Goal: Task Accomplishment & Management: Manage account settings

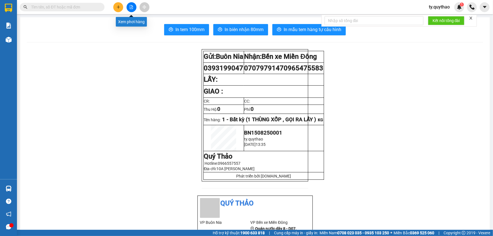
scroll to position [51, 0]
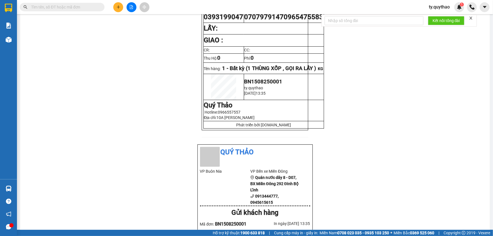
click at [67, 7] on input "text" at bounding box center [64, 7] width 67 height 6
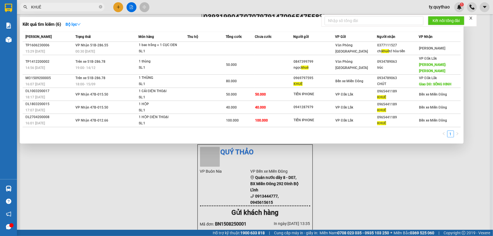
click at [79, 10] on span "KHUÊ" at bounding box center [62, 7] width 85 height 8
click at [82, 8] on input "KHUÊ" at bounding box center [64, 7] width 67 height 6
type input "K"
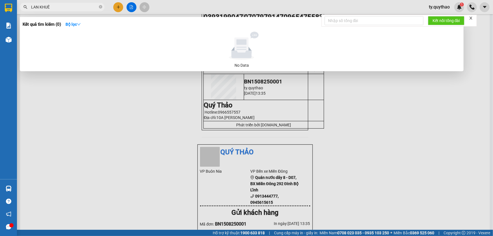
click at [162, 142] on div at bounding box center [246, 118] width 493 height 236
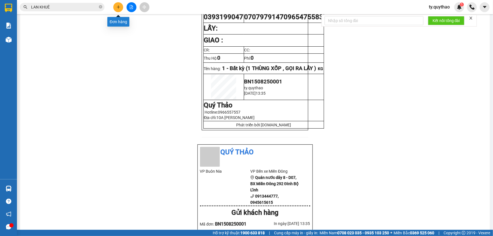
click at [118, 8] on icon "plus" at bounding box center [118, 7] width 4 height 4
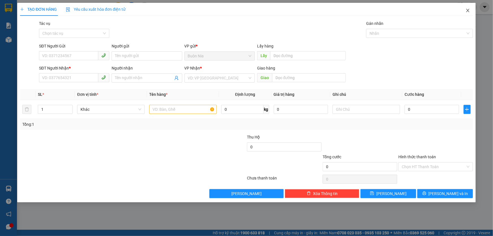
drag, startPoint x: 467, startPoint y: 10, endPoint x: 293, endPoint y: 17, distance: 174.0
click at [468, 10] on icon "close" at bounding box center [467, 10] width 5 height 5
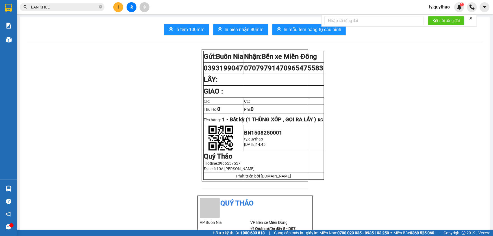
click at [94, 8] on input "LAN KHUÊ" at bounding box center [64, 7] width 67 height 6
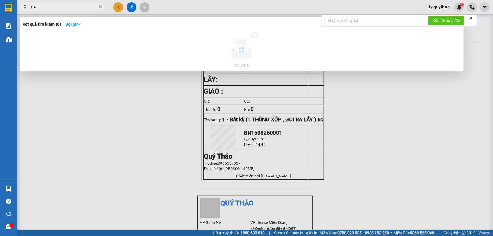
type input "L"
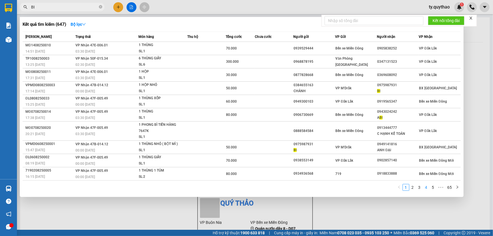
type input "BI"
click at [429, 187] on link "4" at bounding box center [426, 187] width 6 height 6
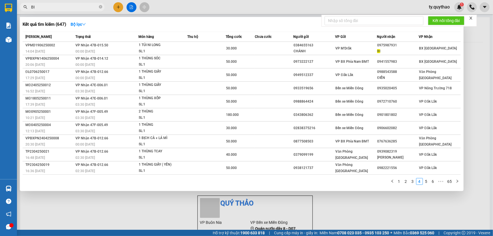
click at [99, 7] on span "BI" at bounding box center [62, 7] width 85 height 8
click at [99, 5] on icon "close-circle" at bounding box center [100, 6] width 3 height 3
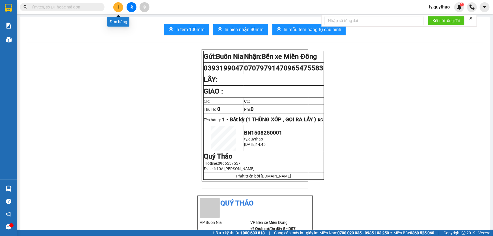
click at [116, 6] on icon "plus" at bounding box center [118, 7] width 4 height 4
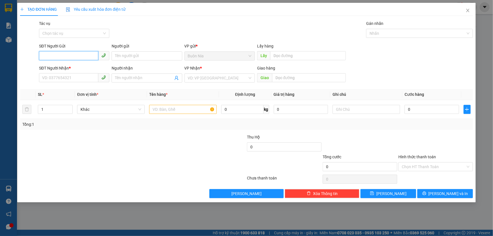
click at [73, 58] on input "SĐT Người Gửi" at bounding box center [68, 55] width 59 height 9
click at [71, 68] on div "0344208404" at bounding box center [74, 67] width 64 height 6
type input "0344208404"
type input "0976047947"
type input "ANH BI"
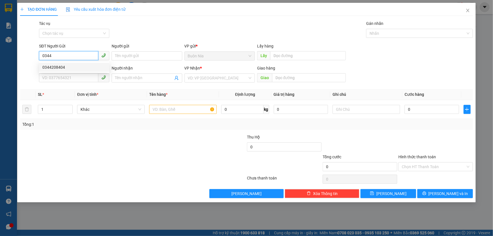
type input "[GEOGRAPHIC_DATA] ,[GEOGRAPHIC_DATA]"
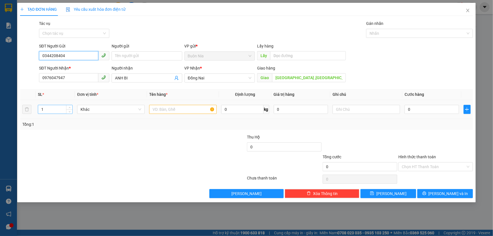
type input "0344208404"
click at [45, 107] on input "1" at bounding box center [55, 109] width 34 height 8
type input "2"
click at [180, 99] on th "Tên hàng *" at bounding box center [183, 94] width 72 height 11
click at [180, 100] on table "SL * Đơn vị tính * Tên hàng * Định lượng Giá trị hàng Ghi chú Cước hàng 2 Khác …" at bounding box center [246, 104] width 453 height 30
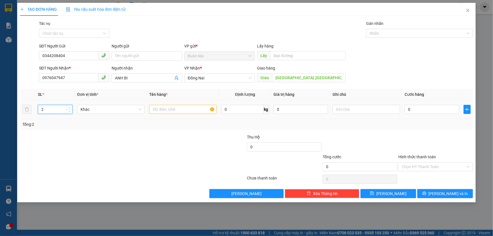
click at [180, 101] on td at bounding box center [183, 109] width 72 height 19
click at [178, 108] on input "text" at bounding box center [182, 109] width 67 height 9
type input "2 TÚM BƠ , GỌI TRƯỚC 15P RA LẤY"
click at [217, 130] on div "Transit Pickup Surcharge Ids Transit Deliver Surcharge Ids Transit Deliver Surc…" at bounding box center [246, 109] width 453 height 178
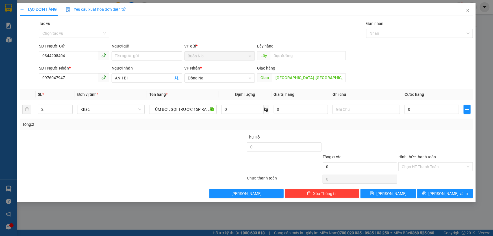
scroll to position [0, 0]
click at [409, 108] on input "0" at bounding box center [431, 109] width 54 height 9
click at [408, 112] on input "0" at bounding box center [431, 109] width 54 height 9
type input "10"
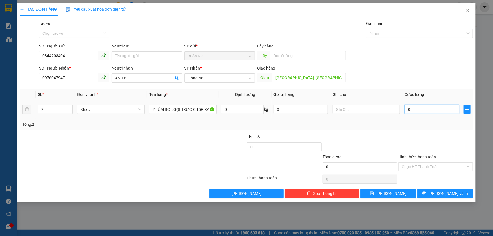
type input "10"
type input "140"
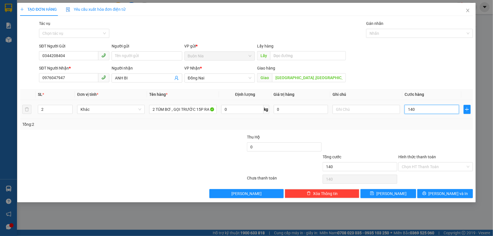
type input "1.400"
type input "14.000"
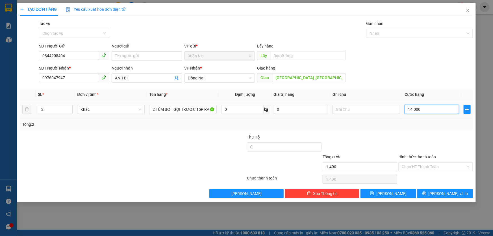
type input "14.000"
type input "140.000"
type input "1.400.000"
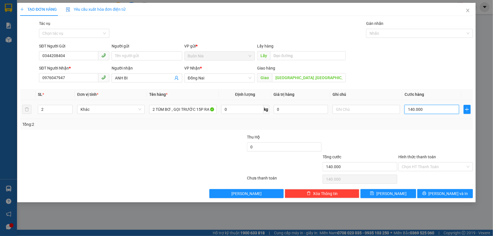
type input "1.400.000"
type input "140.000"
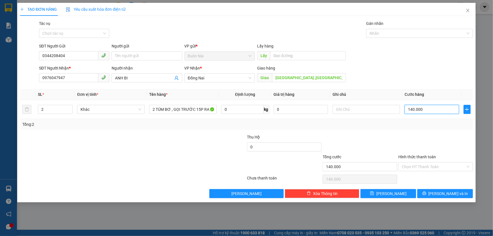
type input "140.000"
click at [75, 137] on div at bounding box center [94, 144] width 151 height 20
click at [413, 169] on input "Hình thức thanh toán" at bounding box center [433, 166] width 64 height 8
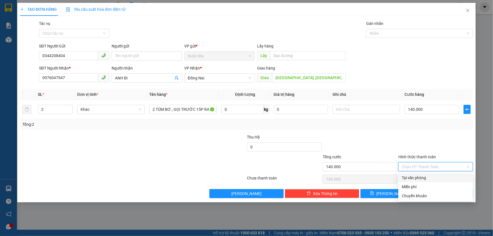
click at [423, 178] on div "Tại văn phòng" at bounding box center [435, 177] width 68 height 6
click at [423, 178] on div "Chọn HT Thanh Toán" at bounding box center [436, 178] width 76 height 11
type input "0"
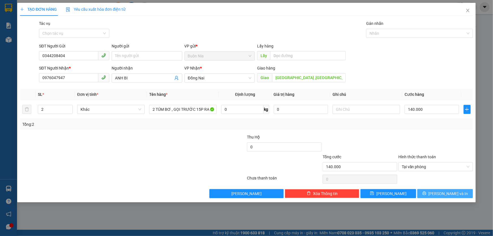
click at [440, 192] on span "[PERSON_NAME] và In" at bounding box center [448, 193] width 40 height 6
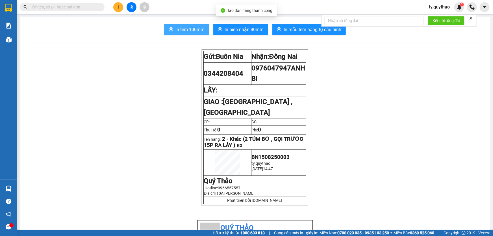
click at [184, 32] on span "In tem 100mm" at bounding box center [189, 29] width 29 height 7
click at [69, 9] on input "text" at bounding box center [64, 7] width 67 height 6
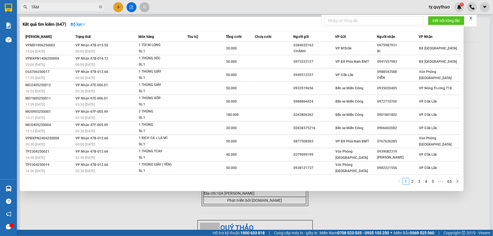
type input "TÂM"
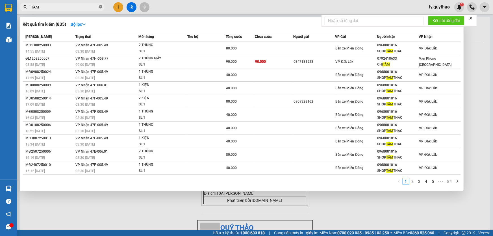
click at [101, 7] on icon "close-circle" at bounding box center [100, 6] width 3 height 3
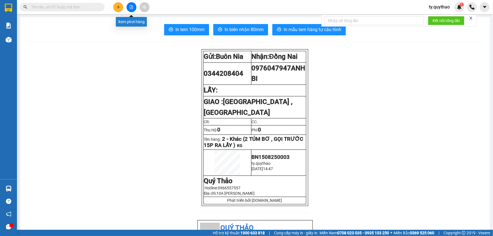
click at [130, 8] on icon "file-add" at bounding box center [131, 7] width 4 height 4
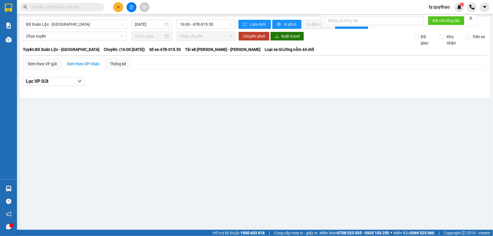
click at [118, 8] on icon "plus" at bounding box center [118, 7] width 4 height 4
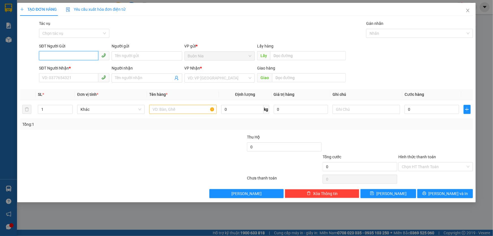
click at [85, 54] on input "SĐT Người Gửi" at bounding box center [68, 55] width 59 height 9
click at [71, 66] on div "0384440672" at bounding box center [74, 67] width 64 height 6
type input "0384440672"
type input "0332376197"
type input "TÂM"
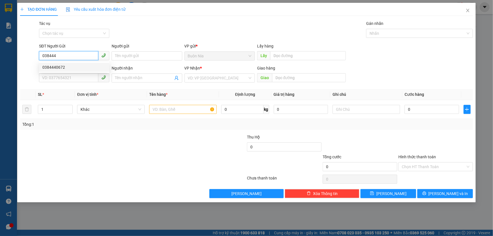
type input "N3 [GEOGRAPHIC_DATA]"
type input "0384440672"
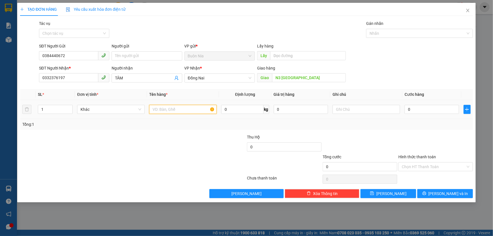
click at [183, 108] on input "text" at bounding box center [182, 109] width 67 height 9
type input "2"
type input "1 BAO BƠ+ 1 TÚM BƠ , GỌI TRƯỚC 15P RA LẤY"
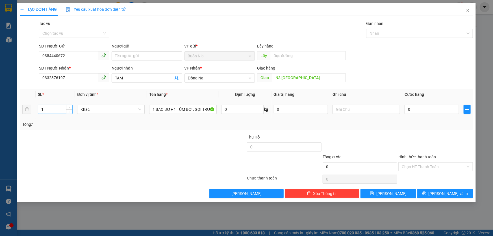
click at [51, 112] on input "1" at bounding box center [55, 109] width 34 height 8
type input "2"
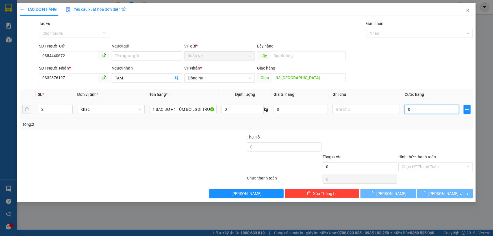
click at [406, 109] on input "0" at bounding box center [431, 109] width 54 height 9
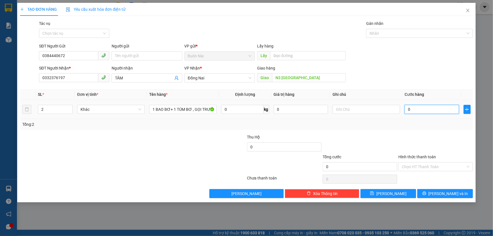
click at [406, 109] on input "0" at bounding box center [431, 109] width 54 height 9
type input "10"
type input "140"
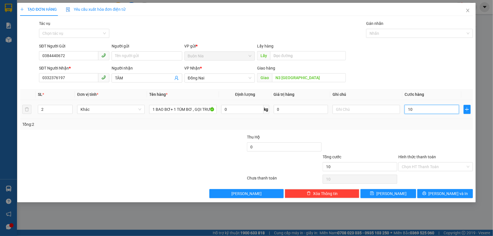
type input "140"
type input "1.400"
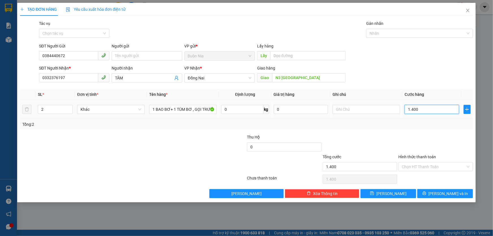
type input "14.000"
type input "140.000"
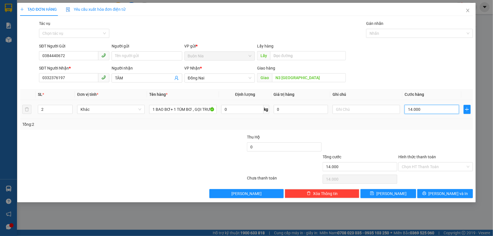
type input "140.000"
click at [417, 161] on div "Hình thức thanh toán Chọn HT Thanh Toán" at bounding box center [435, 164] width 75 height 20
click at [417, 162] on div "Chọn HT Thanh Toán" at bounding box center [435, 166] width 75 height 9
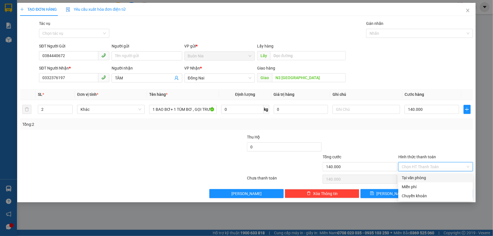
click at [418, 166] on input "Hình thức thanh toán" at bounding box center [433, 166] width 64 height 8
click at [422, 175] on div "Tại văn phòng" at bounding box center [435, 177] width 68 height 6
type input "0"
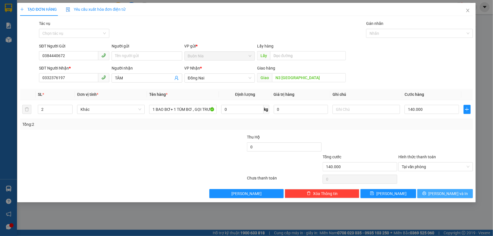
click at [457, 191] on button "[PERSON_NAME] và In" at bounding box center [445, 193] width 56 height 9
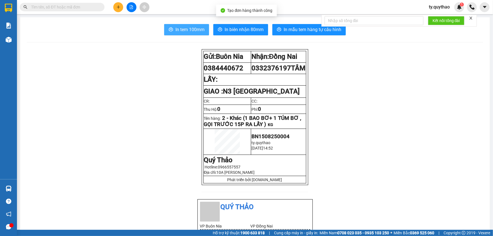
click at [190, 29] on span "In tem 100mm" at bounding box center [189, 29] width 29 height 7
click at [197, 33] on button "In tem 100mm" at bounding box center [186, 29] width 45 height 11
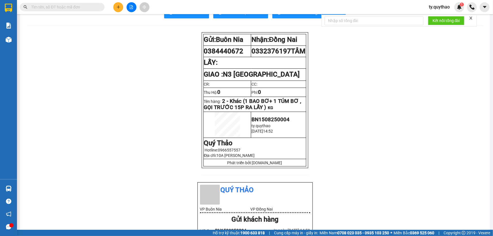
scroll to position [25, 0]
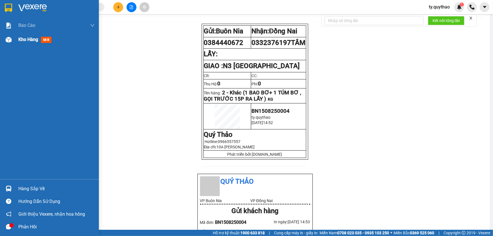
click at [12, 38] on div at bounding box center [9, 40] width 10 height 10
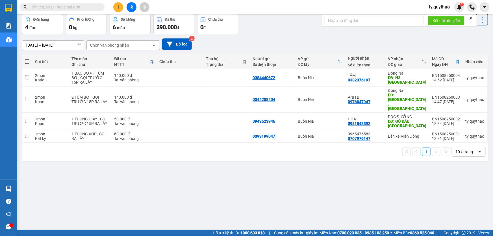
scroll to position [26, 0]
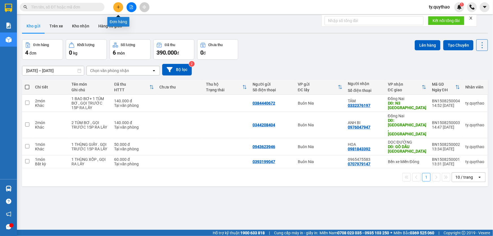
click at [117, 10] on button at bounding box center [118, 7] width 10 height 10
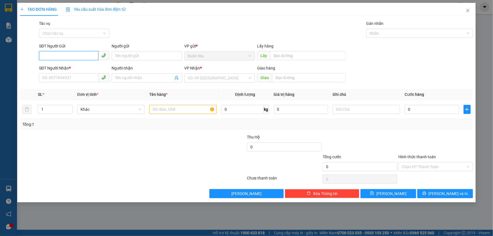
click at [73, 55] on input "SĐT Người Gửi" at bounding box center [68, 55] width 59 height 9
click at [67, 65] on div "0353491748" at bounding box center [74, 67] width 64 height 6
type input "0353491748"
type input "0823055758"
type input "VỸ"
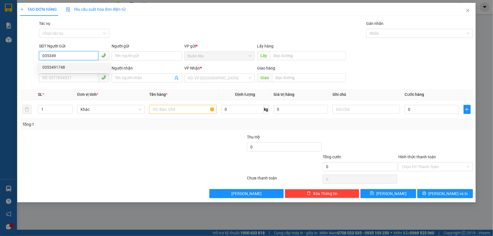
type input "N3 [GEOGRAPHIC_DATA]"
type input "0353491748"
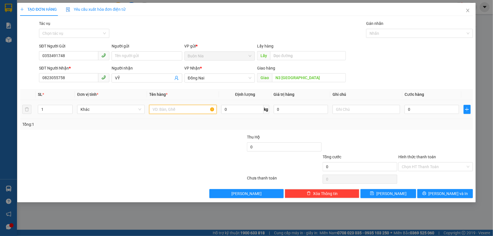
click at [156, 112] on input "text" at bounding box center [182, 109] width 67 height 9
click at [156, 113] on input "text" at bounding box center [182, 109] width 67 height 9
type input "1 BAO ,"
click at [407, 108] on input "0" at bounding box center [431, 109] width 54 height 9
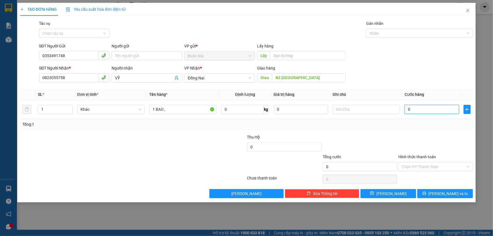
type input "7"
type input "70"
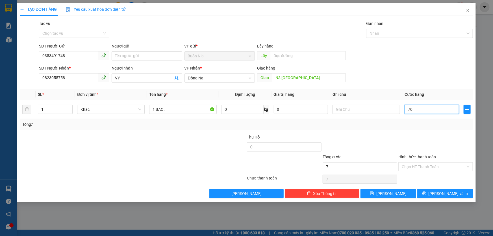
type input "70"
type input "700"
type input "7.000"
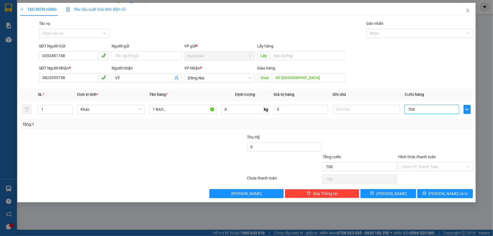
type input "7.000"
type input "70.000"
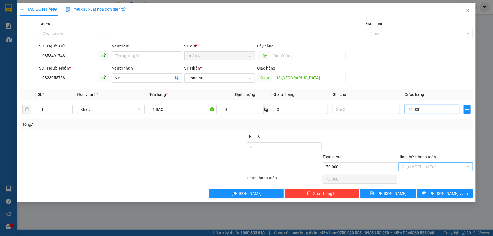
type input "70.000"
click at [417, 164] on input "Hình thức thanh toán" at bounding box center [433, 166] width 64 height 8
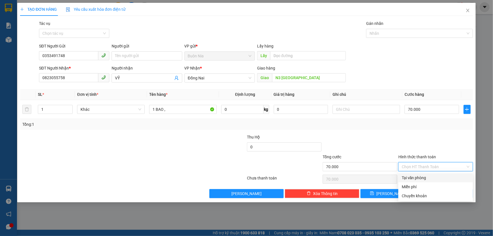
click at [423, 176] on div "Tại văn phòng" at bounding box center [435, 177] width 68 height 6
type input "0"
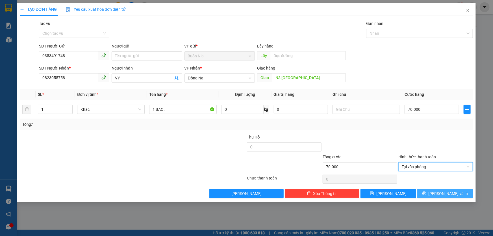
click at [460, 191] on button "[PERSON_NAME] và In" at bounding box center [445, 193] width 56 height 9
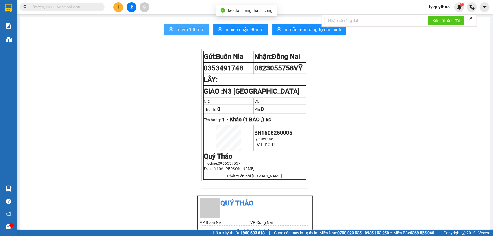
click at [196, 32] on span "In tem 100mm" at bounding box center [189, 29] width 29 height 7
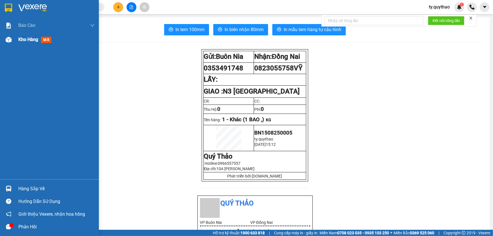
click at [17, 40] on div "Kho hàng mới" at bounding box center [49, 39] width 99 height 14
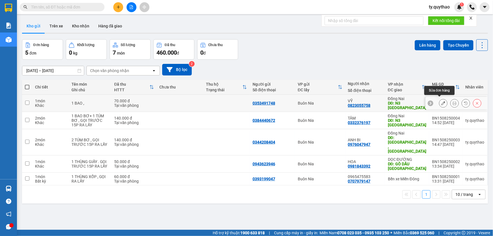
click at [439, 99] on button at bounding box center [443, 103] width 8 height 10
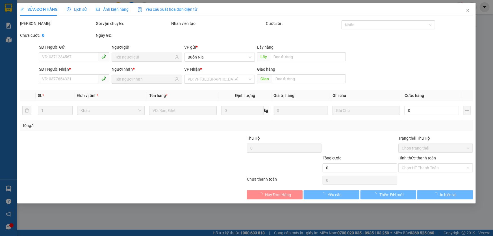
type input "0353491748"
type input "0823055758"
type input "N3 [GEOGRAPHIC_DATA]"
type input "70.000"
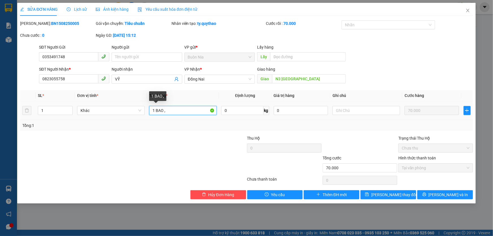
click at [184, 113] on input "1 BAO ," at bounding box center [182, 110] width 67 height 9
type input "1 TÚM SẦU , GỌI TRƯỚC 15P RA LẤY"
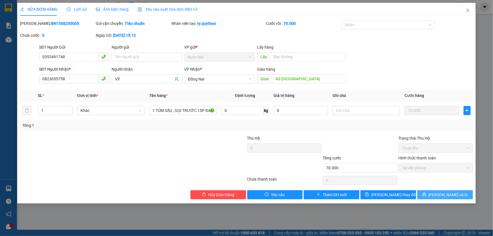
click at [438, 192] on button "[PERSON_NAME] và In" at bounding box center [445, 194] width 56 height 9
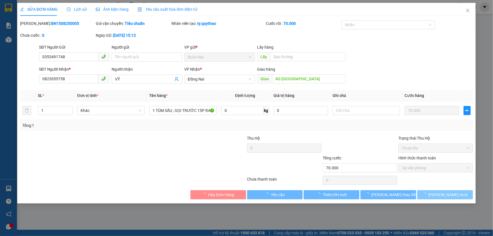
click at [438, 192] on button "[PERSON_NAME] và In" at bounding box center [445, 194] width 56 height 9
click at [428, 192] on span "loading" at bounding box center [425, 194] width 6 height 4
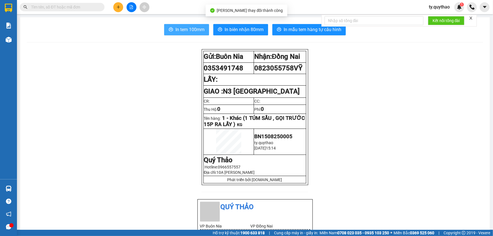
click at [169, 24] on button "In tem 100mm" at bounding box center [186, 29] width 45 height 11
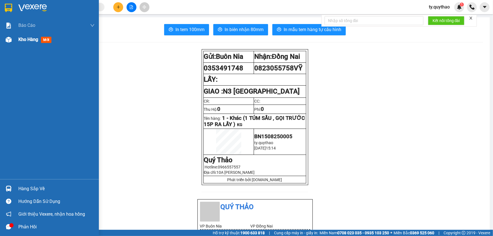
click at [32, 39] on span "Kho hàng" at bounding box center [28, 39] width 20 height 5
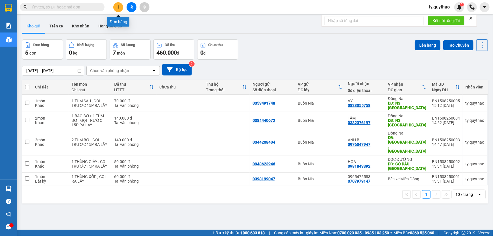
click at [118, 7] on icon "plus" at bounding box center [118, 7] width 3 height 0
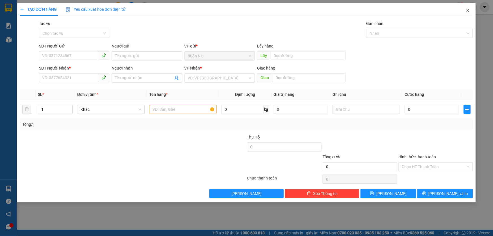
click at [468, 12] on icon "close" at bounding box center [467, 10] width 5 height 5
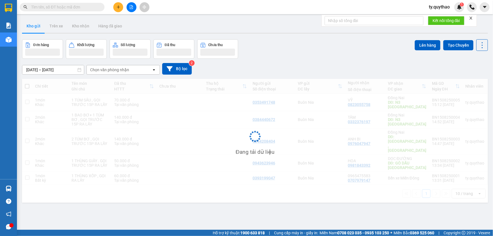
click at [55, 9] on input "text" at bounding box center [64, 7] width 67 height 6
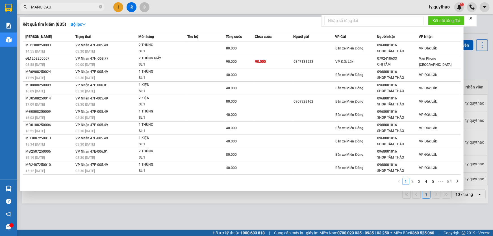
type input "MÃNG CẦU"
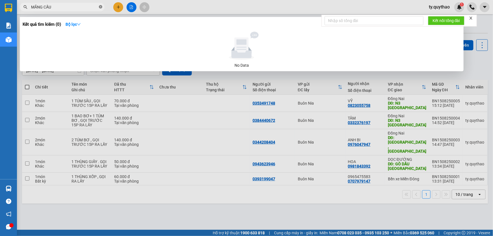
click at [101, 7] on icon "close-circle" at bounding box center [100, 6] width 3 height 3
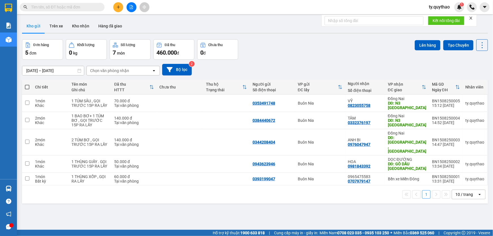
click at [116, 5] on icon "plus" at bounding box center [118, 7] width 4 height 4
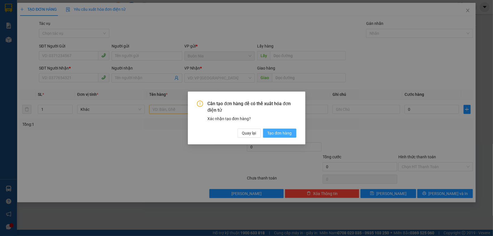
drag, startPoint x: 272, startPoint y: 132, endPoint x: 197, endPoint y: 116, distance: 77.2
click at [272, 133] on span "Tạo đơn hàng" at bounding box center [279, 133] width 24 height 6
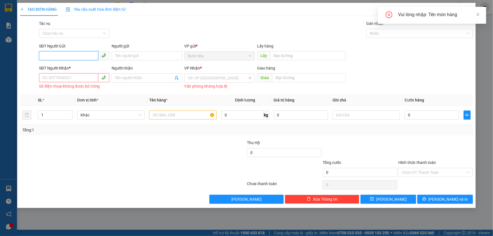
click at [78, 54] on input "SĐT Người Gửi" at bounding box center [68, 55] width 59 height 9
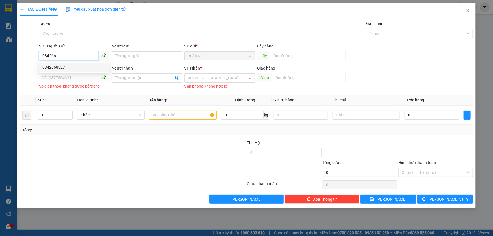
click at [75, 67] on div "0342668527" at bounding box center [74, 67] width 64 height 6
type input "0342668527"
type input "0977894339"
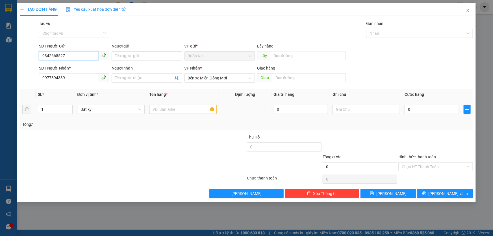
type input "0342668527"
click at [194, 107] on input "text" at bounding box center [182, 109] width 67 height 9
type input "1 THÙNG MÃNG CẦU , GỌI RA LẤY"
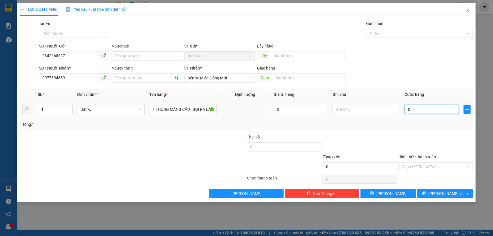
click at [407, 112] on input "0" at bounding box center [431, 109] width 54 height 9
type input "80"
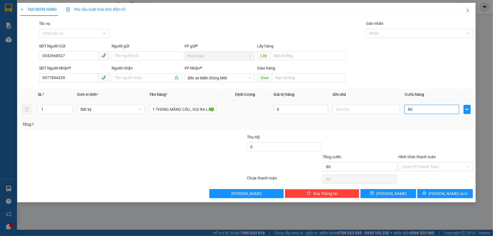
type input "800"
type input "8.000"
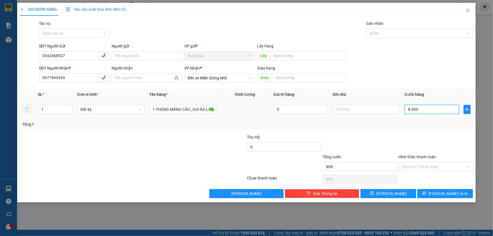
type input "8.000"
type input "80.000"
type input "800.000"
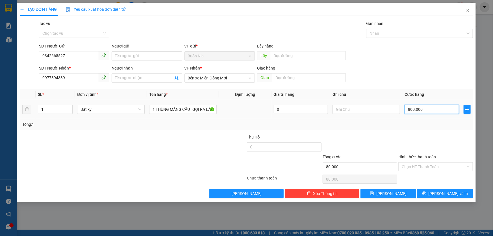
type input "800.000"
type input "80.000"
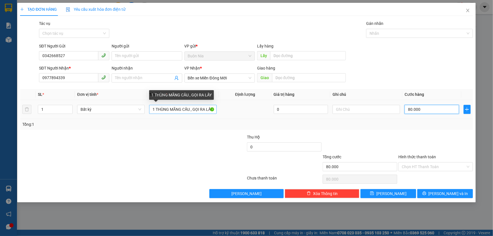
type input "80.000"
click at [190, 109] on input "1 THÙNG MÃNG CẦU , GỌI RA LẤY" at bounding box center [182, 109] width 67 height 9
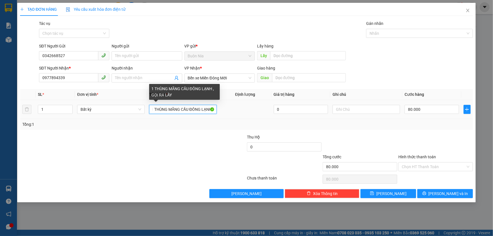
scroll to position [0, 3]
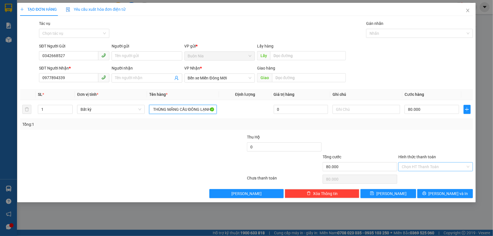
type input "1 THÙNG MÃNG CẦU ĐÔNG LẠNH , GỌI RA LẤY"
click at [441, 168] on input "Hình thức thanh toán" at bounding box center [433, 166] width 64 height 8
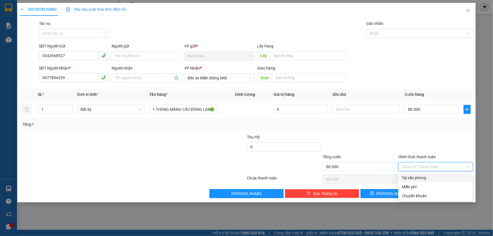
click at [429, 178] on div "Tại văn phòng" at bounding box center [435, 177] width 68 height 6
type input "0"
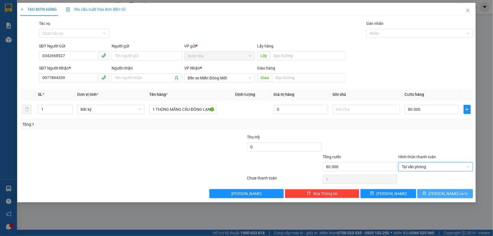
click at [443, 192] on span "[PERSON_NAME] và In" at bounding box center [448, 193] width 40 height 6
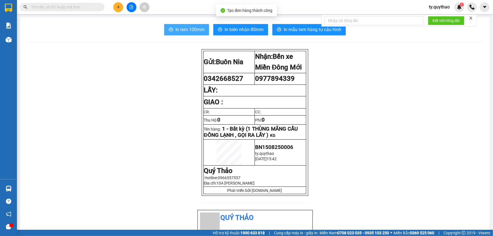
click at [178, 32] on span "In tem 100mm" at bounding box center [189, 29] width 29 height 7
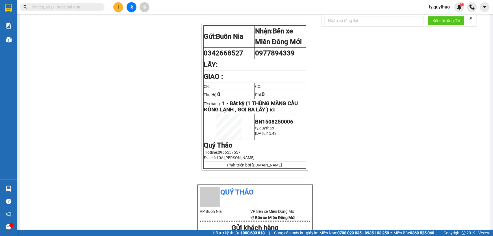
scroll to position [25, 0]
drag, startPoint x: 197, startPoint y: 234, endPoint x: 130, endPoint y: 221, distance: 68.2
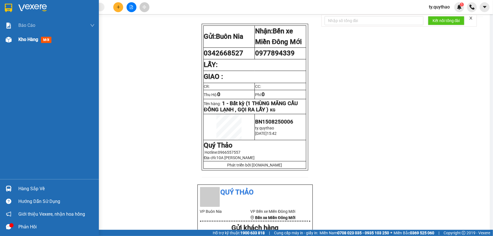
click at [31, 42] on span "Kho hàng" at bounding box center [28, 39] width 20 height 5
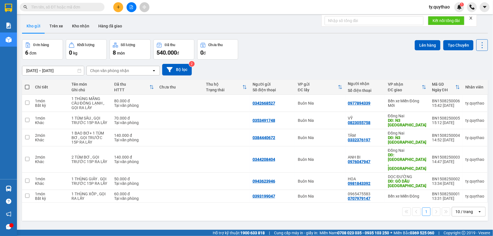
click at [118, 8] on icon "plus" at bounding box center [118, 6] width 0 height 3
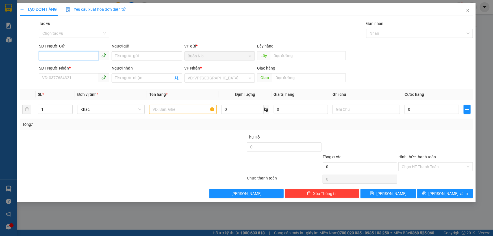
click at [70, 58] on input "SĐT Người Gửi" at bounding box center [68, 55] width 59 height 9
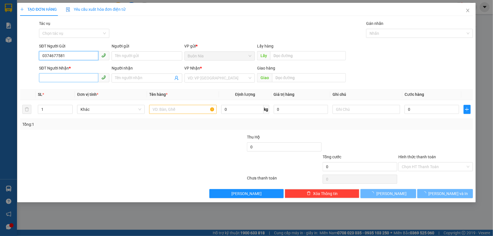
type input "0374677581"
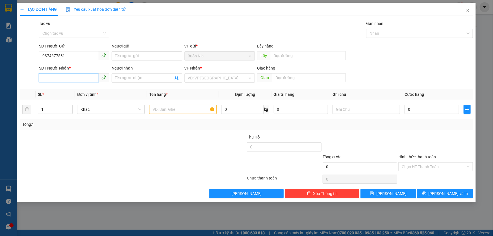
click at [67, 78] on input "SĐT Người Nhận *" at bounding box center [68, 77] width 59 height 9
type input "0878024596"
click at [144, 80] on input "Người nhận" at bounding box center [144, 78] width 58 height 6
type input "Y"
click at [150, 112] on input "text" at bounding box center [182, 109] width 67 height 9
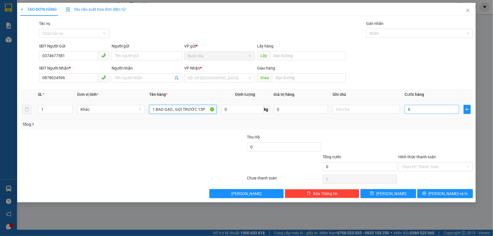
type input "1 BAO GẠO , GỌI TRƯỚC 15P"
click at [406, 109] on input "0" at bounding box center [431, 109] width 54 height 9
type input "8"
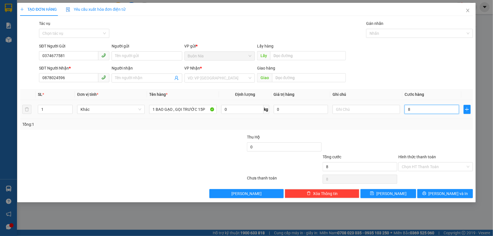
type input "0"
type input "09"
type input "9"
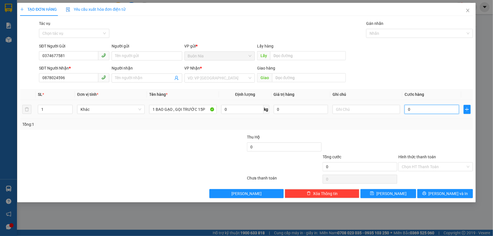
type input "9"
type input "090"
type input "90"
type input "0.900"
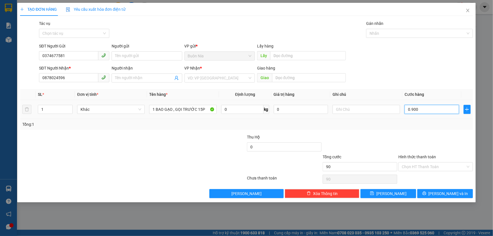
type input "900"
type input "09.000"
type input "9.000"
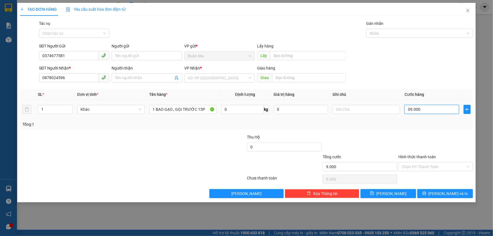
type input "090.000"
type input "90.000"
type input "09.000"
type input "9.000"
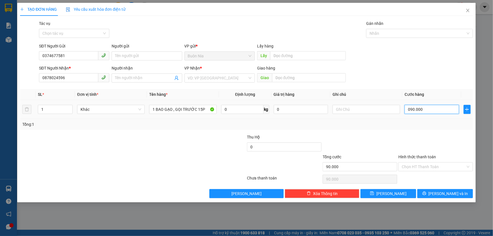
type input "9.000"
type input "0.900"
type input "900"
type input "090"
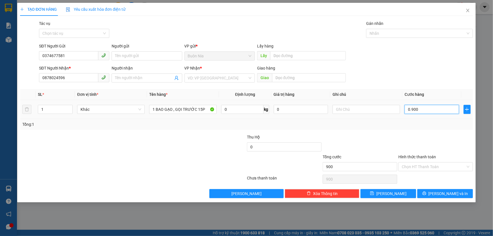
type input "90"
type input "09"
type input "9"
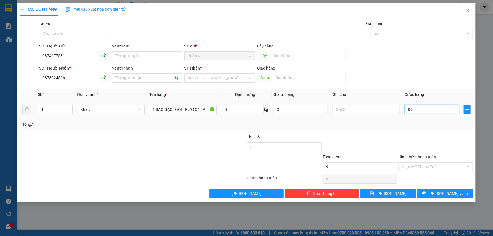
type input "0"
type input "09"
type input "9"
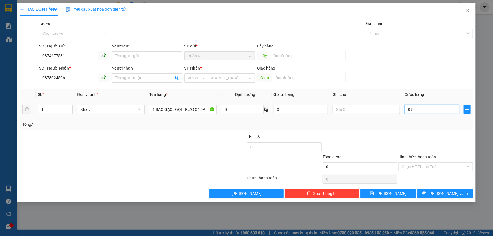
type input "9"
type input "090"
type input "90"
type input "0.900"
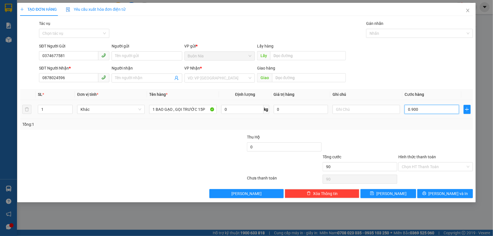
type input "900"
type input "09.000"
type input "9.000"
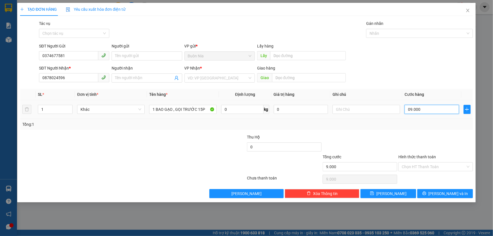
type input "090.000"
type input "90.000"
type input "09.000"
type input "9.000"
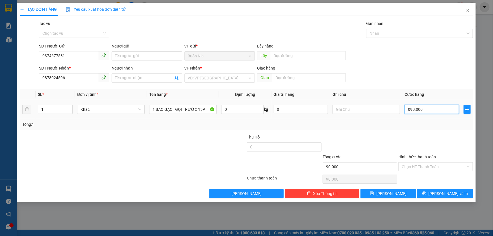
type input "9.000"
type input "0.900"
type input "900"
type input "0"
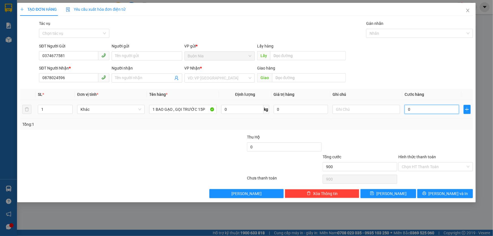
type input "0"
click at [406, 109] on input "0" at bounding box center [431, 109] width 54 height 9
type input "80"
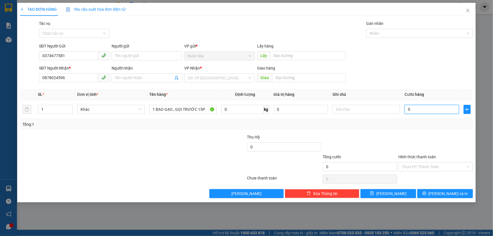
type input "80"
type input "800"
type input "8.000"
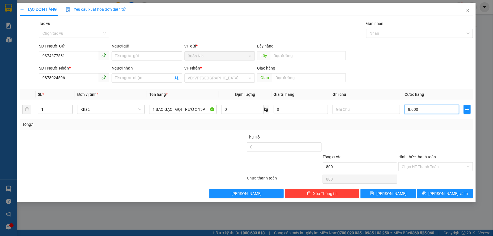
type input "8.000"
type input "80.000"
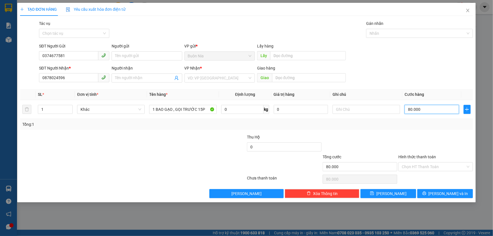
type input "800.000"
type input "80.000"
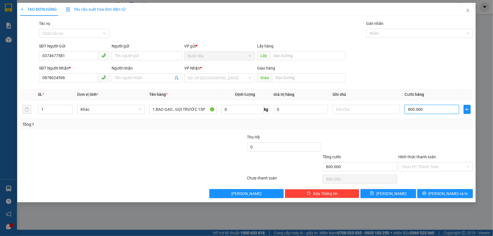
type input "80.000"
click at [434, 167] on input "Hình thức thanh toán" at bounding box center [433, 166] width 64 height 8
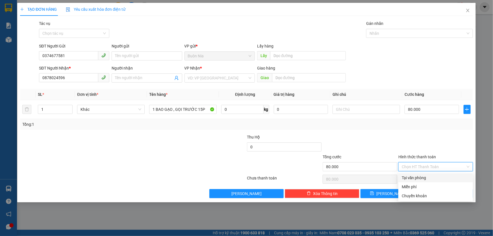
click at [433, 175] on div "Tại văn phòng" at bounding box center [435, 177] width 68 height 6
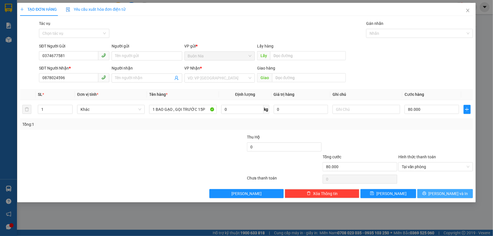
click at [437, 195] on button "[PERSON_NAME] và In" at bounding box center [445, 193] width 56 height 9
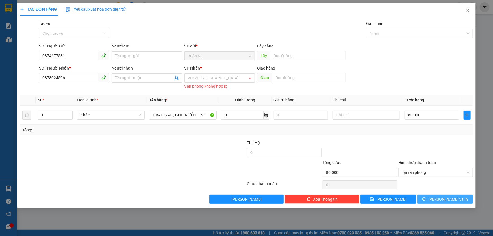
click at [426, 198] on icon "printer" at bounding box center [424, 199] width 4 height 4
click at [228, 79] on input "search" at bounding box center [218, 78] width 60 height 8
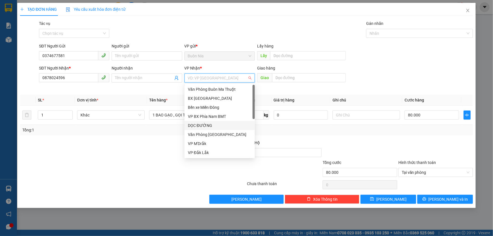
click at [224, 121] on div "DỌC ĐƯỜNG" at bounding box center [219, 125] width 70 height 9
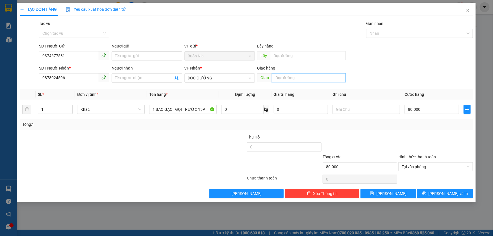
click at [300, 76] on input "text" at bounding box center [309, 77] width 74 height 9
click at [426, 195] on span "printer" at bounding box center [424, 193] width 4 height 5
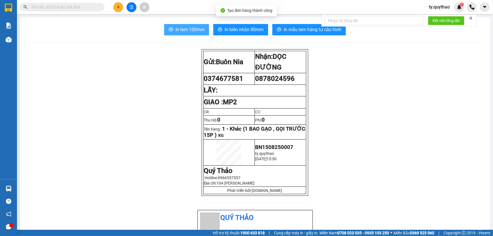
click at [190, 30] on span "In tem 100mm" at bounding box center [189, 29] width 29 height 7
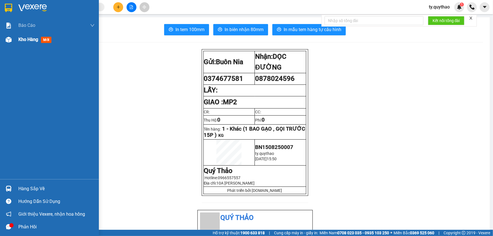
click at [33, 39] on span "Kho hàng" at bounding box center [28, 39] width 20 height 5
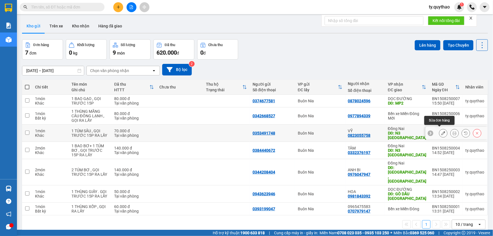
click at [441, 132] on icon at bounding box center [443, 133] width 4 height 4
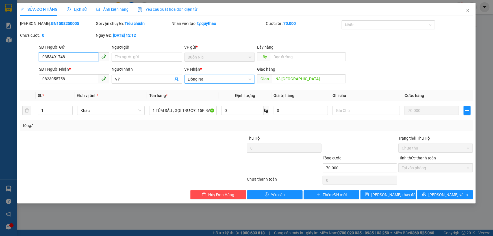
click at [212, 79] on span "Đồng Nai" at bounding box center [220, 79] width 64 height 8
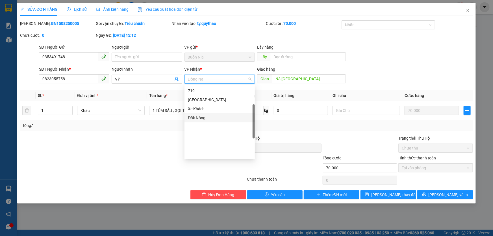
scroll to position [31, 0]
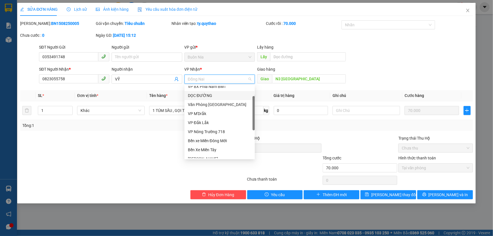
click at [220, 95] on div "DỌC ĐƯỜNG" at bounding box center [220, 95] width 64 height 6
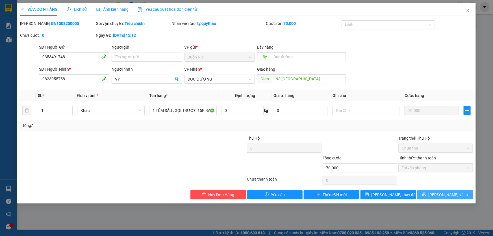
click at [443, 195] on span "[PERSON_NAME] và In" at bounding box center [448, 194] width 40 height 6
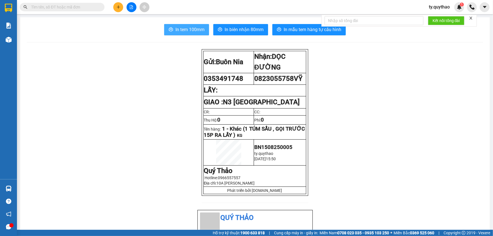
click at [183, 32] on span "In tem 100mm" at bounding box center [189, 29] width 29 height 7
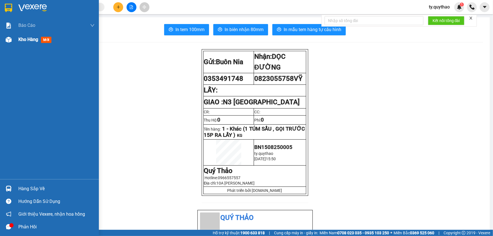
click at [14, 39] on div "Kho hàng mới" at bounding box center [49, 39] width 99 height 14
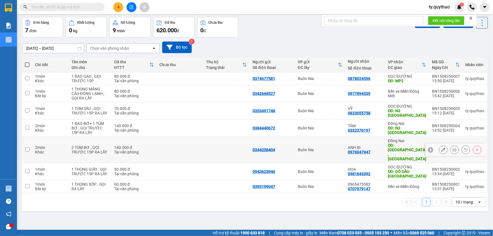
scroll to position [25, 0]
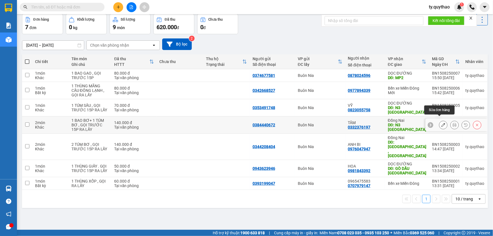
click at [441, 123] on icon at bounding box center [443, 125] width 4 height 4
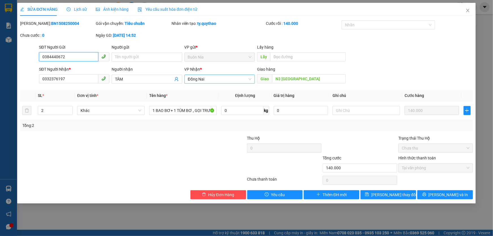
click at [209, 78] on span "Đồng Nai" at bounding box center [220, 79] width 64 height 8
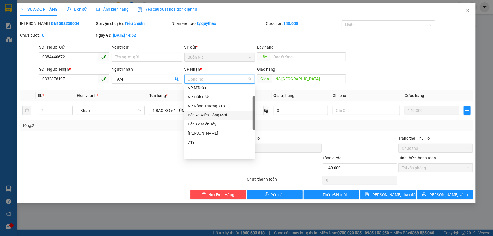
scroll to position [6, 0]
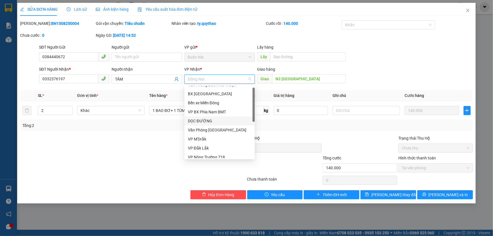
click at [218, 117] on div "DỌC ĐƯỜNG" at bounding box center [219, 120] width 70 height 9
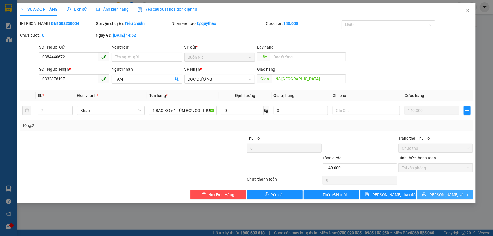
click at [426, 193] on icon "printer" at bounding box center [424, 195] width 4 height 4
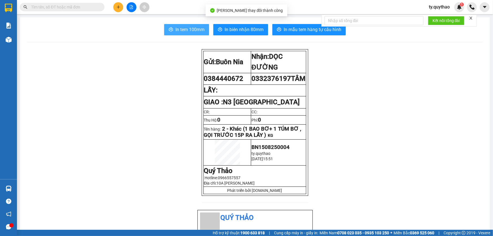
click at [185, 31] on span "In tem 100mm" at bounding box center [189, 29] width 29 height 7
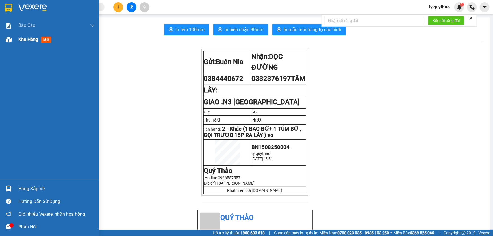
click at [20, 38] on span "Kho hàng" at bounding box center [28, 39] width 20 height 5
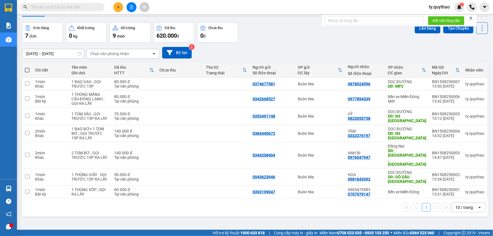
scroll to position [25, 0]
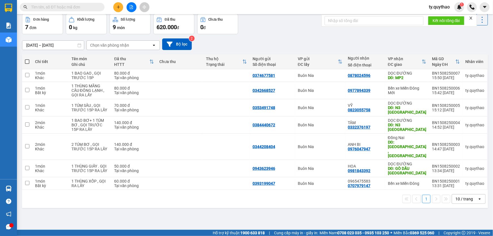
drag, startPoint x: 150, startPoint y: 235, endPoint x: 132, endPoint y: 224, distance: 21.3
click at [132, 224] on div "ver 1.8.138 Kho gửi Trên xe Kho nhận Hàng đã giao Đơn hàng 7 đơn Khối lượng 0 k…" at bounding box center [255, 110] width 470 height 236
click at [118, 5] on icon "plus" at bounding box center [118, 7] width 4 height 4
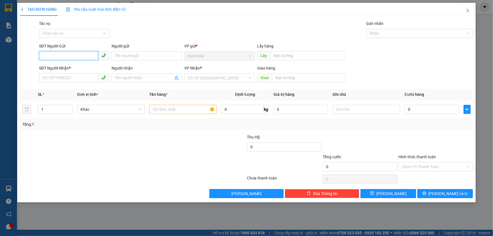
click at [71, 54] on input "SĐT Người Gửi" at bounding box center [68, 55] width 59 height 9
click at [85, 53] on input "SĐT Người Gửi" at bounding box center [68, 55] width 59 height 9
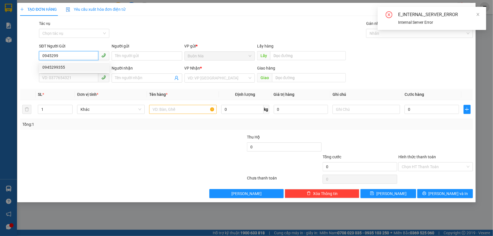
click at [63, 67] on div "0945299355" at bounding box center [74, 67] width 64 height 6
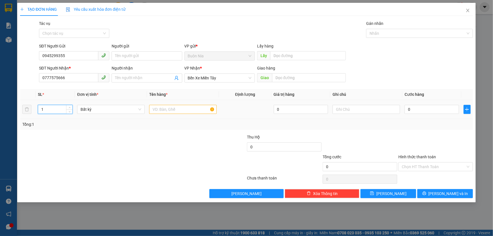
click at [60, 108] on input "1" at bounding box center [55, 109] width 34 height 8
click at [166, 108] on input "text" at bounding box center [182, 109] width 67 height 9
click at [55, 106] on input "2" at bounding box center [55, 109] width 34 height 8
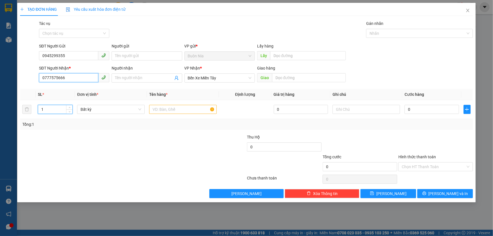
click at [78, 81] on input "0777575666" at bounding box center [68, 77] width 59 height 9
click at [67, 99] on div "0941886610" at bounding box center [74, 98] width 64 height 6
click at [175, 110] on input "text" at bounding box center [182, 109] width 67 height 9
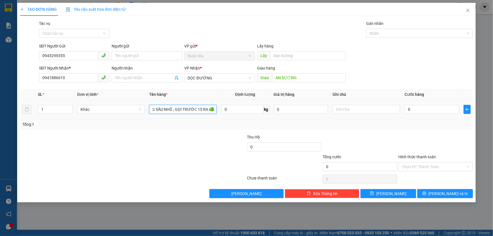
scroll to position [0, 17]
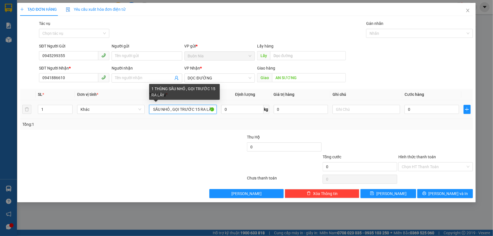
click at [198, 109] on input "1 THÙNG SẦU NHỎ , GỌI TRƯỚC 15 RA LẤY" at bounding box center [182, 109] width 67 height 9
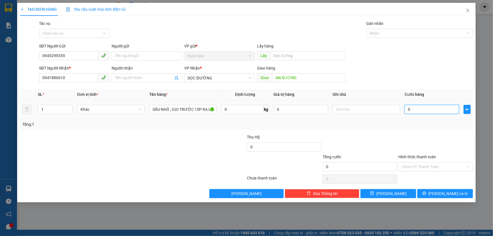
scroll to position [0, 0]
click at [407, 110] on input "0" at bounding box center [431, 109] width 54 height 9
click at [448, 169] on input "Hình thức thanh toán" at bounding box center [433, 166] width 64 height 8
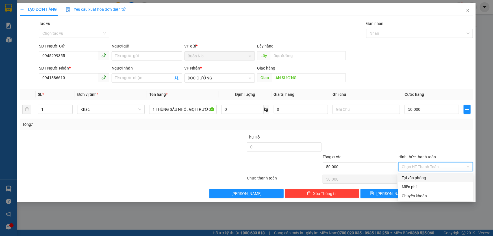
click at [439, 179] on div "Tại văn phòng" at bounding box center [435, 177] width 68 height 6
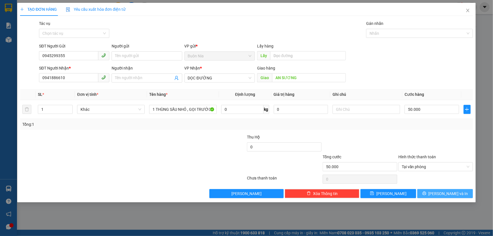
click at [426, 191] on icon "printer" at bounding box center [424, 193] width 4 height 4
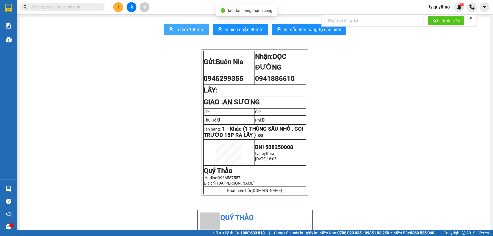
click at [170, 29] on icon "printer" at bounding box center [171, 29] width 5 height 5
click at [218, 80] on span "0945299355" at bounding box center [224, 79] width 40 height 8
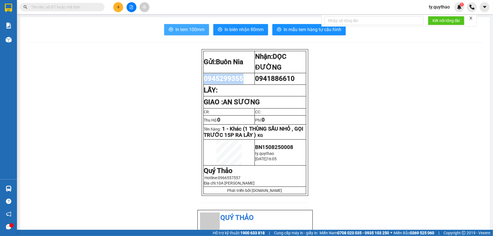
copy tr "0945299355"
click at [116, 9] on icon "plus" at bounding box center [118, 7] width 4 height 4
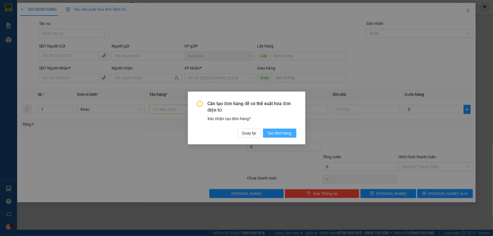
drag, startPoint x: 67, startPoint y: 54, endPoint x: 279, endPoint y: 132, distance: 226.4
click at [279, 132] on span "Tạo đơn hàng" at bounding box center [279, 133] width 24 height 6
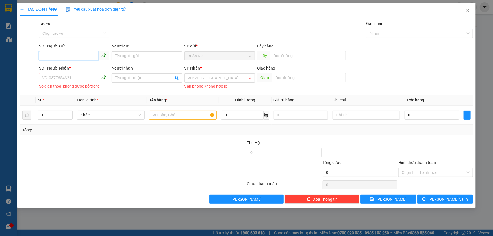
paste input "0945299355"
drag, startPoint x: 55, startPoint y: 54, endPoint x: 70, endPoint y: 104, distance: 53.1
click at [74, 114] on td "1" at bounding box center [55, 115] width 39 height 19
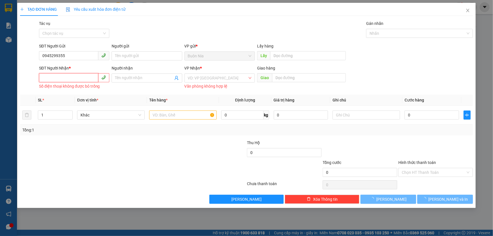
click at [68, 79] on input "SĐT Người Nhận *" at bounding box center [68, 77] width 59 height 9
click at [65, 91] on div "0777575666" at bounding box center [74, 89] width 64 height 6
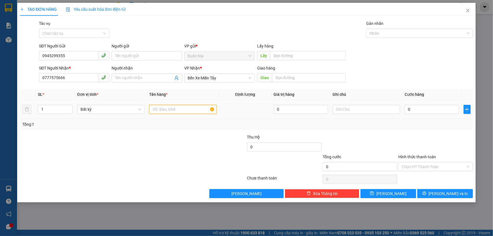
click at [169, 111] on input "text" at bounding box center [182, 109] width 67 height 9
click at [407, 110] on input "0" at bounding box center [431, 109] width 54 height 9
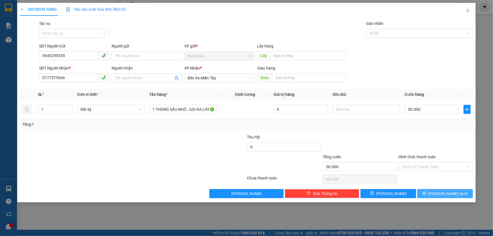
click at [441, 195] on span "[PERSON_NAME] và In" at bounding box center [448, 193] width 40 height 6
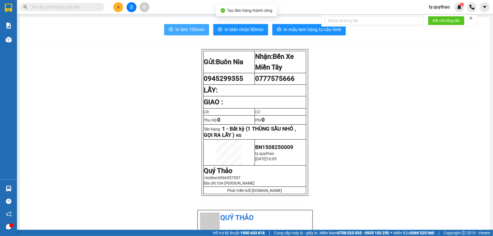
click at [177, 28] on span "In tem 100mm" at bounding box center [189, 29] width 29 height 7
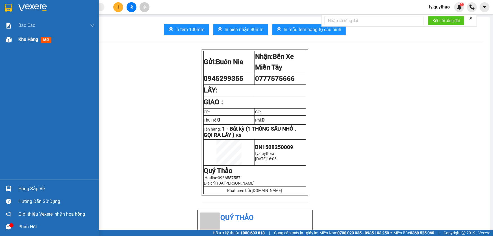
click at [29, 40] on span "Kho hàng" at bounding box center [28, 39] width 20 height 5
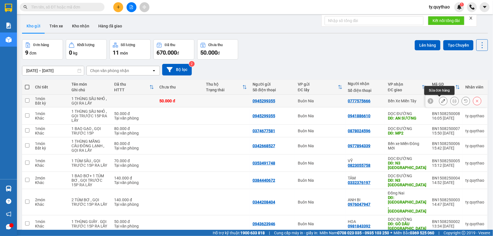
click at [441, 102] on icon at bounding box center [443, 101] width 4 height 4
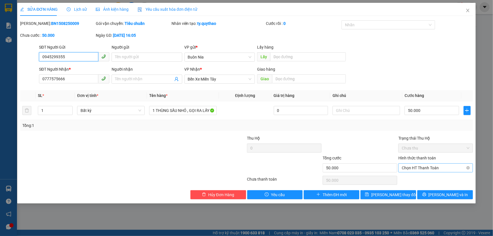
click at [432, 168] on span "Chọn HT Thanh Toán" at bounding box center [435, 167] width 68 height 8
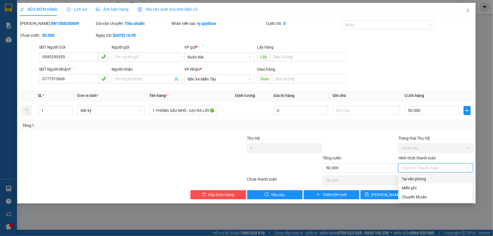
drag, startPoint x: 427, startPoint y: 181, endPoint x: 429, endPoint y: 184, distance: 3.8
click at [429, 182] on div "Tại văn phòng" at bounding box center [435, 178] width 75 height 9
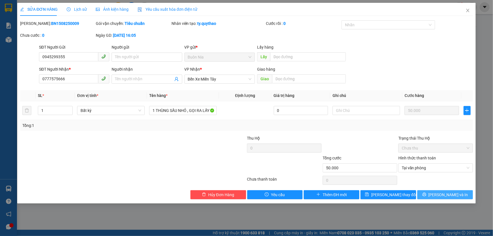
drag, startPoint x: 450, startPoint y: 194, endPoint x: 440, endPoint y: 186, distance: 12.5
click at [451, 194] on span "[PERSON_NAME] và In" at bounding box center [448, 194] width 40 height 6
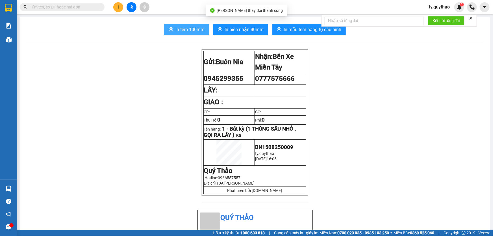
click at [186, 30] on span "In tem 100mm" at bounding box center [189, 29] width 29 height 7
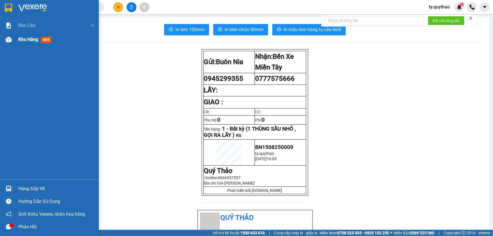
click at [25, 40] on span "Kho hàng" at bounding box center [28, 39] width 20 height 5
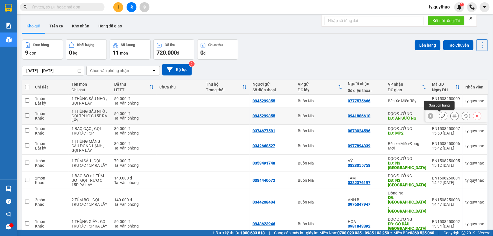
click at [441, 115] on icon at bounding box center [443, 116] width 4 height 4
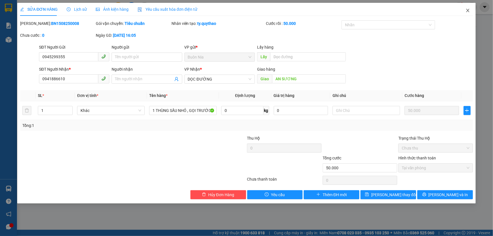
click at [470, 7] on span "Close" at bounding box center [468, 11] width 16 height 16
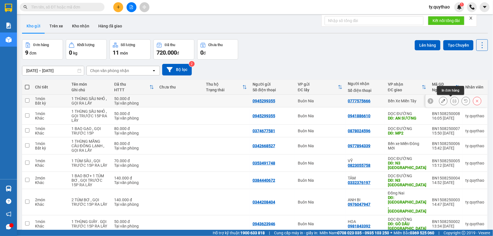
click at [452, 101] on icon at bounding box center [454, 101] width 4 height 4
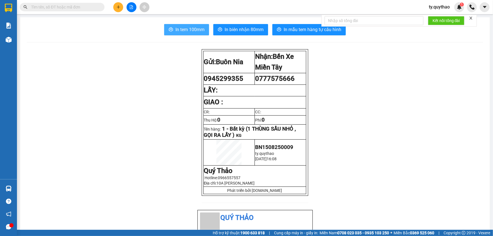
click at [187, 31] on span "In tem 100mm" at bounding box center [189, 29] width 29 height 7
drag, startPoint x: 169, startPoint y: 235, endPoint x: 126, endPoint y: 219, distance: 46.1
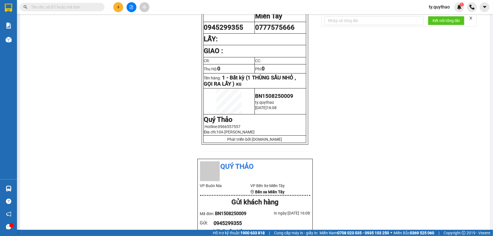
scroll to position [77, 0]
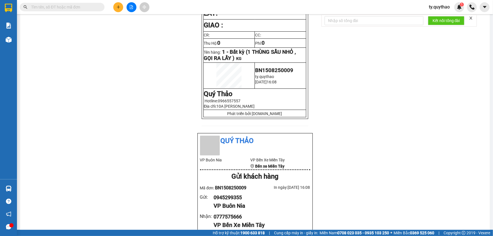
click at [133, 226] on div "Gửi: Buôn Nia Nhận: Bến Xe Miền Tây 0945299355 0777575666 [GEOGRAPHIC_DATA]…" at bounding box center [255, 218] width 456 height 493
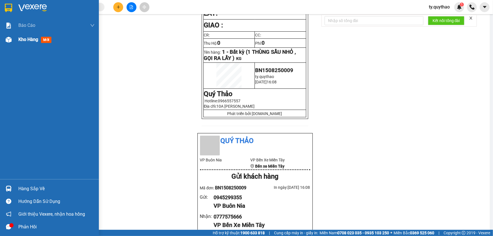
click at [12, 46] on div "Kho hàng mới" at bounding box center [49, 39] width 99 height 14
click at [14, 42] on div "Kho hàng mới" at bounding box center [49, 39] width 99 height 14
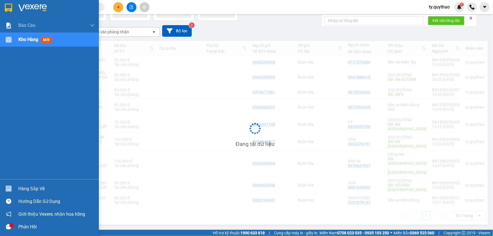
scroll to position [26, 0]
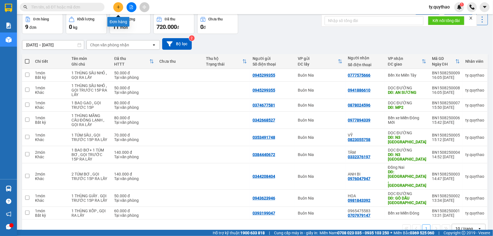
click at [119, 7] on icon "plus" at bounding box center [118, 7] width 3 height 0
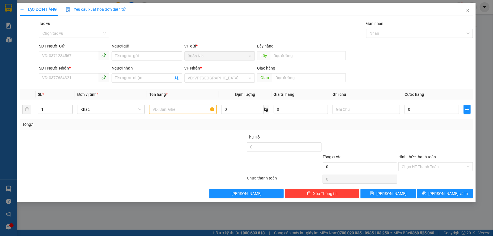
click at [79, 139] on div at bounding box center [94, 144] width 151 height 20
click at [77, 56] on input "SĐT Người Gửi" at bounding box center [68, 55] width 59 height 9
click at [466, 10] on icon "close" at bounding box center [467, 10] width 5 height 5
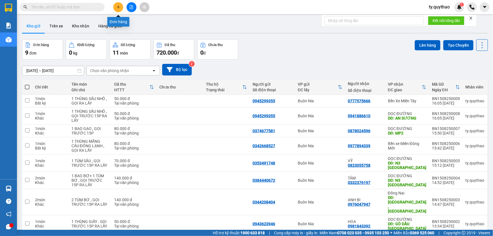
click at [120, 3] on button at bounding box center [118, 7] width 10 height 10
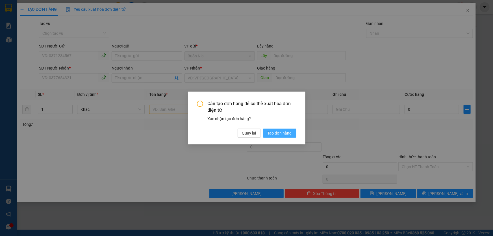
click at [268, 132] on span "Tạo đơn hàng" at bounding box center [279, 133] width 24 height 6
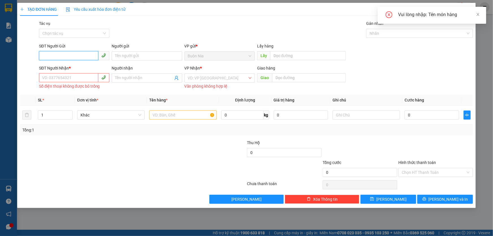
click at [83, 59] on input "SĐT Người Gửi" at bounding box center [68, 55] width 59 height 9
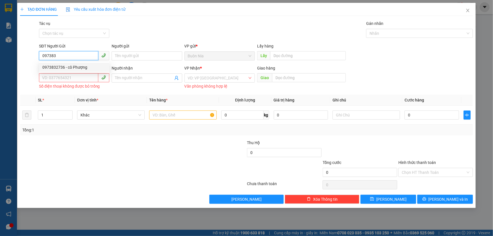
click at [77, 67] on div "0973832736 - cô Phượng" at bounding box center [74, 67] width 64 height 6
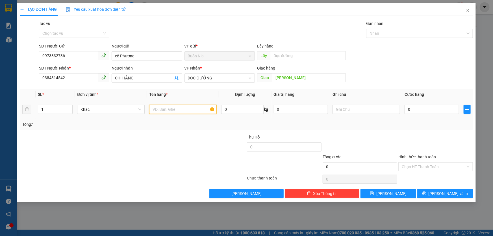
click at [179, 113] on input "text" at bounding box center [182, 109] width 67 height 9
click at [408, 109] on input "0" at bounding box center [431, 109] width 54 height 9
click at [434, 167] on input "Hình thức thanh toán" at bounding box center [433, 166] width 64 height 8
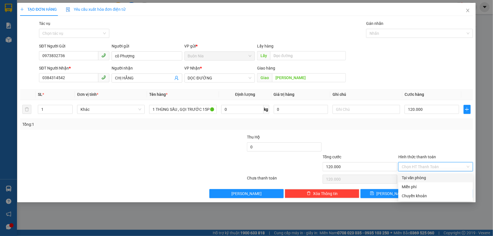
click at [427, 175] on div "Tại văn phòng" at bounding box center [435, 177] width 68 height 6
click at [427, 175] on div "Chọn HT Thanh Toán" at bounding box center [436, 178] width 76 height 11
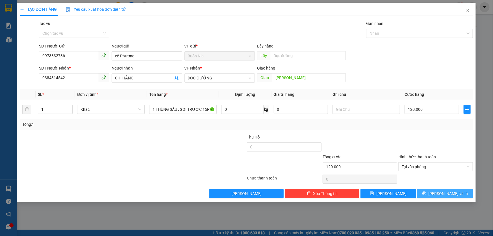
click at [450, 195] on span "[PERSON_NAME] và In" at bounding box center [448, 193] width 40 height 6
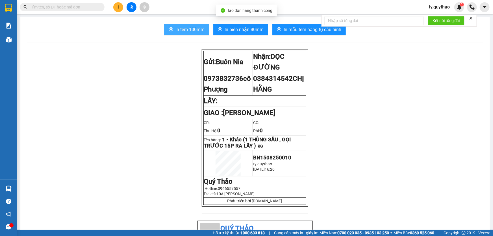
click at [199, 34] on button "In tem 100mm" at bounding box center [186, 29] width 45 height 11
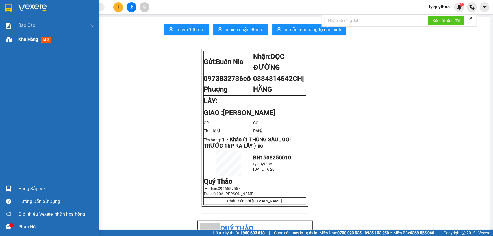
click at [16, 39] on div "Kho hàng mới" at bounding box center [49, 39] width 99 height 14
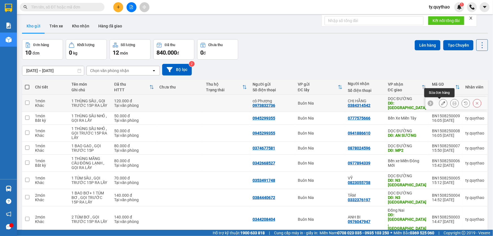
click at [441, 102] on icon at bounding box center [443, 103] width 4 height 4
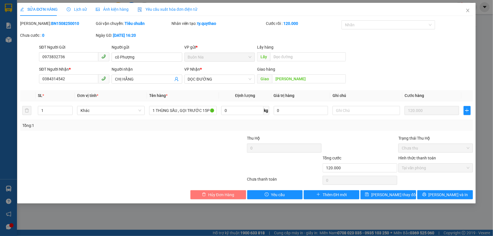
click at [228, 194] on span "Hủy Đơn Hàng" at bounding box center [221, 194] width 26 height 6
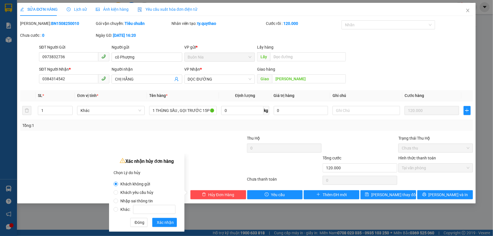
click at [141, 200] on span "Nhập sai thông tin" at bounding box center [136, 200] width 37 height 5
click at [118, 200] on input "Nhập sai thông tin" at bounding box center [115, 200] width 5 height 5
click at [56, 59] on input "0973832736" at bounding box center [68, 56] width 59 height 9
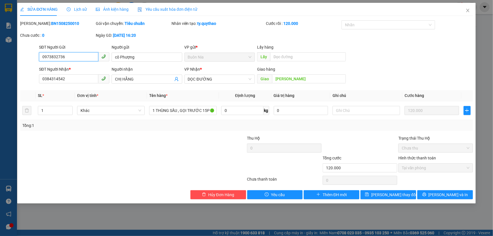
click at [56, 58] on input "0973832736" at bounding box center [68, 56] width 59 height 9
click at [214, 194] on span "Hủy Đơn Hàng" at bounding box center [221, 194] width 26 height 6
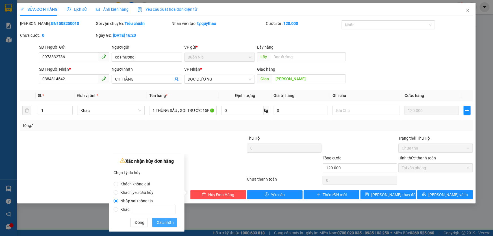
click at [164, 221] on span "Xác nhận" at bounding box center [165, 222] width 17 height 6
click at [164, 221] on div "SỬA ĐƠN HÀNG Lịch sử Ảnh kiện hàng Yêu cầu xuất hóa đơn điện tử Total Paid Fee …" at bounding box center [246, 118] width 493 height 236
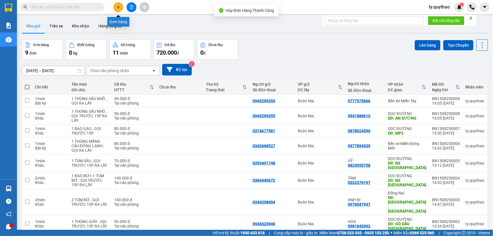
click at [115, 7] on button at bounding box center [118, 7] width 10 height 10
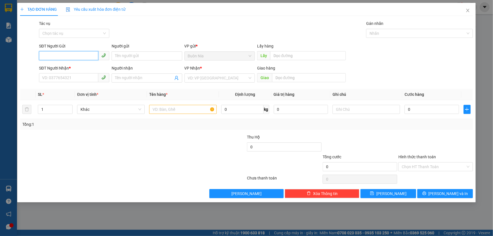
paste input "0973832736"
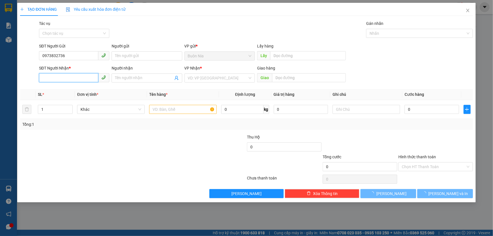
click at [77, 78] on input "SĐT Người Nhận *" at bounding box center [68, 77] width 59 height 9
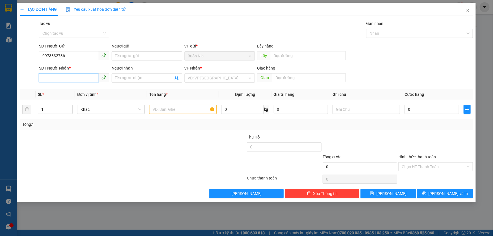
click at [76, 79] on input "SĐT Người Nhận *" at bounding box center [68, 77] width 59 height 9
click at [86, 89] on div "0384314542 - CHỊ HẰNG" at bounding box center [74, 89] width 64 height 6
click at [166, 109] on input "text" at bounding box center [182, 109] width 67 height 9
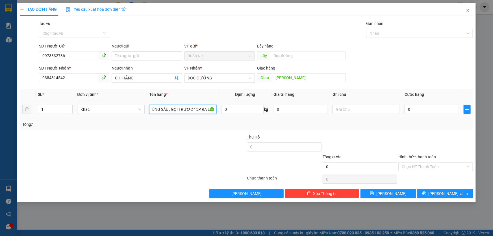
scroll to position [0, 10]
click at [406, 110] on input "0" at bounding box center [431, 109] width 54 height 9
click at [407, 163] on input "Hình thức thanh toán" at bounding box center [433, 166] width 64 height 8
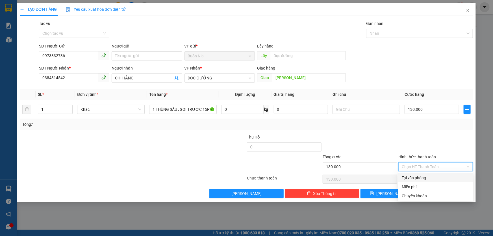
click at [412, 175] on div "Tại văn phòng" at bounding box center [435, 177] width 68 height 6
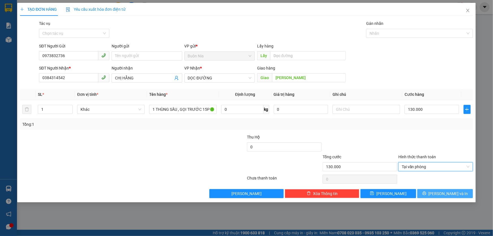
click at [426, 193] on icon "printer" at bounding box center [424, 193] width 4 height 4
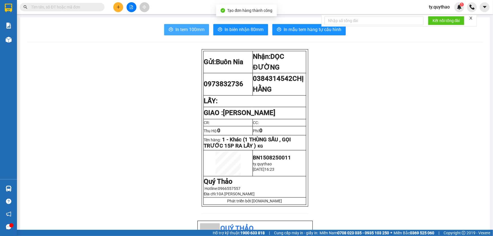
click at [186, 33] on span "In tem 100mm" at bounding box center [189, 29] width 29 height 7
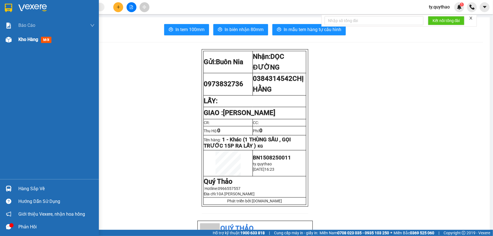
click at [13, 40] on div at bounding box center [9, 40] width 10 height 10
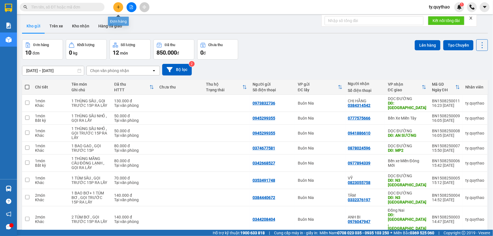
click at [117, 7] on icon "plus" at bounding box center [118, 7] width 4 height 4
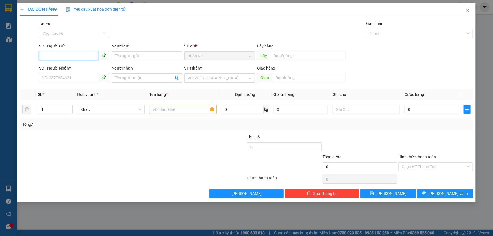
click at [89, 58] on input "SĐT Người Gửi" at bounding box center [68, 55] width 59 height 9
click at [73, 58] on input "SĐT Người Gửi" at bounding box center [68, 55] width 59 height 9
click at [77, 54] on input "SĐT Người Gửi" at bounding box center [68, 55] width 59 height 9
click at [73, 64] on div "0905153746" at bounding box center [74, 67] width 64 height 6
click at [136, 76] on input "Người nhận" at bounding box center [144, 78] width 58 height 6
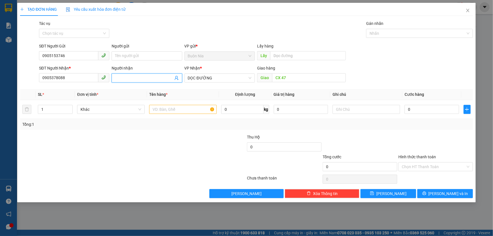
click at [157, 78] on input "Người nhận" at bounding box center [144, 78] width 58 height 6
click at [407, 111] on input "0" at bounding box center [431, 109] width 54 height 9
click at [425, 167] on input "Hình thức thanh toán" at bounding box center [433, 166] width 64 height 8
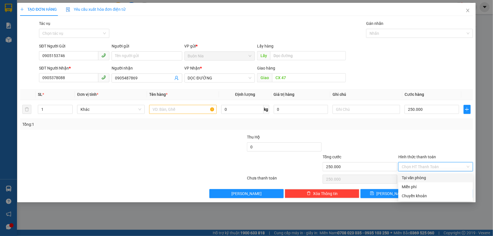
click at [429, 178] on div "Tại văn phòng" at bounding box center [435, 177] width 68 height 6
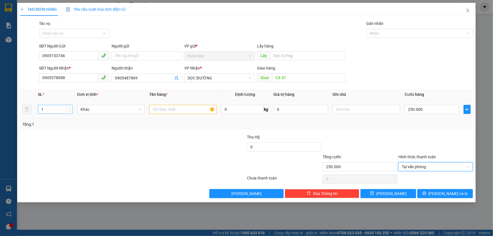
click at [59, 111] on input "1" at bounding box center [55, 109] width 34 height 8
click at [161, 108] on input "text" at bounding box center [182, 109] width 67 height 9
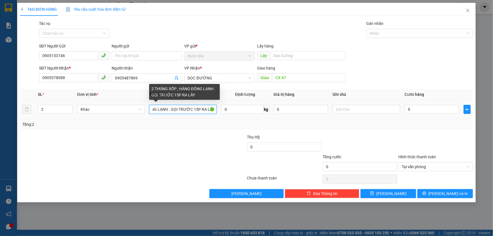
scroll to position [0, 48]
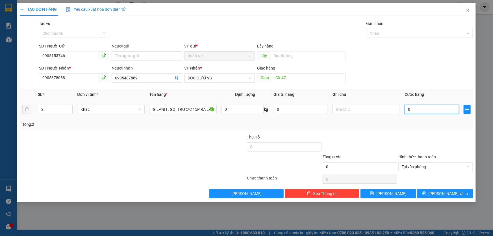
click at [406, 108] on input "0" at bounding box center [431, 109] width 54 height 9
click at [444, 194] on span "[PERSON_NAME] và In" at bounding box center [448, 193] width 40 height 6
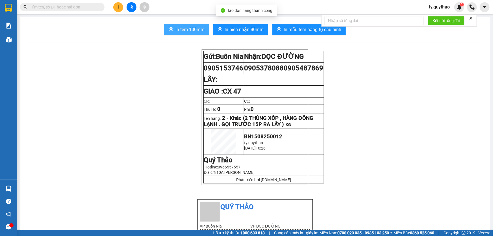
click at [184, 33] on button "In tem 100mm" at bounding box center [186, 29] width 45 height 11
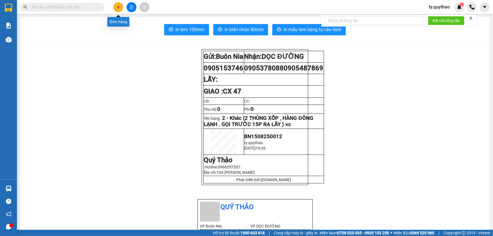
click at [118, 6] on icon "plus" at bounding box center [118, 7] width 4 height 4
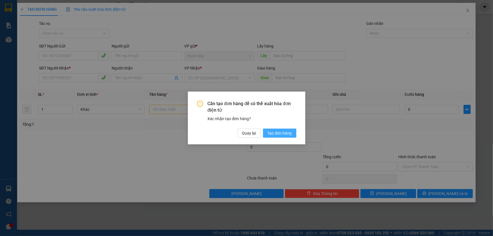
click at [278, 132] on span "Tạo đơn hàng" at bounding box center [279, 133] width 24 height 6
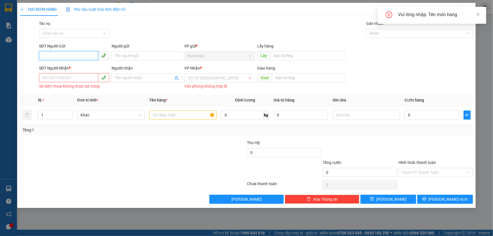
click at [64, 55] on input "SĐT Người Gửi" at bounding box center [68, 55] width 59 height 9
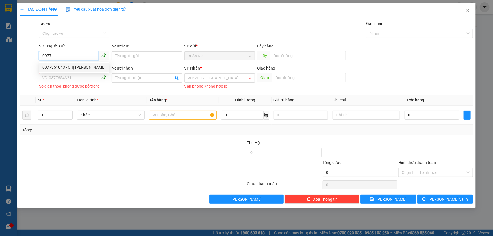
click at [69, 66] on div "0977351043 - CHỊ [PERSON_NAME]" at bounding box center [74, 67] width 64 height 6
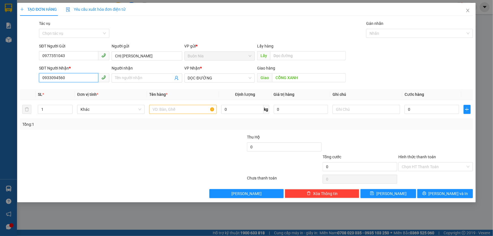
click at [74, 80] on input "0933094560" at bounding box center [68, 77] width 59 height 9
click at [77, 78] on input "SĐT Người Nhận *" at bounding box center [68, 77] width 59 height 9
click at [64, 77] on input "SĐT Người Nhận *" at bounding box center [68, 77] width 59 height 9
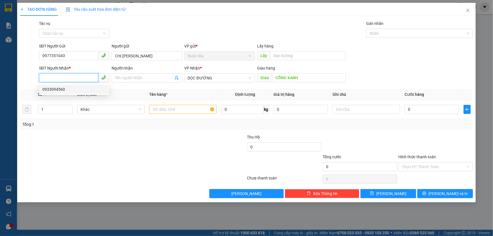
click at [64, 76] on input "SĐT Người Nhận *" at bounding box center [68, 77] width 59 height 9
click at [116, 152] on div at bounding box center [94, 144] width 151 height 20
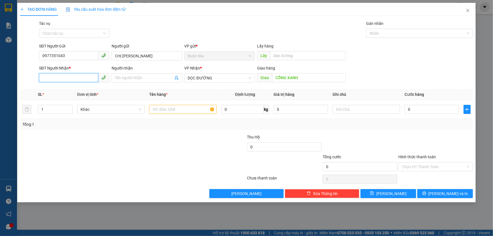
click at [69, 79] on input "SĐT Người Nhận *" at bounding box center [68, 77] width 59 height 9
click at [76, 91] on div "0933094560" at bounding box center [74, 89] width 64 height 6
drag, startPoint x: 203, startPoint y: 226, endPoint x: 130, endPoint y: 224, distance: 72.6
click at [130, 224] on div "TẠO ĐƠN HÀNG Yêu cầu xuất hóa đơn điện tử Transit Pickup Surcharge Ids Transit …" at bounding box center [246, 118] width 493 height 236
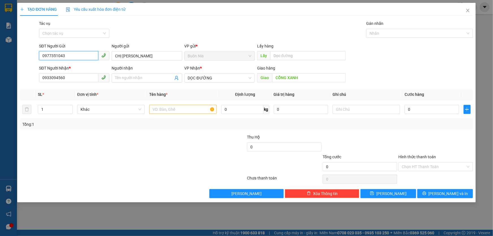
click at [65, 54] on input "0977351043" at bounding box center [68, 55] width 59 height 9
click at [64, 54] on input "0977351043" at bounding box center [68, 55] width 59 height 9
click at [468, 11] on icon "close" at bounding box center [467, 10] width 5 height 5
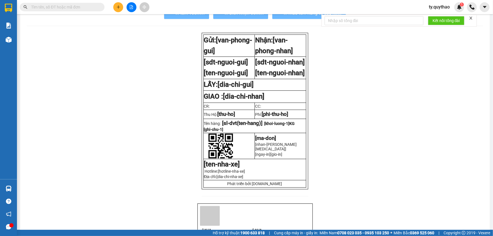
scroll to position [25, 0]
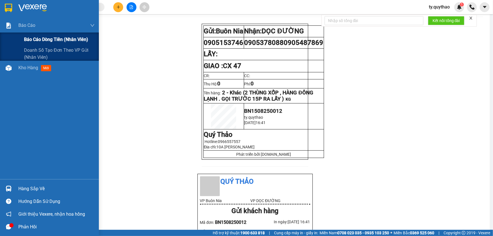
click at [8, 42] on div "Báo cáo dòng tiền (nhân viên)" at bounding box center [49, 39] width 99 height 14
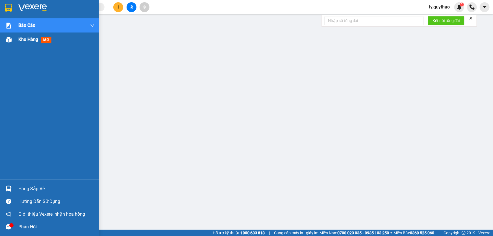
click at [25, 32] on div "Kho hàng mới" at bounding box center [56, 39] width 76 height 14
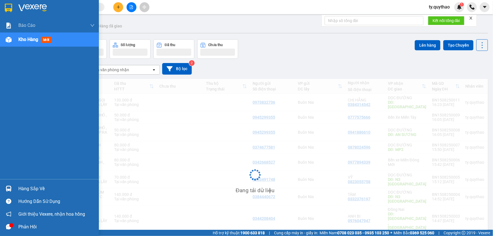
click at [25, 42] on span "Kho hàng" at bounding box center [28, 39] width 20 height 5
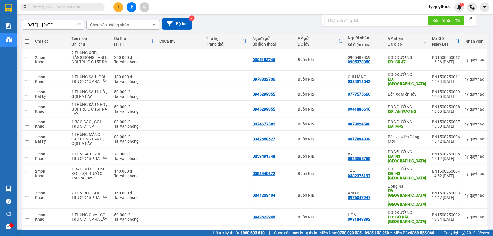
scroll to position [46, 0]
click at [154, 230] on div "1 2 10 / trang open" at bounding box center [254, 235] width 461 height 10
click at [423, 230] on button "2" at bounding box center [426, 234] width 8 height 8
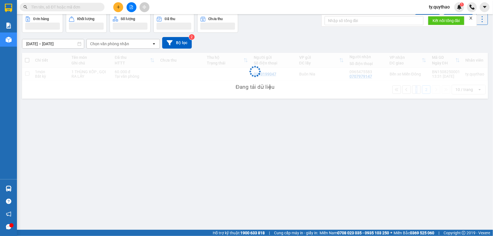
scroll to position [26, 0]
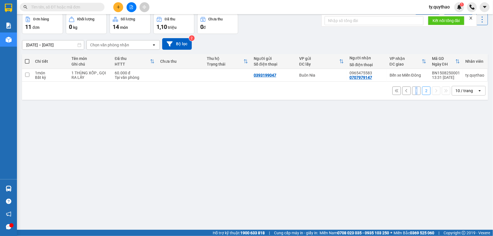
click at [412, 88] on button "1" at bounding box center [416, 90] width 8 height 8
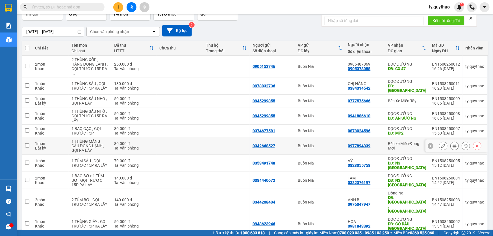
scroll to position [46, 0]
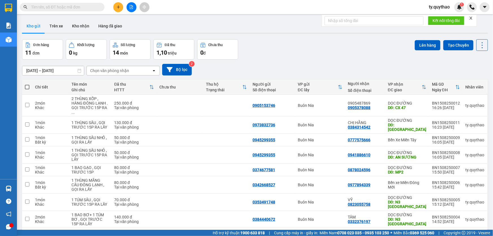
click at [252, 40] on div "Đơn hàng 11 đơn Khối lượng 0 kg Số lượng 14 món Đã thu 1,10 triệu Chưa thu 0 đ …" at bounding box center [255, 49] width 466 height 20
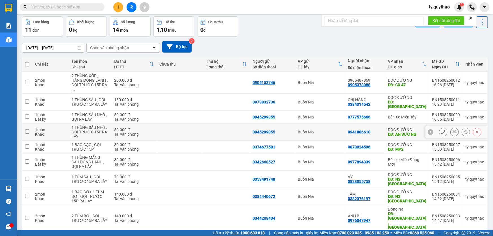
scroll to position [46, 0]
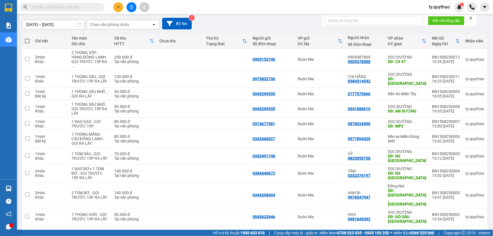
drag, startPoint x: 489, startPoint y: 86, endPoint x: 193, endPoint y: 214, distance: 322.7
click at [193, 230] on div "1 2 10 / trang open" at bounding box center [254, 235] width 461 height 10
click at [230, 18] on div "13/08/2025 – 15/08/2025 Press the down arrow key to interact with the calendar …" at bounding box center [255, 24] width 466 height 12
click at [306, 0] on div "Kết quả tìm kiếm ( 0 ) Bộ lọc No Data ty.quythao 1" at bounding box center [246, 7] width 493 height 14
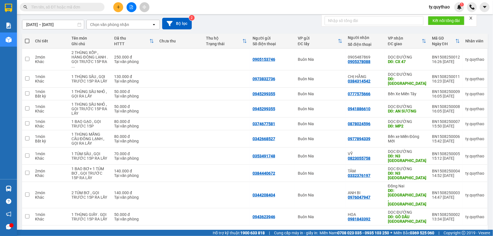
drag, startPoint x: 448, startPoint y: 215, endPoint x: 421, endPoint y: 217, distance: 27.2
click at [422, 230] on button "2" at bounding box center [426, 234] width 8 height 8
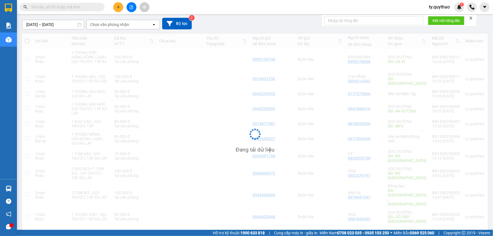
drag, startPoint x: 172, startPoint y: 206, endPoint x: 161, endPoint y: 206, distance: 10.7
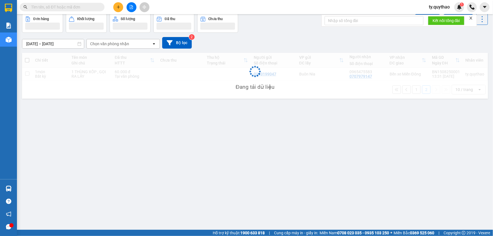
scroll to position [26, 0]
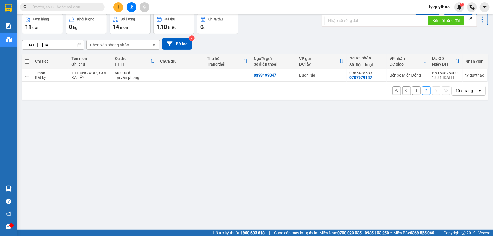
drag, startPoint x: 161, startPoint y: 206, endPoint x: 126, endPoint y: 155, distance: 62.3
click at [126, 155] on div "ver 1.8.138 Kho gửi Trên xe Kho nhận Hàng đã giao Đơn hàng 11 đơn Khối lượng 0 …" at bounding box center [255, 109] width 470 height 236
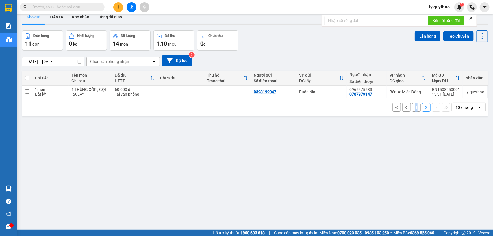
scroll to position [0, 0]
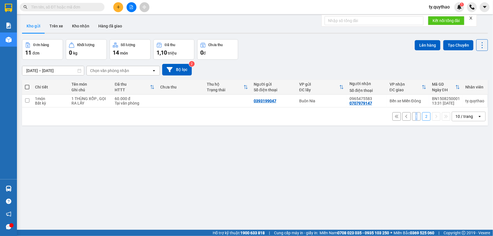
click at [26, 87] on span at bounding box center [27, 87] width 5 height 5
click at [27, 84] on input "checkbox" at bounding box center [27, 84] width 0 height 0
click at [26, 87] on span at bounding box center [27, 87] width 5 height 5
click at [27, 84] on input "checkbox" at bounding box center [27, 84] width 0 height 0
click at [26, 87] on span at bounding box center [27, 87] width 5 height 5
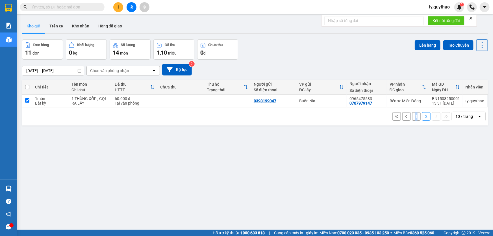
click at [27, 84] on input "checkbox" at bounding box center [27, 84] width 0 height 0
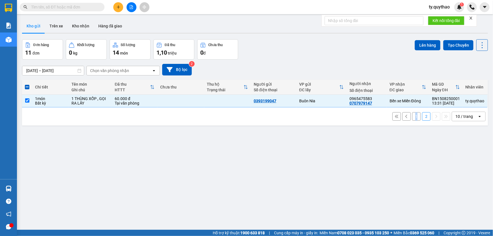
click at [414, 115] on button "1" at bounding box center [416, 116] width 8 height 8
checkbox input "false"
click at [414, 115] on button "1" at bounding box center [416, 116] width 8 height 8
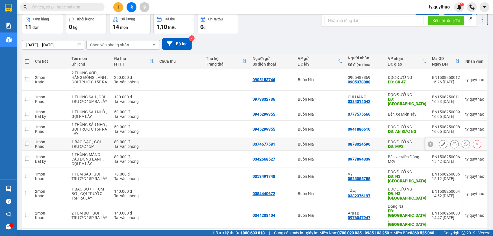
scroll to position [46, 0]
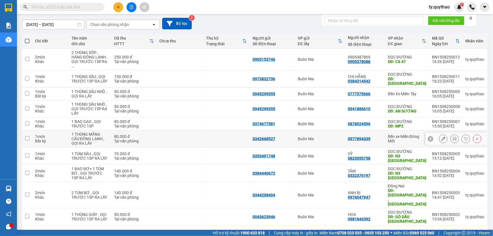
click at [27, 136] on input "checkbox" at bounding box center [27, 138] width 4 height 4
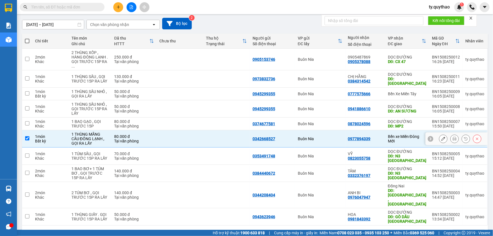
click at [27, 136] on input "checkbox" at bounding box center [27, 138] width 4 height 4
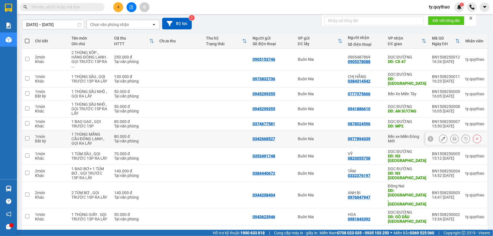
click at [27, 136] on input "checkbox" at bounding box center [27, 138] width 4 height 4
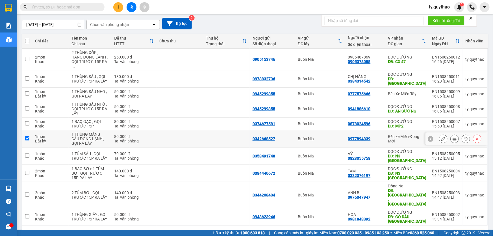
checkbox input "true"
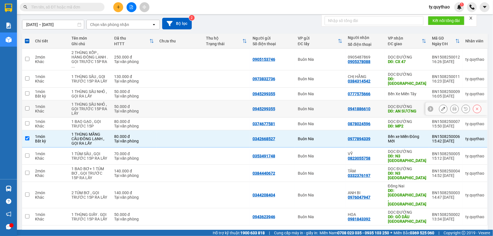
click at [28, 106] on input "checkbox" at bounding box center [27, 108] width 4 height 4
checkbox input "true"
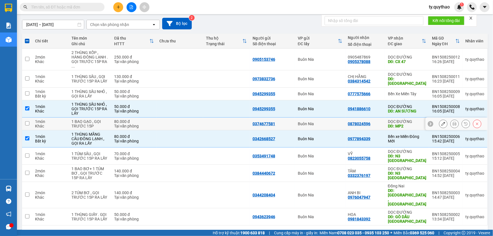
click at [28, 121] on input "checkbox" at bounding box center [27, 123] width 4 height 4
checkbox input "false"
click at [26, 106] on input "checkbox" at bounding box center [27, 108] width 4 height 4
checkbox input "false"
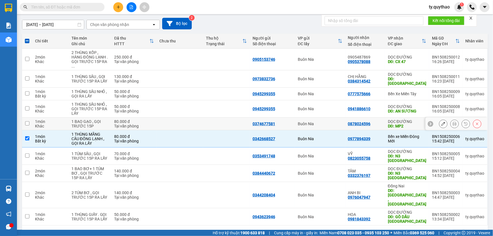
click at [26, 121] on input "checkbox" at bounding box center [27, 123] width 4 height 4
click at [27, 121] on input "checkbox" at bounding box center [27, 123] width 4 height 4
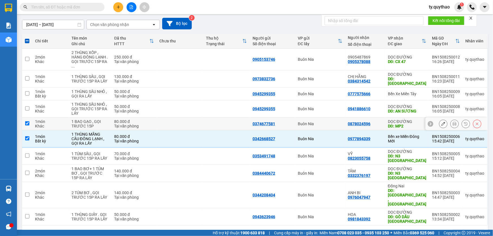
click at [27, 121] on input "checkbox" at bounding box center [27, 123] width 4 height 4
checkbox input "true"
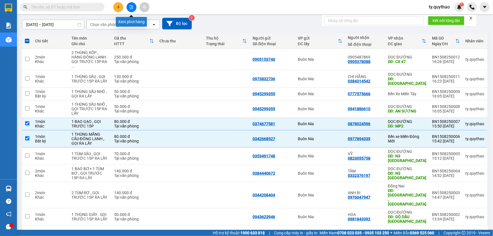
click at [128, 7] on button at bounding box center [131, 7] width 10 height 10
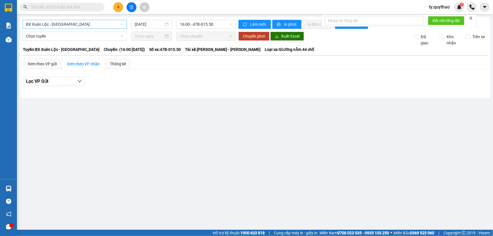
click at [92, 24] on span "BX Xuân Lộc - [GEOGRAPHIC_DATA]" at bounding box center [74, 24] width 97 height 8
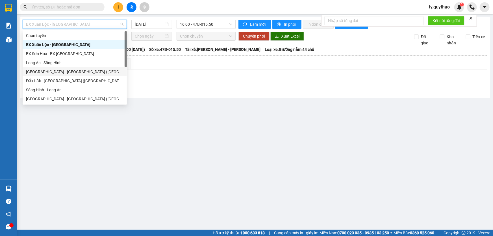
click at [82, 76] on div "Sài Gòn - Đắk Lắk (BXMĐ mới)" at bounding box center [75, 71] width 104 height 9
type input "[DATE]"
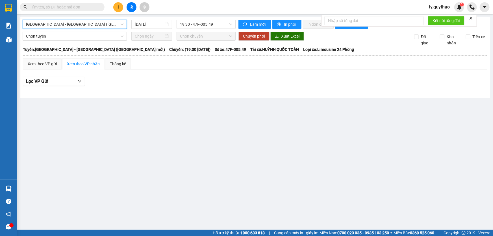
click at [101, 24] on span "Sài Gòn - Đắk Lắk (BXMĐ mới)" at bounding box center [74, 24] width 97 height 8
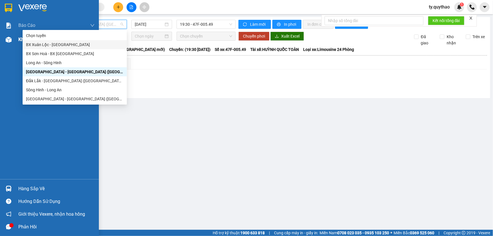
click at [8, 41] on img at bounding box center [9, 40] width 6 height 6
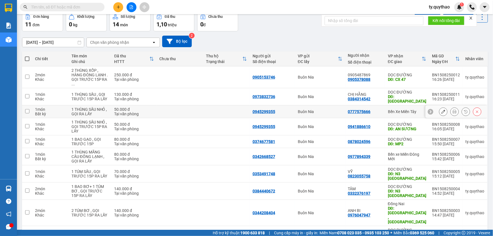
scroll to position [20, 0]
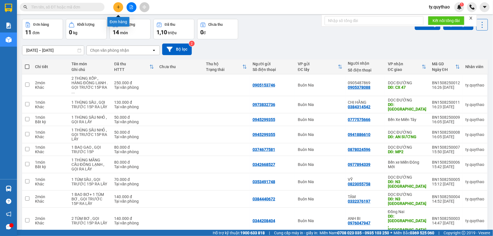
click at [116, 6] on icon "plus" at bounding box center [118, 7] width 4 height 4
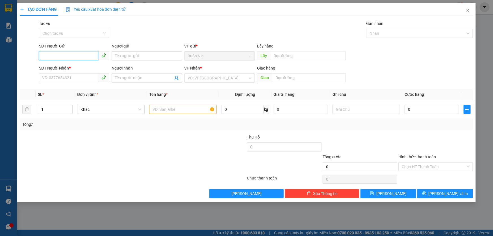
click at [80, 54] on input "SĐT Người Gửi" at bounding box center [68, 55] width 59 height 9
click at [67, 67] on div "0977351043 - CHỊ [PERSON_NAME]" at bounding box center [74, 67] width 64 height 6
type input "0977351043"
type input "CHỊ [PERSON_NAME]"
type input "0933094560"
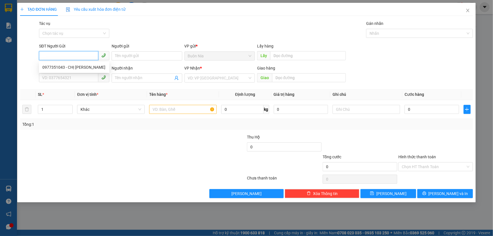
type input "CỔNG XANH"
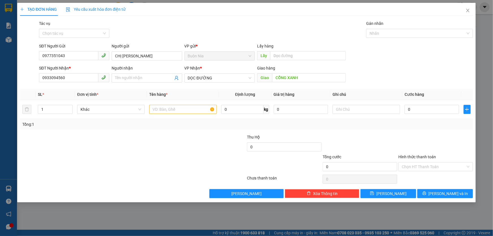
click at [130, 184] on div at bounding box center [132, 178] width 227 height 11
click at [175, 110] on input "text" at bounding box center [182, 109] width 67 height 9
type input "1 THÙNG SẦU , GỌI TRƯỚC 15P RA LẤY"
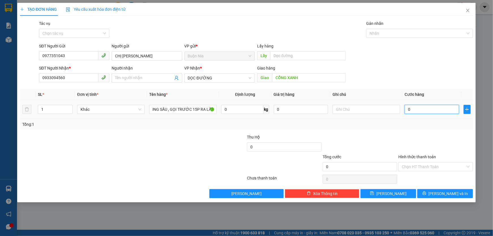
scroll to position [0, 0]
click at [405, 110] on input "0" at bounding box center [431, 109] width 54 height 9
type input "1"
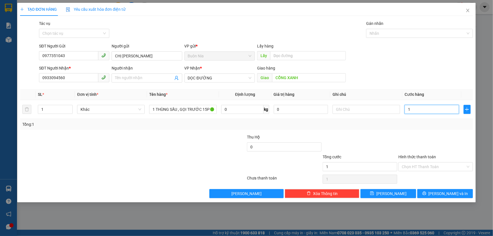
type input "11"
type input "110"
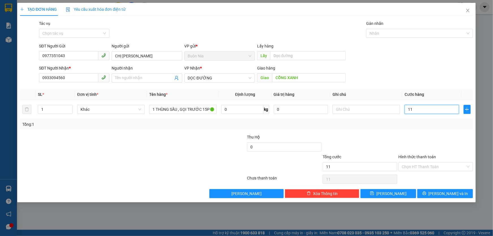
type input "110"
type input "1.100"
type input "11.000"
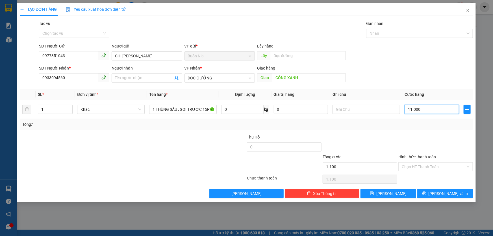
type input "11.000"
type input "110.000"
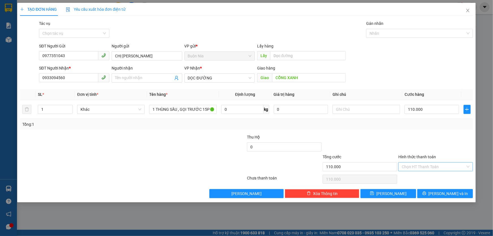
click at [418, 167] on input "Hình thức thanh toán" at bounding box center [433, 166] width 64 height 8
type input "110.000"
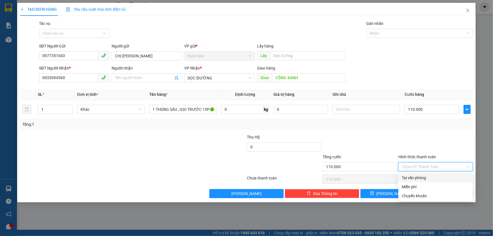
click at [418, 177] on div "Tại văn phòng" at bounding box center [435, 177] width 68 height 6
click at [418, 177] on div "Chọn HT Thanh Toán" at bounding box center [436, 178] width 76 height 11
type input "0"
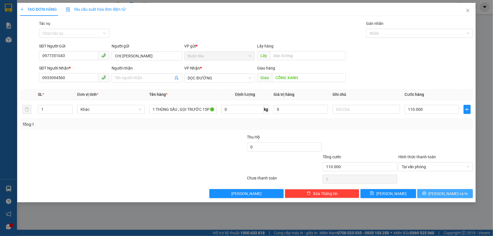
click at [452, 195] on span "[PERSON_NAME] và In" at bounding box center [448, 193] width 40 height 6
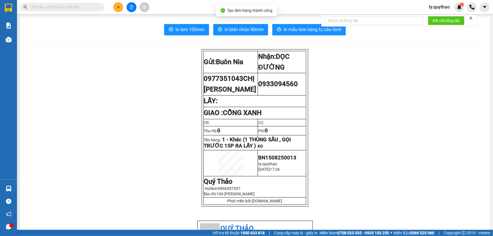
click at [234, 81] on span "0977351043 CHỊ LAN KHUE" at bounding box center [230, 84] width 53 height 19
click at [234, 80] on span "0977351043 CHỊ LAN KHUE" at bounding box center [230, 84] width 53 height 19
copy span "0977351043"
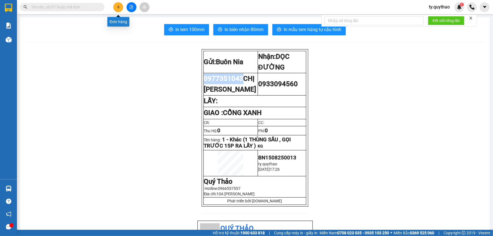
click at [119, 9] on button at bounding box center [118, 7] width 10 height 10
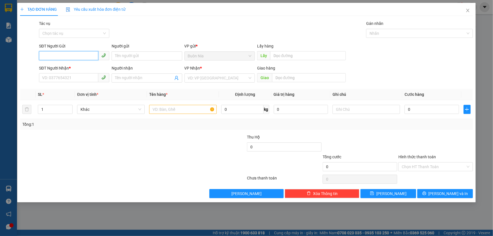
paste input "0977351043"
type input "0977351043"
drag, startPoint x: 67, startPoint y: 54, endPoint x: 88, endPoint y: 116, distance: 64.5
click at [88, 116] on td "Khác" at bounding box center [111, 109] width 72 height 19
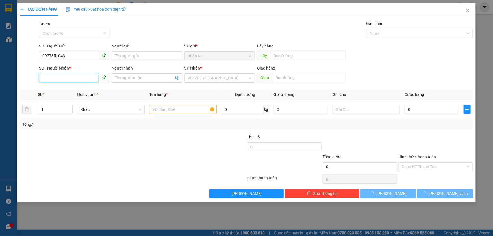
click at [72, 79] on input "SĐT Người Nhận *" at bounding box center [68, 77] width 59 height 9
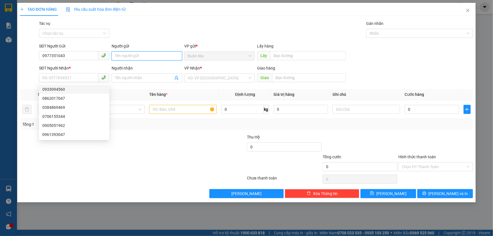
click at [126, 60] on input "Người gửi" at bounding box center [147, 55] width 70 height 9
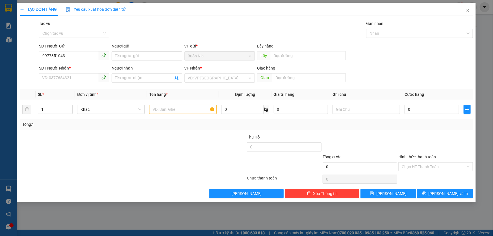
click at [130, 142] on div at bounding box center [94, 144] width 151 height 20
click at [466, 10] on icon "close" at bounding box center [467, 10] width 5 height 5
click at [466, 10] on div "ty.quythao 1" at bounding box center [458, 7] width 69 height 10
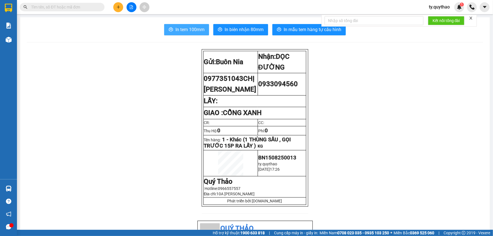
click at [190, 30] on span "In tem 100mm" at bounding box center [189, 29] width 29 height 7
click at [221, 78] on span "0977351043 CHỊ LAN KHUE" at bounding box center [230, 84] width 53 height 19
click at [119, 6] on icon "plus" at bounding box center [118, 7] width 4 height 4
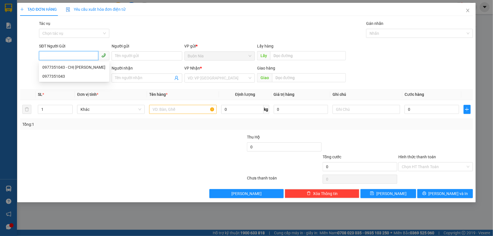
paste input "0977351043"
type input "0977351043"
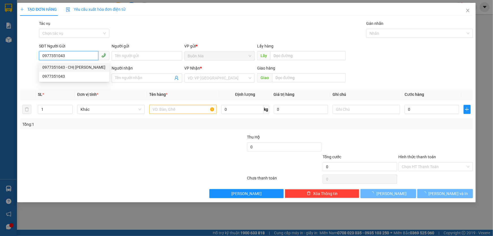
click at [79, 63] on div "0977351043 - CHỊ [PERSON_NAME]" at bounding box center [74, 67] width 70 height 9
type input "CHỊ [PERSON_NAME]"
type input "0933094560"
type input "CỔNG XANH"
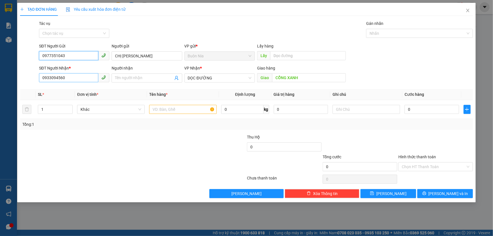
type input "0977351043"
click at [73, 79] on input "0933094560" at bounding box center [68, 77] width 59 height 9
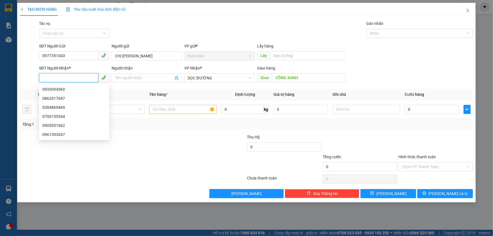
click at [73, 79] on input "SĐT Người Nhận *" at bounding box center [68, 77] width 59 height 9
click at [78, 80] on input "SĐT Người Nhận *" at bounding box center [68, 77] width 59 height 9
click at [80, 78] on input "SĐT Người Nhận *" at bounding box center [68, 77] width 59 height 9
click at [79, 77] on input "SĐT Người Nhận *" at bounding box center [68, 77] width 59 height 9
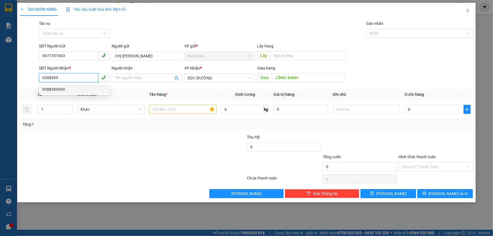
click at [68, 90] on div "0388369699" at bounding box center [74, 89] width 64 height 6
type input "0388369699"
type input "ĐH NÔNG LÂM"
type input "0388369699"
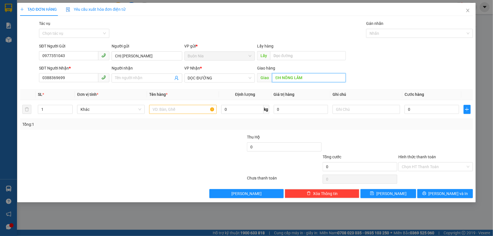
click at [314, 80] on input "ĐH NÔNG LÂM" at bounding box center [309, 77] width 74 height 9
type input "BXMĐ MỚI"
click at [151, 107] on input "text" at bounding box center [182, 109] width 67 height 9
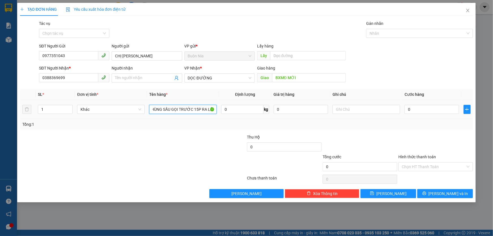
scroll to position [0, 8]
click at [405, 111] on input "0" at bounding box center [431, 109] width 54 height 9
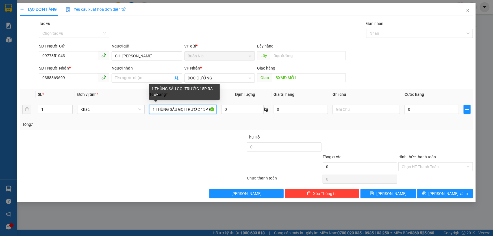
click at [199, 111] on input "1 THÙNG SẦU GỌI TRƯỚC 15P RA LẤY" at bounding box center [182, 109] width 67 height 9
click at [204, 108] on input "1 THÙNG SẦU GỌI TRƯỚC 15P RA LẤY" at bounding box center [182, 109] width 67 height 9
click at [204, 109] on input "1 THÙNG SẦU GỌP RA LẤY" at bounding box center [182, 109] width 67 height 9
click at [187, 111] on input "1 THÙNG SẦU GỌP RA LẤY" at bounding box center [182, 109] width 67 height 9
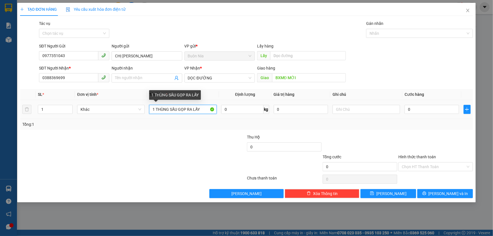
click at [187, 111] on input "1 THÙNG SẦU GỌP RA LẤY" at bounding box center [182, 109] width 67 height 9
click at [187, 110] on input "1 THÙNG SẦU GỌP RA LẤY" at bounding box center [182, 109] width 67 height 9
type input "1 THÙNG SẦU GỌI RA LẤY"
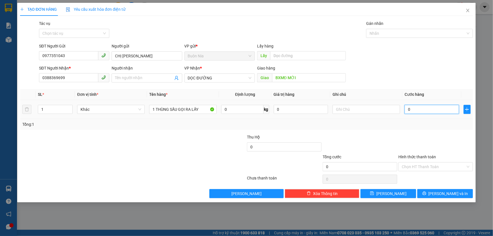
click at [406, 106] on input "0" at bounding box center [431, 109] width 54 height 9
type input "1"
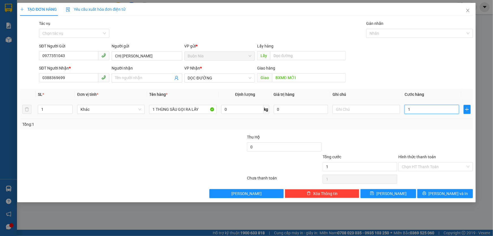
type input "11"
type input "1"
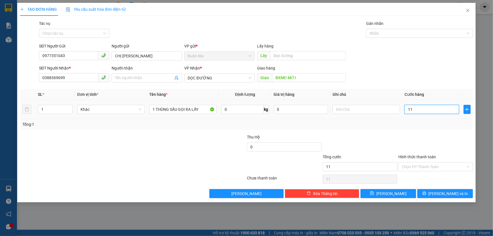
type input "1"
type input "13"
type input "130"
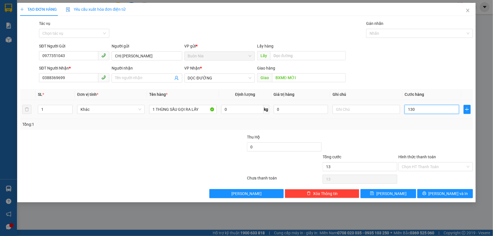
type input "130"
type input "1.300"
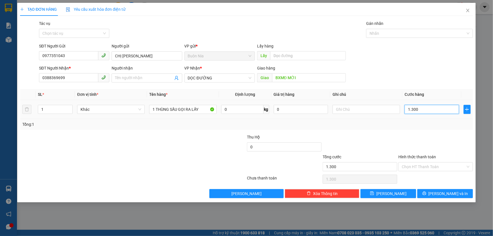
type input "13.000"
type input "130.000"
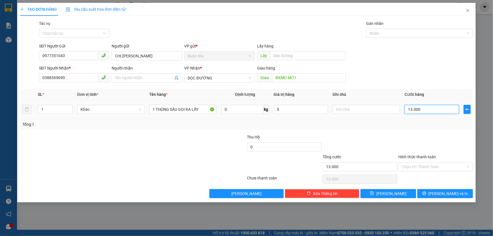
type input "130.000"
click at [405, 162] on div "Hình thức thanh toán Chọn HT Thanh Toán" at bounding box center [435, 164] width 75 height 20
click at [405, 162] on input "Hình thức thanh toán" at bounding box center [433, 166] width 64 height 8
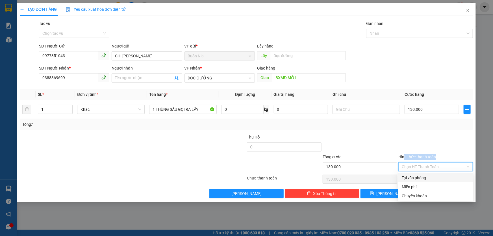
click at [418, 176] on div "Tại văn phòng" at bounding box center [435, 177] width 68 height 6
type input "0"
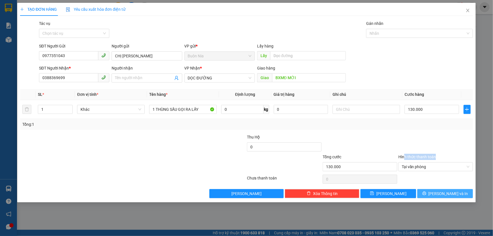
click at [444, 193] on span "[PERSON_NAME] và In" at bounding box center [448, 193] width 40 height 6
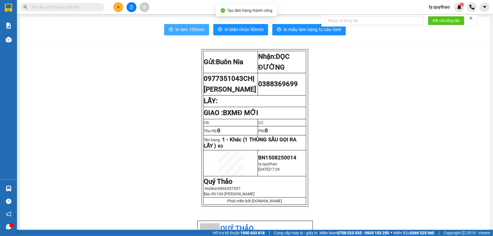
click at [200, 31] on span "In tem 100mm" at bounding box center [189, 29] width 29 height 7
click at [219, 79] on span "0977351043 CHỊ LAN KHUE" at bounding box center [230, 84] width 53 height 19
copy span "0977351043"
click at [114, 8] on button at bounding box center [118, 7] width 10 height 10
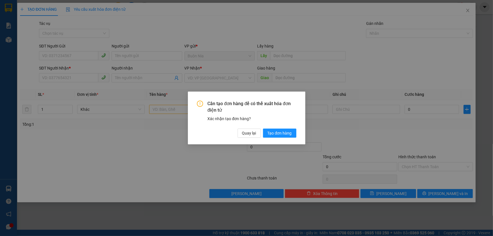
click at [80, 55] on div "Cần tạo đơn hàng để có thể xuất hóa đơn điện tử Xác nhận tạo đơn hàng? Quay lại…" at bounding box center [246, 118] width 493 height 236
click at [281, 133] on span "Tạo đơn hàng" at bounding box center [279, 133] width 24 height 6
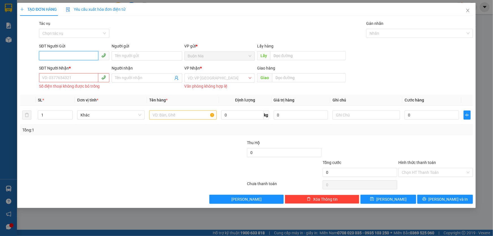
paste input "0977351043"
type input "0977351043"
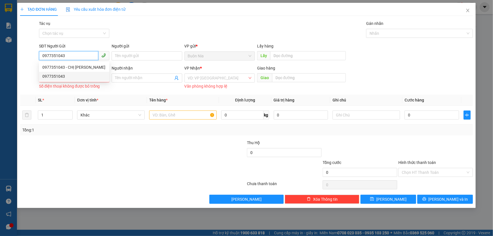
click at [79, 77] on div "0977351043" at bounding box center [74, 76] width 64 height 6
type input "0862017047"
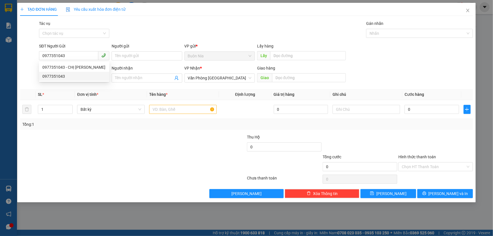
click at [83, 69] on div "SĐT Người Nhận *" at bounding box center [74, 68] width 70 height 6
click at [83, 73] on input "0862017047" at bounding box center [68, 77] width 59 height 9
click at [75, 57] on input "0977351043" at bounding box center [68, 55] width 59 height 9
click at [96, 67] on div "0977351043 - CHỊ [PERSON_NAME]" at bounding box center [74, 67] width 64 height 6
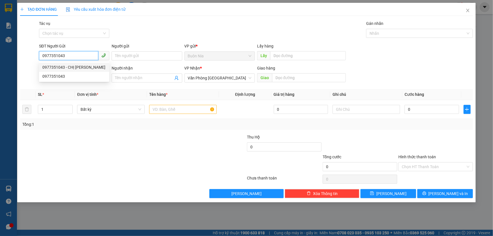
type input "0977351043"
type input "CHỊ [PERSON_NAME]"
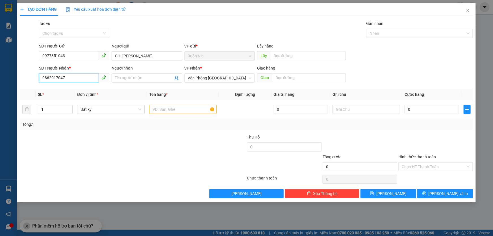
click at [80, 79] on input "0862017047" at bounding box center [68, 77] width 59 height 9
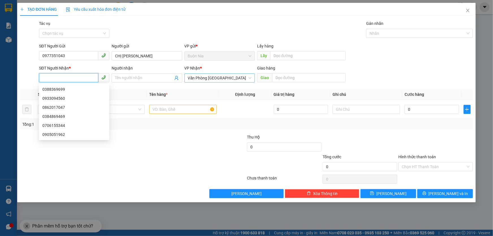
click at [218, 78] on span "Văn Phòng [GEOGRAPHIC_DATA]" at bounding box center [220, 78] width 64 height 8
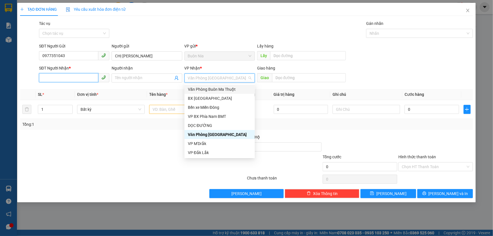
click at [54, 79] on input "SĐT Người Nhận *" at bounding box center [68, 77] width 59 height 9
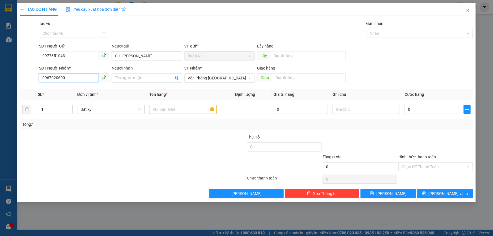
type input "0967020600"
click at [71, 132] on div "Transit Pickup Surcharge Ids Transit Deliver Surcharge Ids Transit Deliver Surc…" at bounding box center [246, 109] width 453 height 178
click at [232, 79] on span "Văn Phòng [GEOGRAPHIC_DATA]" at bounding box center [220, 78] width 64 height 8
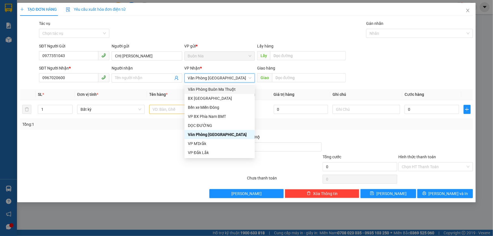
click at [110, 164] on div at bounding box center [94, 164] width 151 height 20
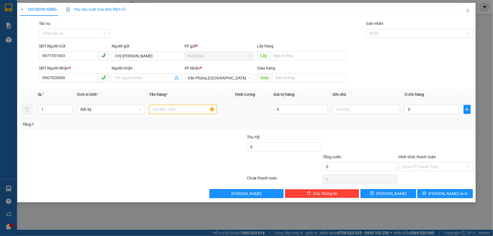
click at [160, 107] on input "text" at bounding box center [182, 109] width 67 height 9
type input "1 THÙNG SẦU , NHỜ GRAP GIAO HỘ"
click at [407, 110] on input "0" at bounding box center [431, 109] width 54 height 9
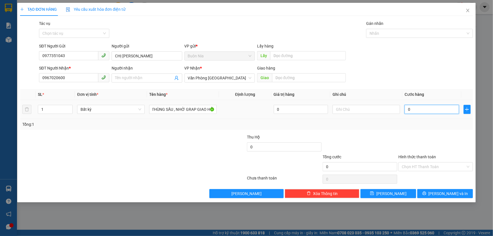
click at [407, 110] on input "0" at bounding box center [431, 109] width 54 height 9
type input "5"
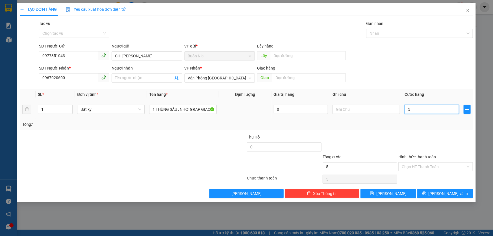
type input "50"
type input "500"
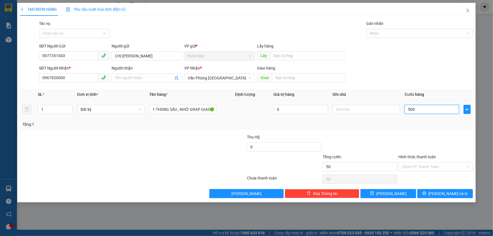
type input "500"
type input "5.000"
type input "50.000"
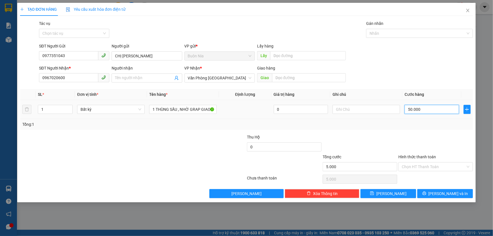
type input "50.000"
type input "500.000"
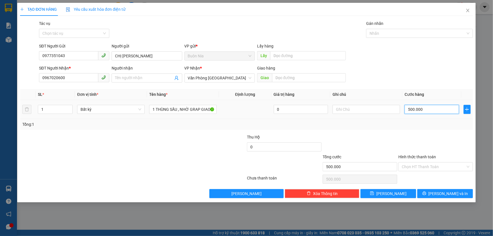
type input "50.000"
type input "5.000"
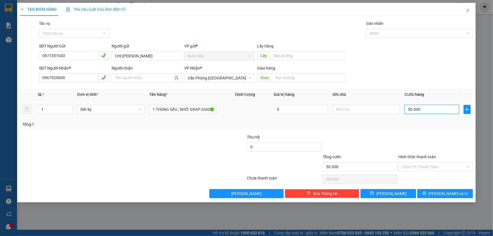
type input "5.000"
type input "500"
type input "50"
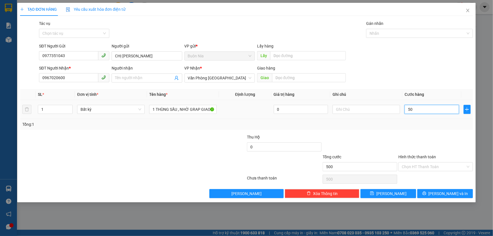
type input "50"
type input "5"
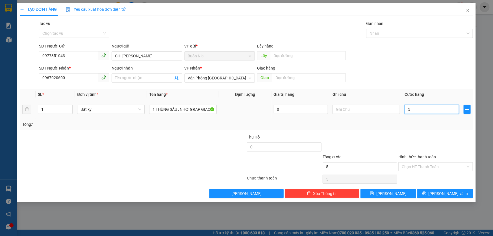
type input "0"
click at [407, 108] on input "0" at bounding box center [431, 109] width 54 height 9
type input "40"
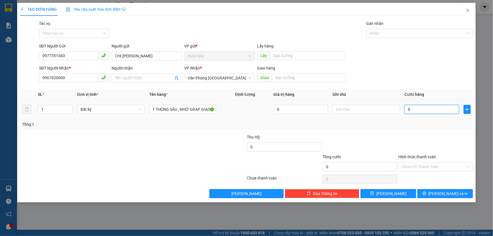
type input "40"
type input "4-0"
type input "0"
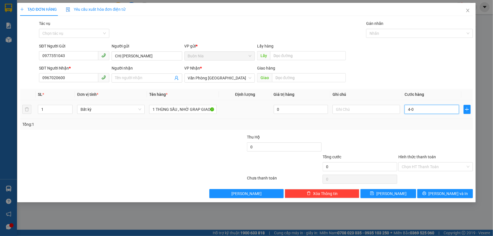
type input "40"
type input "400"
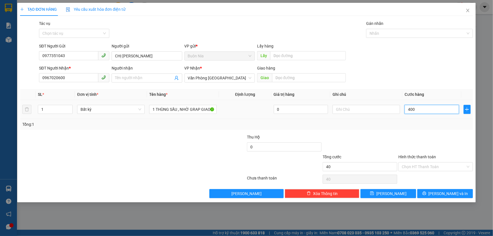
type input "400"
type input "4.000"
type input "40.000"
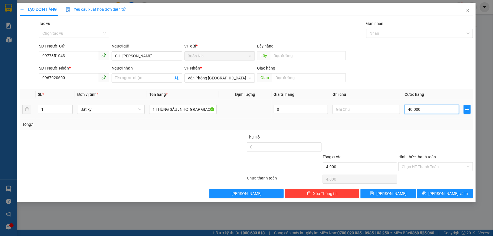
type input "40.000"
type input "400.000"
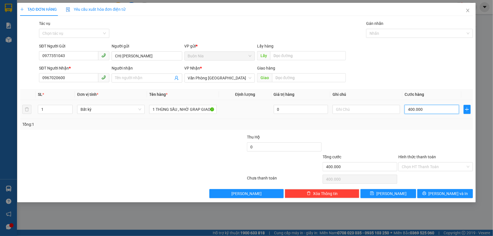
type input "40.000"
click at [434, 164] on input "Hình thức thanh toán" at bounding box center [433, 166] width 64 height 8
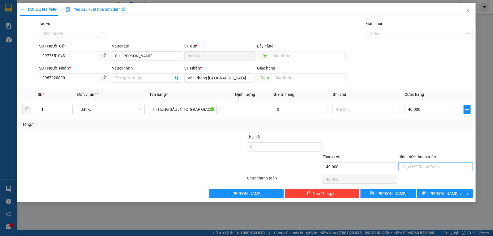
click at [434, 164] on input "Hình thức thanh toán" at bounding box center [433, 166] width 64 height 8
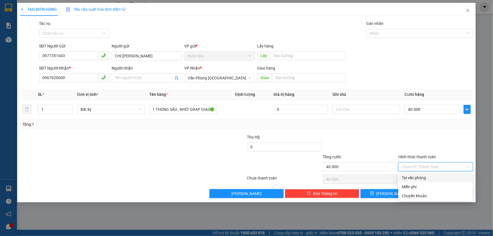
click at [426, 173] on div "Tại văn phòng" at bounding box center [435, 177] width 75 height 9
click at [426, 173] on div "Chọn HT Thanh Toán" at bounding box center [436, 178] width 76 height 11
type input "0"
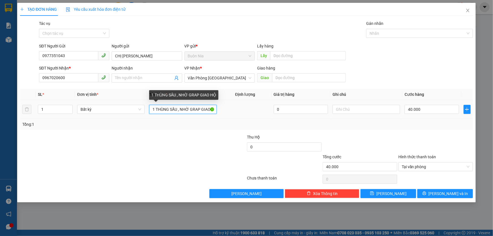
click at [215, 107] on input "1 THÙNG SẦU , NHỜ GRAP GIAO HỘ" at bounding box center [182, 109] width 67 height 9
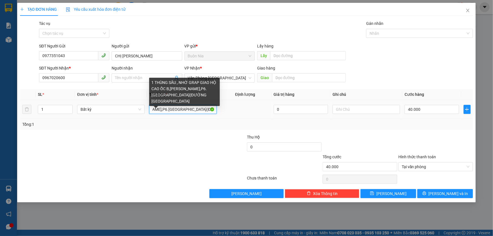
scroll to position [0, 106]
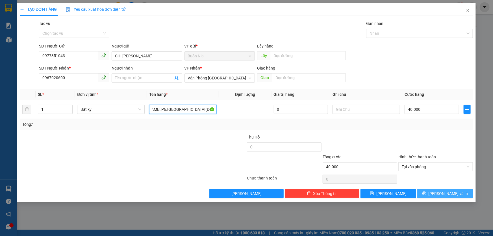
type input "1 THÙNG SẦU , NHỜ GRAP GIAO HỘ CAO ỐC B,NGUYỄN KIM,P6.QUẬN 10(ĐƯỜNG VINH VIỀN"
click at [439, 194] on button "[PERSON_NAME] và In" at bounding box center [445, 193] width 56 height 9
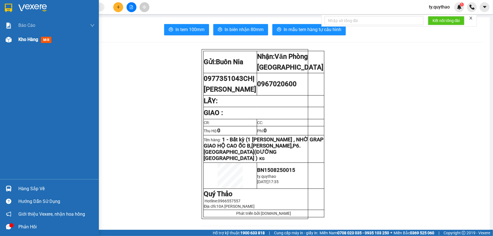
click at [9, 38] on img at bounding box center [9, 40] width 6 height 6
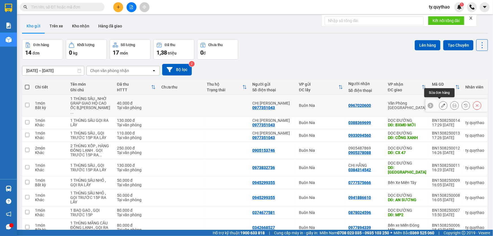
click at [441, 103] on icon at bounding box center [443, 105] width 4 height 4
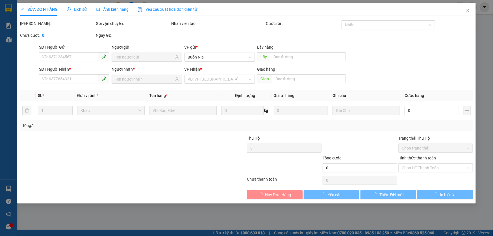
type input "0977351043"
type input "0967020600"
type input "40.000"
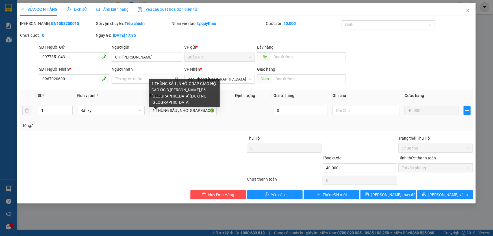
click at [193, 95] on div "1 THÙNG SẦU , NHỜ GRAP GIAO HỘ CAO ỐC B,NGUYỄN KIM,P6.QUẬN 10(ĐƯỜNG VINH VIỀN" at bounding box center [184, 93] width 71 height 28
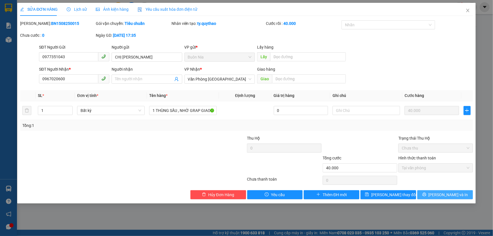
click at [456, 197] on button "[PERSON_NAME] và In" at bounding box center [445, 194] width 56 height 9
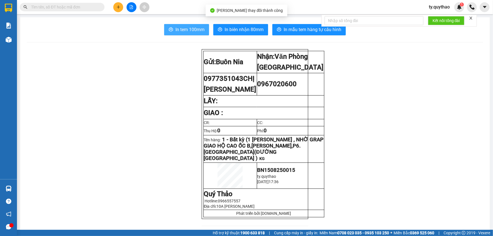
click at [181, 31] on span "In tem 100mm" at bounding box center [189, 29] width 29 height 7
click at [223, 78] on span "0977351043 CHỊ LAN KHUE" at bounding box center [230, 84] width 53 height 19
copy span "0977351043"
click at [242, 86] on span "CHỊ [PERSON_NAME]" at bounding box center [230, 84] width 53 height 19
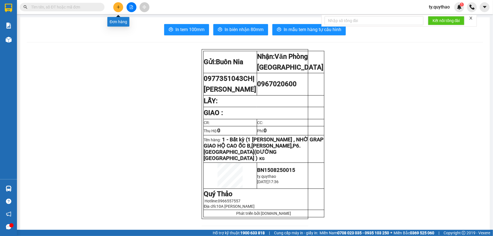
click at [121, 9] on button at bounding box center [118, 7] width 10 height 10
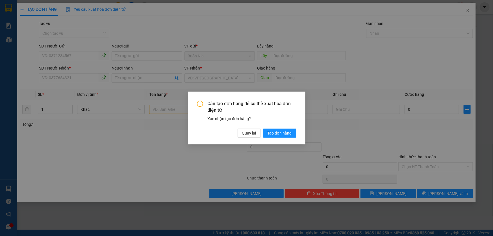
click at [78, 56] on div "Cần tạo đơn hàng để có thể xuất hóa đơn điện tử Xác nhận tạo đơn hàng? Quay lại…" at bounding box center [246, 118] width 493 height 236
click at [274, 137] on button "Tạo đơn hàng" at bounding box center [279, 132] width 33 height 9
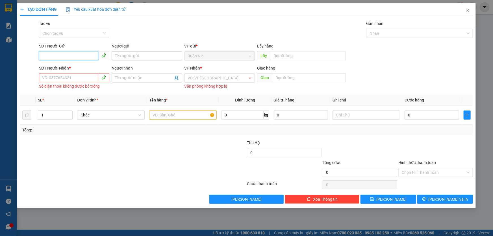
paste input "0977351043"
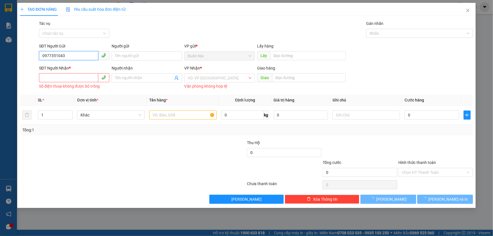
type input "0977351043"
click at [83, 78] on input "SĐT Người Nhận *" at bounding box center [68, 77] width 59 height 9
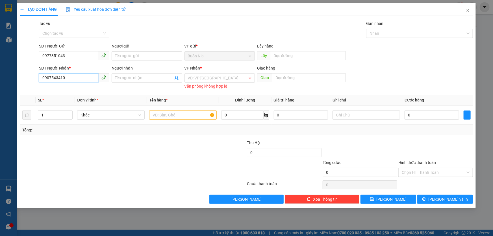
type input "0907543410"
click at [79, 146] on div at bounding box center [94, 149] width 151 height 20
click at [79, 147] on div at bounding box center [94, 149] width 151 height 20
click at [79, 89] on div "SĐT Người Nhận * 0907543410" at bounding box center [74, 77] width 73 height 25
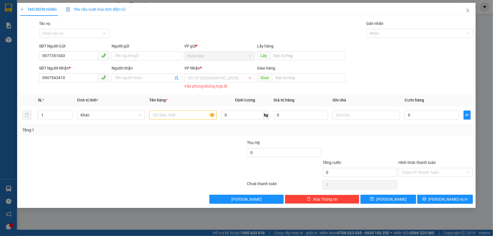
click at [79, 89] on div "SĐT Người Nhận * 0907543410" at bounding box center [74, 77] width 73 height 25
click at [79, 76] on input "0907543410" at bounding box center [68, 77] width 59 height 9
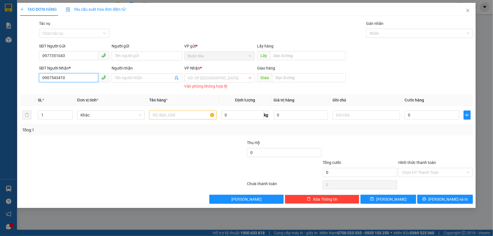
click at [79, 76] on input "0907543410" at bounding box center [68, 77] width 59 height 9
click at [109, 163] on div at bounding box center [94, 169] width 151 height 20
click at [216, 80] on input "search" at bounding box center [218, 78] width 60 height 8
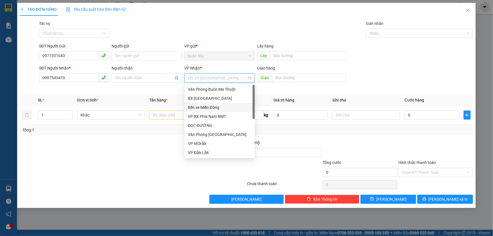
click at [224, 106] on div "Bến xe Miền Đông" at bounding box center [220, 107] width 64 height 6
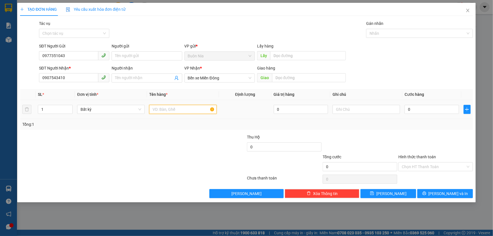
click at [189, 110] on input "text" at bounding box center [182, 109] width 67 height 9
click at [407, 108] on input "0" at bounding box center [431, 109] width 54 height 9
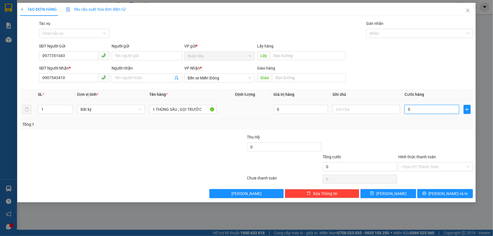
click at [407, 108] on input "0" at bounding box center [431, 109] width 54 height 9
click at [202, 110] on input "1 THÙNG SẦU , GỌI TRƯỚC" at bounding box center [182, 109] width 67 height 9
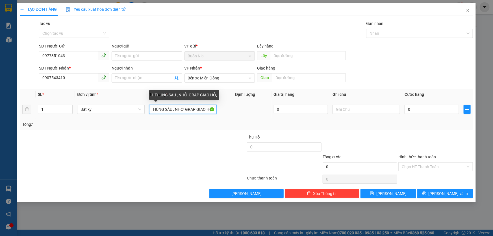
scroll to position [0, 6]
type input "1 THÙNG SẦU , NHỜ GRAP GIAO HỘ,"
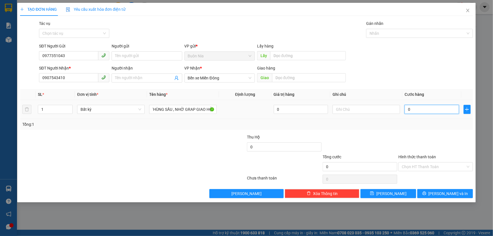
click at [409, 110] on input "0" at bounding box center [431, 109] width 54 height 9
type input "7"
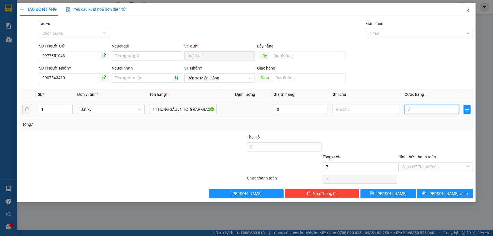
type input "70"
type input "700"
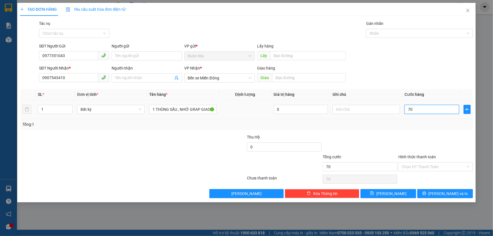
type input "700"
type input "7.000"
type input "70.000"
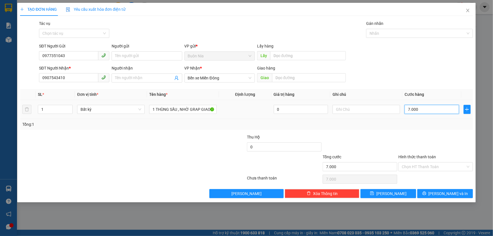
type input "70.000"
click at [433, 164] on input "Hình thức thanh toán" at bounding box center [433, 166] width 64 height 8
type input "70.000"
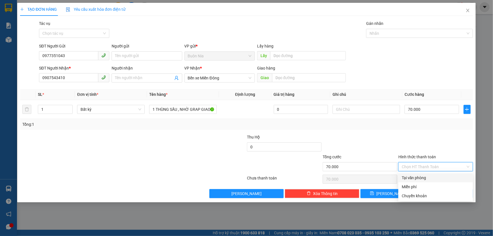
click at [430, 177] on div "Tại văn phòng" at bounding box center [435, 177] width 68 height 6
type input "0"
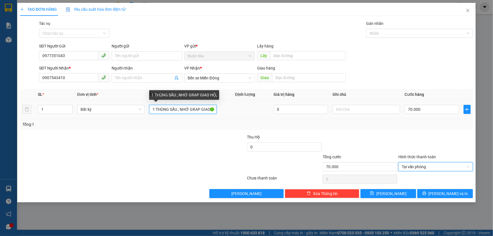
click at [215, 108] on input "1 THÙNG SẦU , NHỜ GRAP GIAO HỘ," at bounding box center [182, 109] width 67 height 9
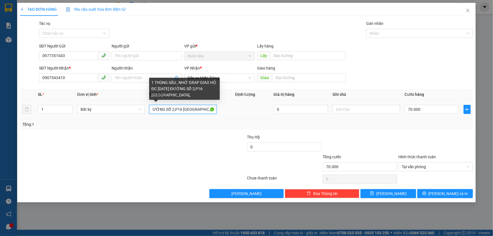
scroll to position [0, 88]
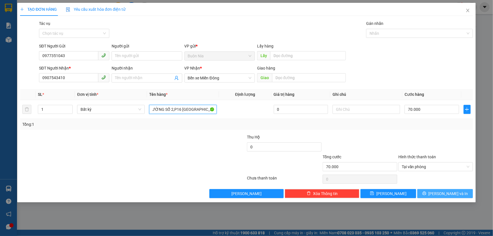
type input "1 THÙNG SẦU , NHỜ GRAP GIAO HỘ ĐC 12/31/20 ĐƯỜNG SỐ 2,P16 QUẬN GÒ VẤP ,"
click at [448, 194] on span "[PERSON_NAME] và In" at bounding box center [448, 193] width 40 height 6
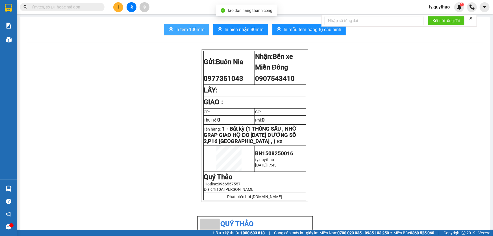
click at [184, 30] on span "In tem 100mm" at bounding box center [189, 29] width 29 height 7
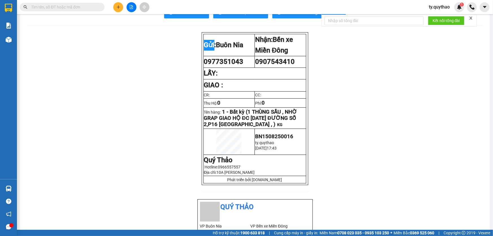
scroll to position [25, 0]
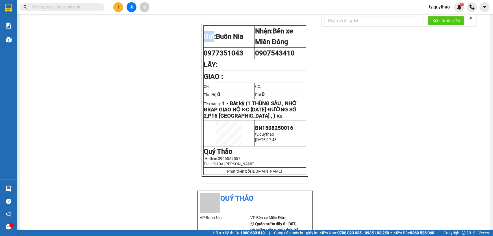
drag, startPoint x: 106, startPoint y: 99, endPoint x: 106, endPoint y: 92, distance: 6.8
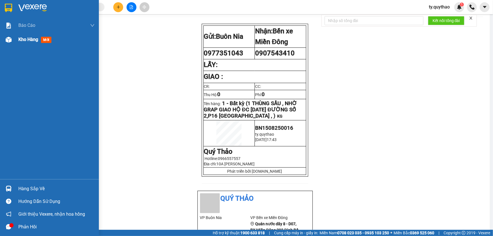
click at [16, 39] on div "Kho hàng mới" at bounding box center [49, 39] width 99 height 14
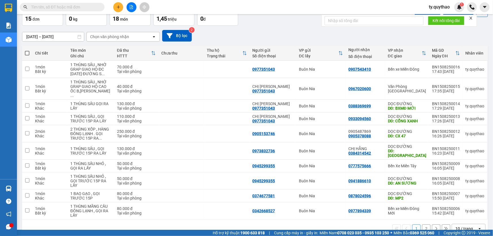
scroll to position [42, 0]
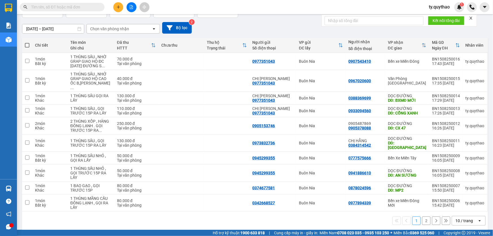
drag, startPoint x: 457, startPoint y: 235, endPoint x: 446, endPoint y: 224, distance: 16.2
click at [446, 224] on div "1 2 10 / trang open" at bounding box center [255, 220] width 466 height 18
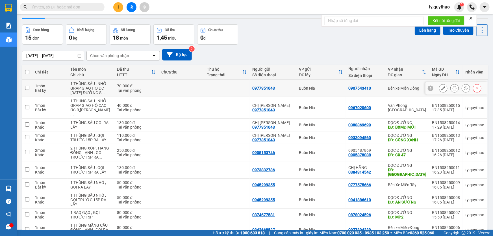
scroll to position [0, 0]
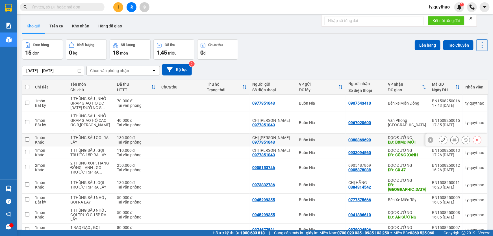
drag, startPoint x: 239, startPoint y: 124, endPoint x: 207, endPoint y: 134, distance: 33.6
click at [274, 51] on div "Đơn hàng 15 đơn Khối lượng 0 kg Số lượng 18 món Đã thu 1,45 triệu Chưa thu 0 đ …" at bounding box center [255, 49] width 466 height 20
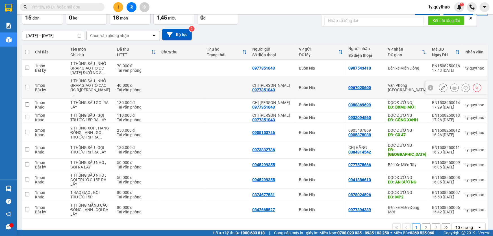
scroll to position [42, 0]
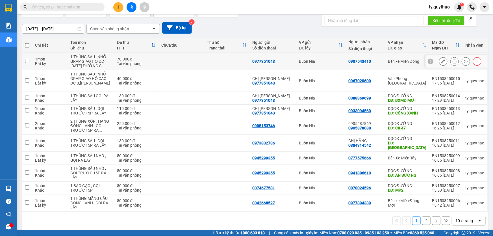
click at [28, 61] on input "checkbox" at bounding box center [27, 61] width 4 height 4
checkbox input "true"
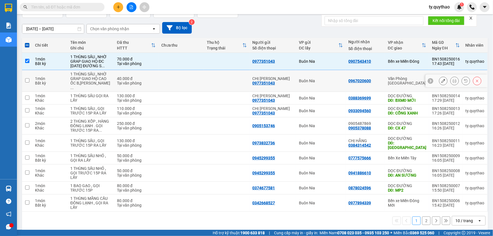
click at [27, 78] on input "checkbox" at bounding box center [27, 80] width 4 height 4
checkbox input "true"
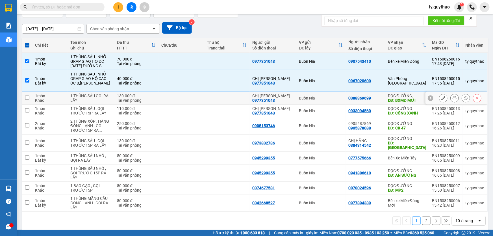
click at [26, 95] on input "checkbox" at bounding box center [27, 97] width 4 height 4
checkbox input "true"
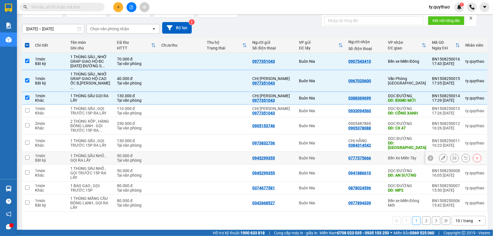
click at [28, 155] on input "checkbox" at bounding box center [27, 157] width 4 height 4
checkbox input "true"
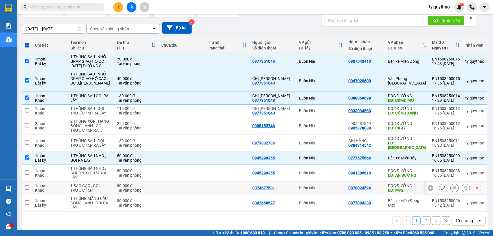
click at [25, 185] on input "checkbox" at bounding box center [27, 187] width 4 height 4
checkbox input "true"
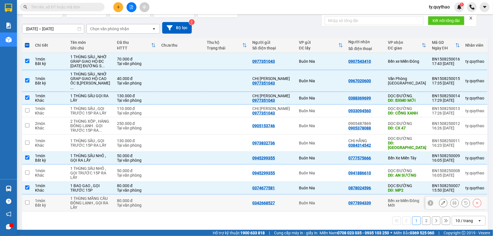
click at [28, 200] on input "checkbox" at bounding box center [27, 202] width 4 height 4
checkbox input "true"
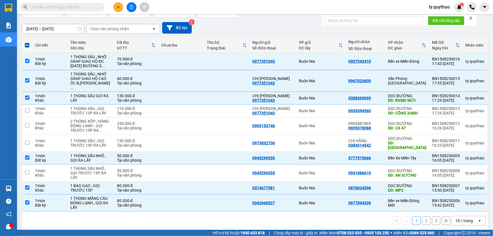
click at [422, 216] on button "2" at bounding box center [426, 220] width 8 height 8
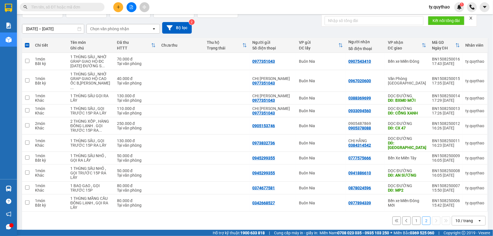
checkbox input "false"
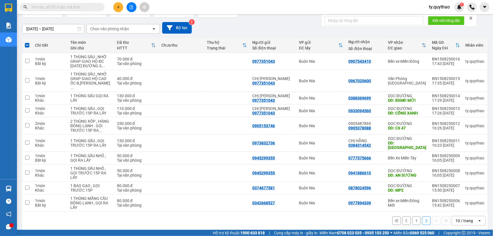
checkbox input "false"
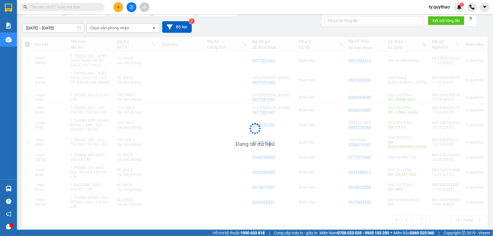
scroll to position [26, 0]
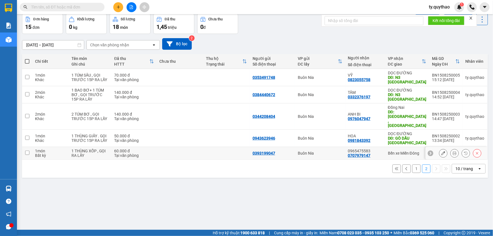
click at [27, 150] on input "checkbox" at bounding box center [27, 152] width 4 height 4
checkbox input "true"
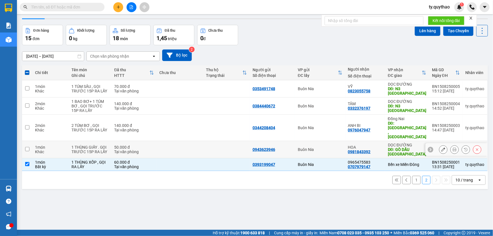
scroll to position [0, 0]
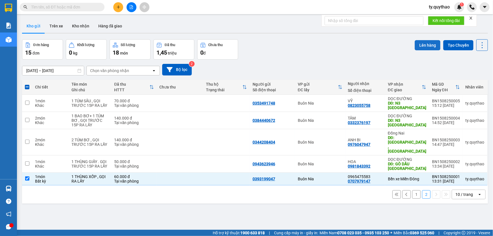
click at [424, 47] on button "Lên hàng" at bounding box center [427, 45] width 26 height 10
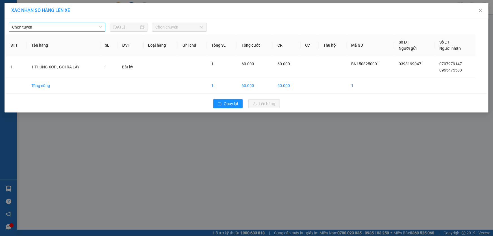
click at [53, 29] on span "Chọn tuyến" at bounding box center [57, 27] width 90 height 8
click at [72, 119] on div "XÁC NHẬN SỐ HÀNG LÊN XE Chọn tuyến Chọn tuyến 15/08/2025 Chọn chuyến STT Tên hà…" at bounding box center [246, 118] width 493 height 236
click at [44, 26] on span "Chọn tuyến" at bounding box center [57, 27] width 90 height 8
click at [43, 26] on span "Chọn tuyến" at bounding box center [57, 27] width 90 height 8
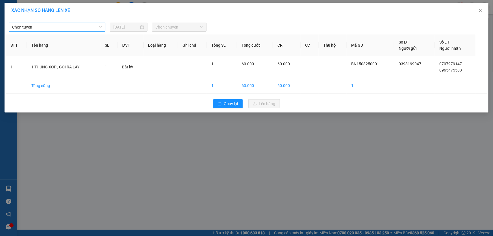
click at [43, 26] on span "Chọn tuyến" at bounding box center [57, 27] width 90 height 8
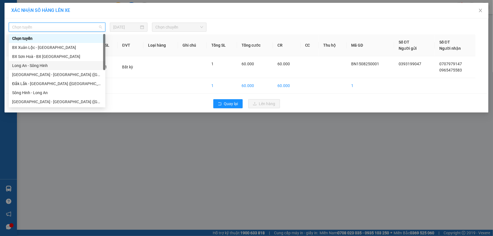
click at [246, 139] on div "XÁC NHẬN SỐ HÀNG LÊN XE Chọn tuyến 15/08/2025 Chọn chuyến STT Tên hàng SL ĐVT L…" at bounding box center [246, 118] width 493 height 236
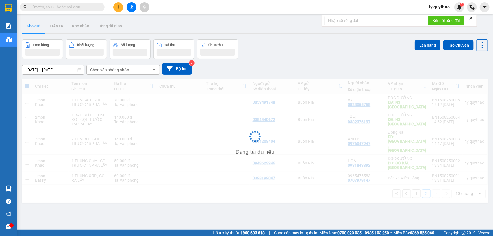
click at [227, 103] on div "Đang tải dữ liệu" at bounding box center [255, 141] width 466 height 124
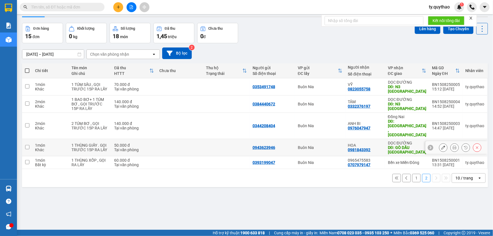
scroll to position [25, 0]
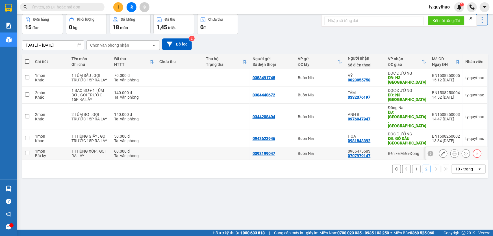
click at [30, 147] on td at bounding box center [27, 153] width 10 height 13
click at [27, 151] on input "checkbox" at bounding box center [27, 153] width 4 height 4
checkbox input "true"
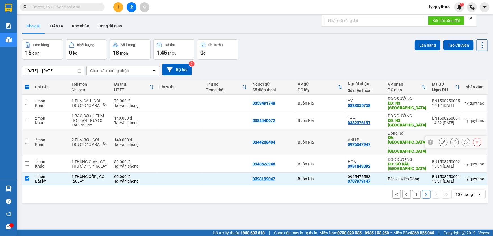
scroll to position [0, 0]
click at [130, 9] on icon "file-add" at bounding box center [131, 7] width 3 height 4
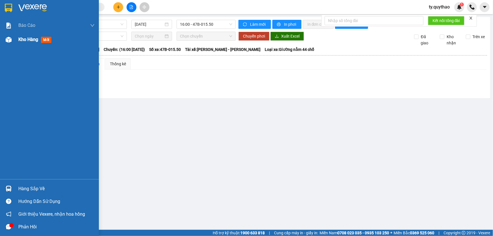
click at [6, 41] on img at bounding box center [9, 40] width 6 height 6
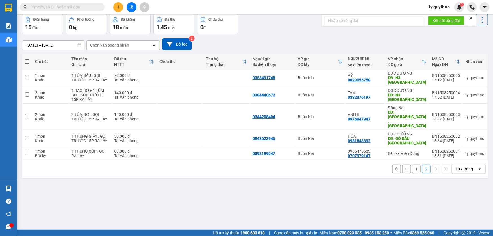
scroll to position [26, 0]
click at [24, 147] on td at bounding box center [27, 153] width 10 height 13
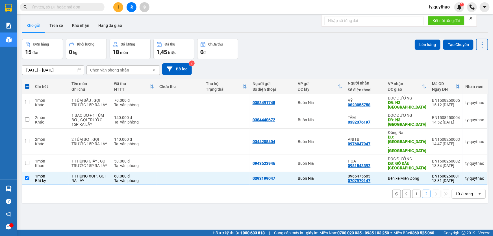
scroll to position [0, 0]
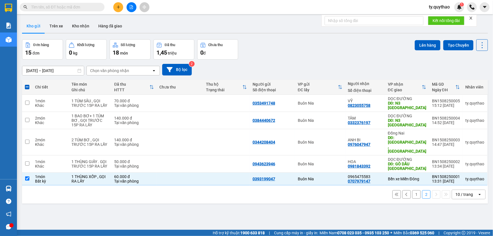
click at [412, 190] on button "1" at bounding box center [416, 194] width 8 height 8
checkbox input "false"
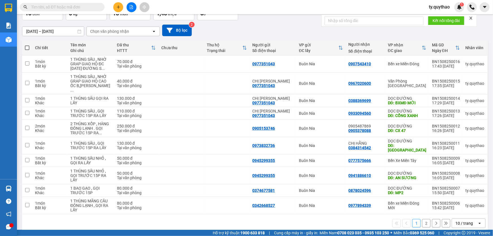
scroll to position [42, 0]
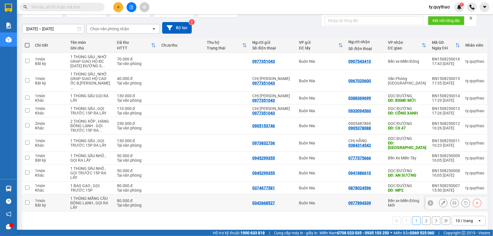
click at [26, 200] on input "checkbox" at bounding box center [27, 202] width 4 height 4
checkbox input "false"
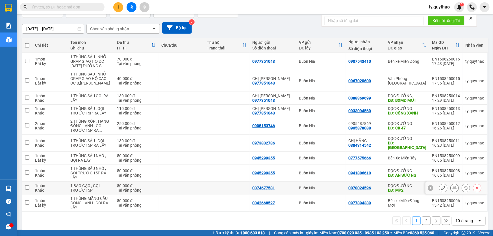
click at [28, 185] on input "checkbox" at bounding box center [27, 187] width 4 height 4
checkbox input "true"
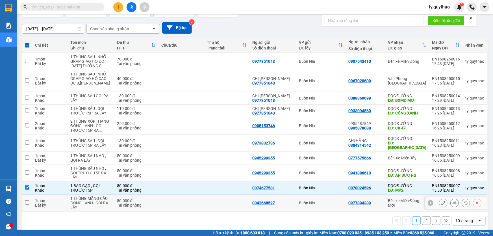
click at [29, 195] on td at bounding box center [27, 202] width 10 height 17
checkbox input "true"
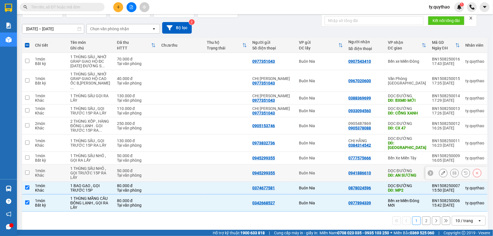
click at [27, 170] on input "checkbox" at bounding box center [27, 172] width 4 height 4
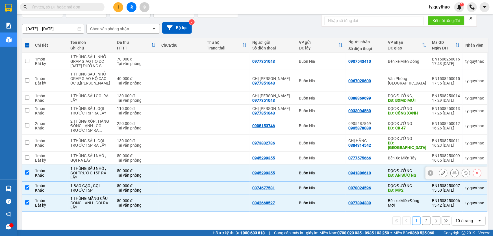
click at [33, 165] on td "1 món Khác" at bounding box center [49, 172] width 35 height 17
checkbox input "false"
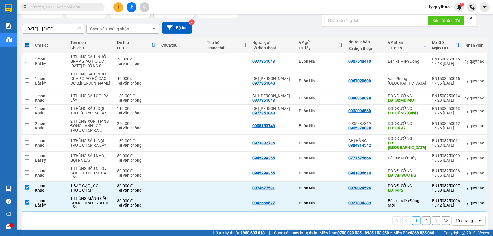
click at [189, 217] on div "1 2 10 / trang open" at bounding box center [254, 221] width 461 height 10
click at [422, 216] on button "2" at bounding box center [426, 220] width 8 height 8
checkbox input "false"
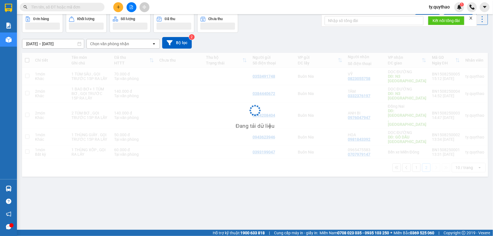
scroll to position [26, 0]
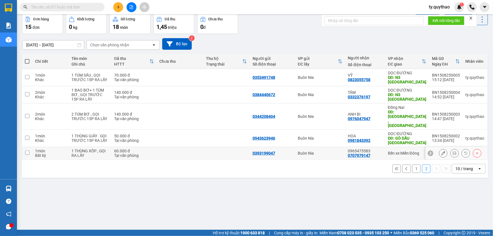
click at [28, 150] on input "checkbox" at bounding box center [27, 152] width 4 height 4
checkbox input "true"
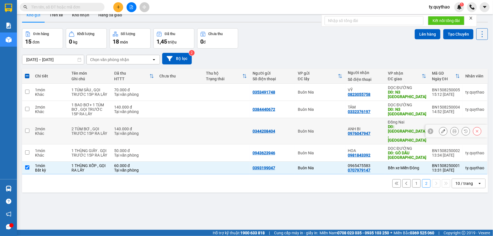
scroll to position [0, 0]
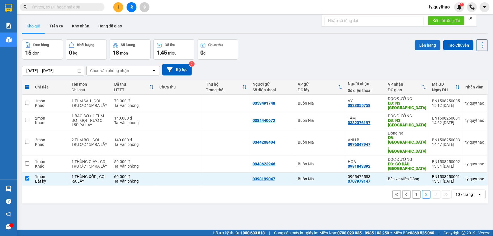
click at [420, 45] on button "Lên hàng" at bounding box center [427, 45] width 26 height 10
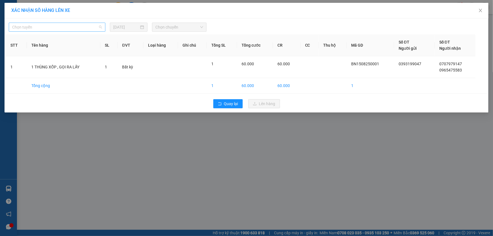
click at [65, 27] on span "Chọn tuyến" at bounding box center [57, 27] width 90 height 8
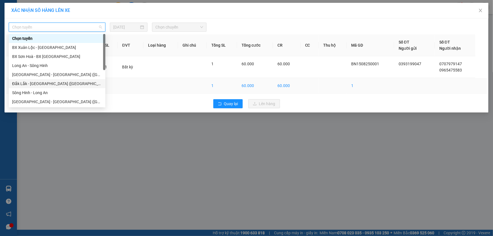
drag, startPoint x: 66, startPoint y: 80, endPoint x: 74, endPoint y: 84, distance: 8.5
click at [66, 80] on div "Đắk Lắk - Sài Gòn (BXMĐ mới)" at bounding box center [57, 83] width 90 height 6
click at [66, 80] on body "Kết quả tìm kiếm ( 0 ) Bộ lọc No Data ty.quythao 1 Báo cáo Báo cáo dòng tiền (n…" at bounding box center [246, 118] width 493 height 236
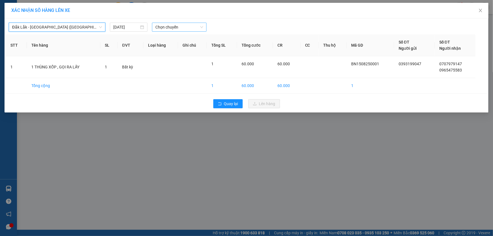
click at [175, 26] on span "Chọn chuyến" at bounding box center [179, 27] width 48 height 8
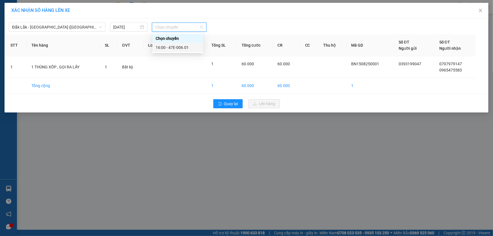
click at [185, 46] on div "16:00 - 47E-006.01" at bounding box center [178, 47] width 44 height 6
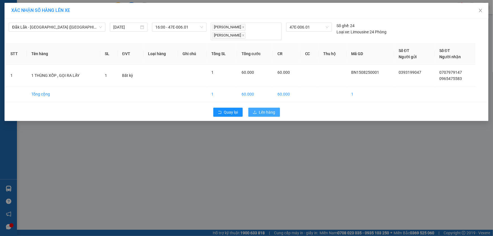
click at [262, 112] on span "Lên hàng" at bounding box center [267, 112] width 16 height 6
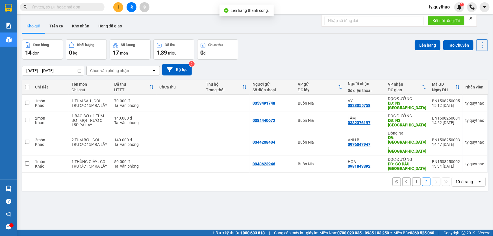
click at [412, 177] on button "1" at bounding box center [416, 181] width 8 height 8
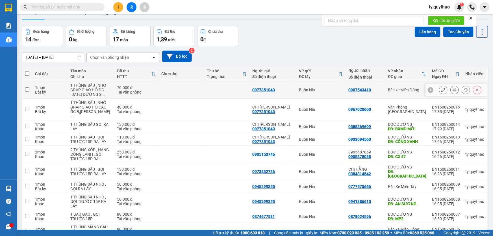
scroll to position [25, 0]
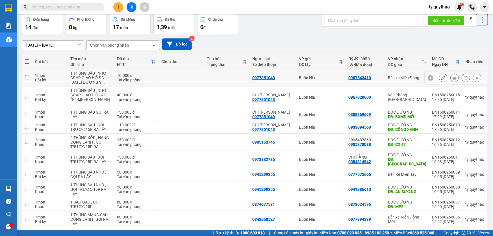
click at [25, 76] on input "checkbox" at bounding box center [27, 77] width 4 height 4
click at [28, 76] on input "checkbox" at bounding box center [27, 77] width 4 height 4
checkbox input "true"
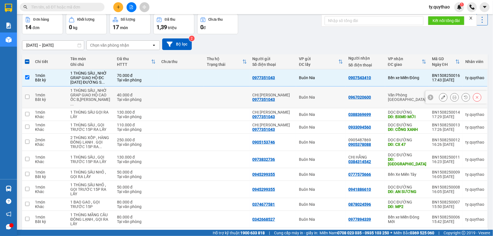
click at [27, 95] on input "checkbox" at bounding box center [27, 97] width 4 height 4
checkbox input "true"
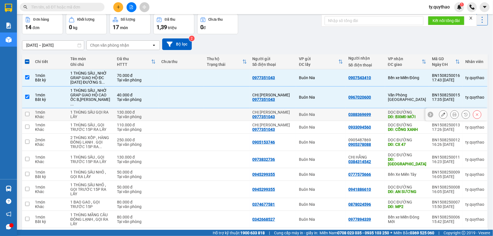
scroll to position [42, 0]
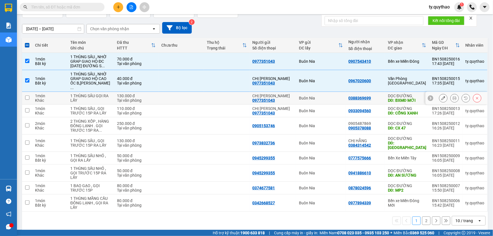
click at [28, 92] on td at bounding box center [27, 98] width 10 height 13
checkbox input "true"
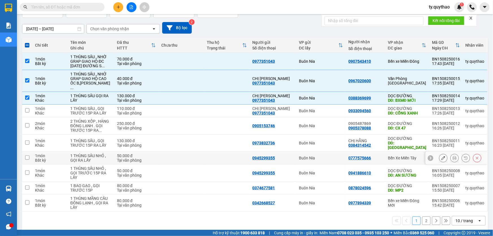
click at [28, 155] on input "checkbox" at bounding box center [27, 157] width 4 height 4
checkbox input "true"
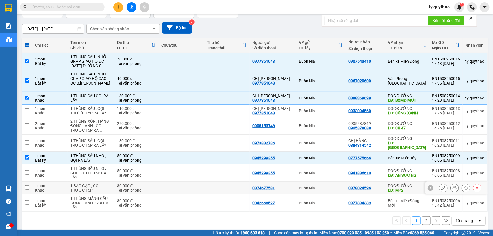
click at [27, 185] on input "checkbox" at bounding box center [27, 187] width 4 height 4
checkbox input "true"
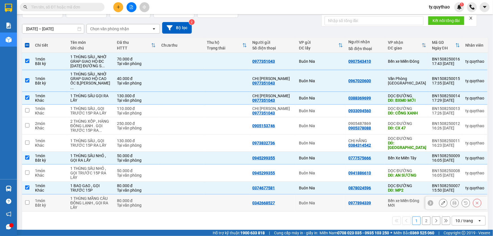
click at [25, 200] on input "checkbox" at bounding box center [27, 202] width 4 height 4
checkbox input "true"
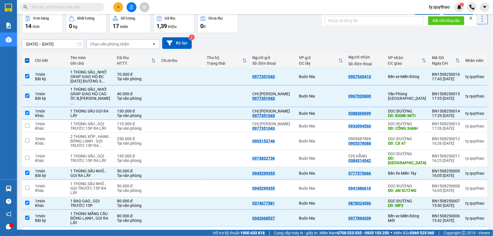
scroll to position [0, 0]
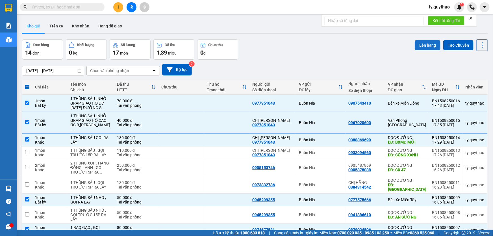
click at [423, 48] on button "Lên hàng" at bounding box center [427, 45] width 26 height 10
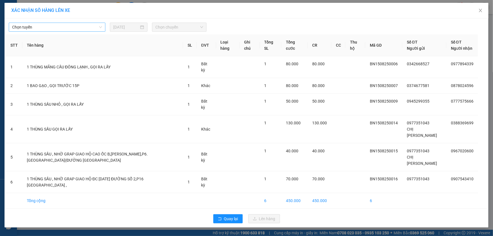
click at [93, 27] on span "Chọn tuyến" at bounding box center [57, 27] width 90 height 8
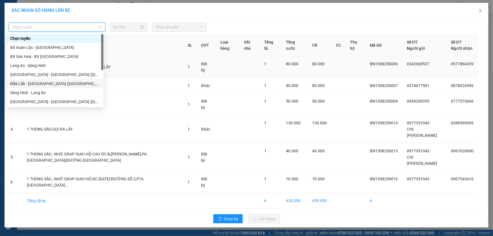
click at [66, 82] on div "Đắk Lắk - Sài Gòn (BXMĐ mới)" at bounding box center [55, 83] width 90 height 6
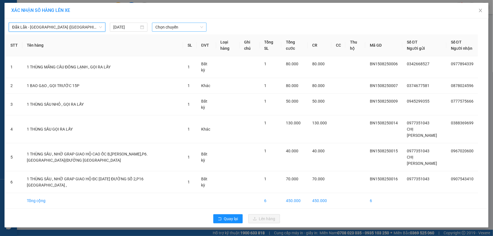
click at [167, 23] on span "Chọn chuyến" at bounding box center [179, 27] width 48 height 8
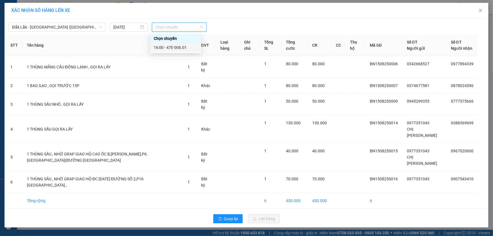
click at [181, 46] on div "16:00 - 47E-006.01" at bounding box center [176, 47] width 44 height 6
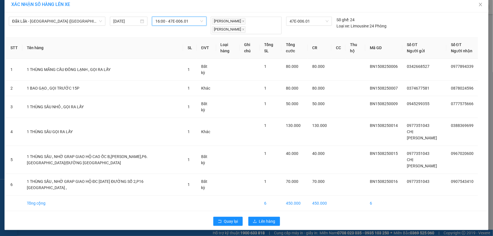
scroll to position [12, 0]
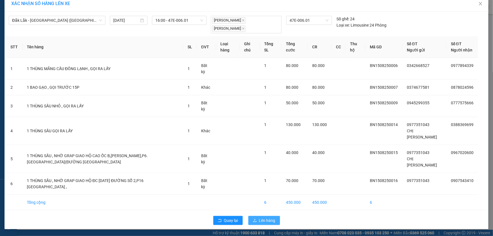
click at [265, 220] on span "Lên hàng" at bounding box center [267, 220] width 16 height 6
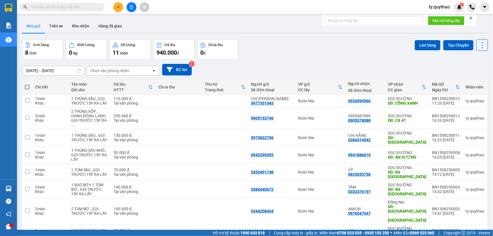
click at [132, 6] on icon "file-add" at bounding box center [131, 7] width 4 height 4
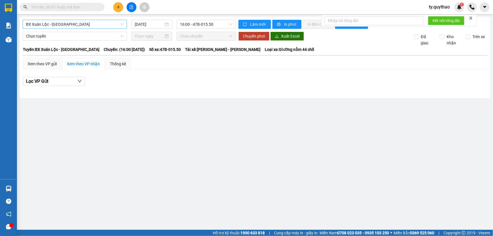
click at [86, 23] on span "BX Xuân Lộc - [GEOGRAPHIC_DATA]" at bounding box center [74, 24] width 97 height 8
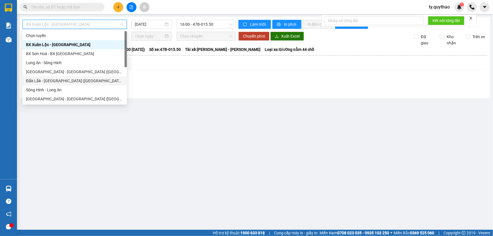
click at [85, 81] on div "Đắk Lắk - Sài Gòn (BXMĐ mới)" at bounding box center [74, 81] width 97 height 6
type input "[DATE]"
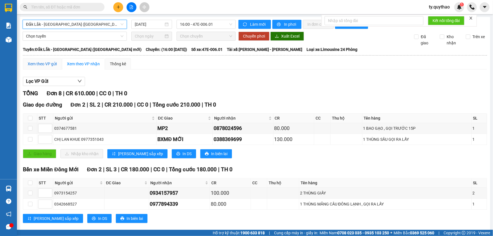
click at [46, 64] on div "Xem theo VP gửi" at bounding box center [42, 64] width 29 height 6
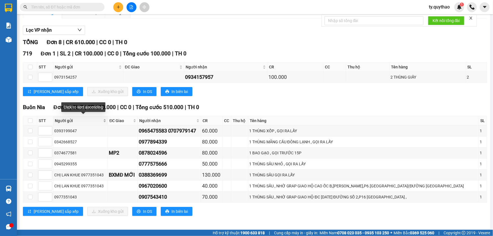
scroll to position [52, 0]
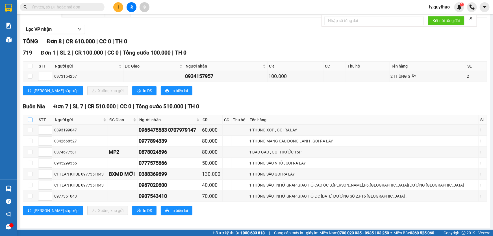
click at [30, 119] on input "checkbox" at bounding box center [30, 119] width 5 height 5
checkbox input "true"
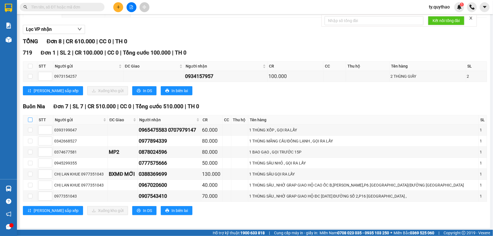
checkbox input "true"
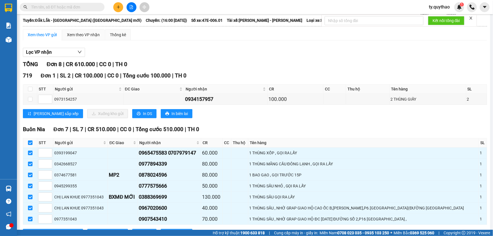
scroll to position [0, 0]
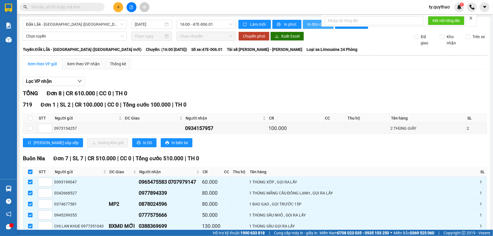
click at [307, 24] on span "In đơn chọn" at bounding box center [318, 24] width 22 height 6
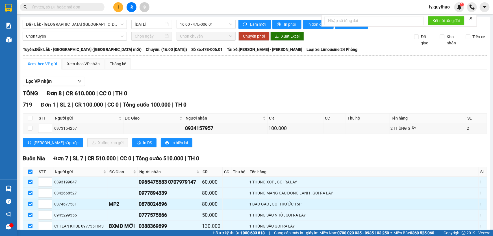
click at [398, 201] on div "1 BAO GẠO , GỌI TRƯỚC 15P" at bounding box center [363, 204] width 228 height 6
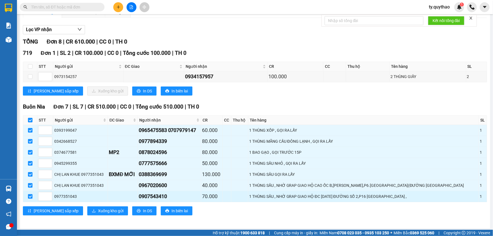
scroll to position [52, 0]
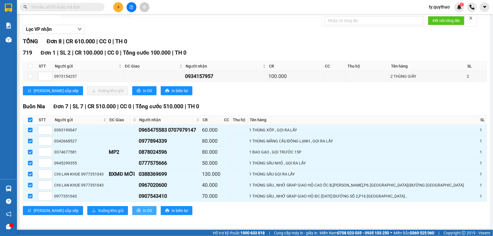
click at [143, 210] on span "In DS" at bounding box center [147, 210] width 9 height 6
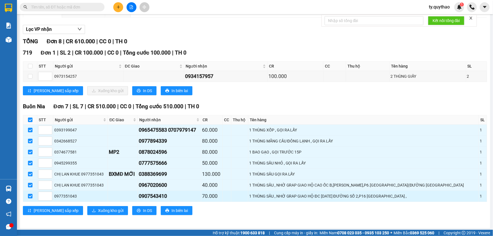
click at [405, 202] on div "Buôn Nia Đơn 7 | SL 7 | CR 510.000 | CC 0 | Tổng cước 510.000 | TH 0 STT Người …" at bounding box center [255, 160] width 464 height 117
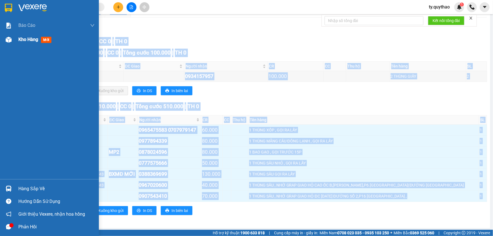
click at [11, 40] on img at bounding box center [9, 40] width 6 height 6
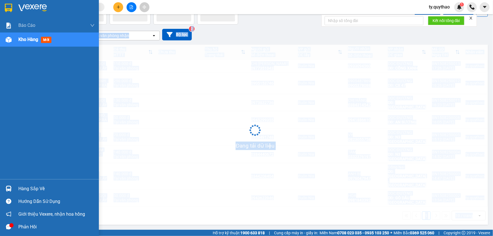
scroll to position [26, 0]
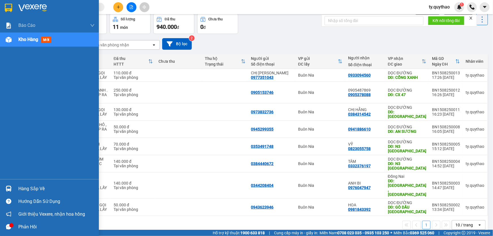
click at [17, 42] on div "Kho hàng mới" at bounding box center [49, 39] width 99 height 14
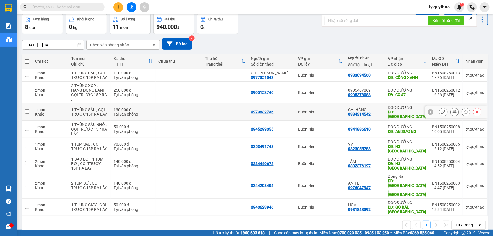
click at [28, 109] on input "checkbox" at bounding box center [27, 111] width 4 height 4
checkbox input "true"
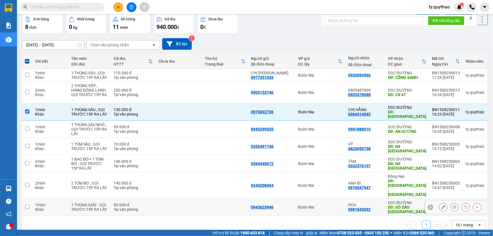
click at [27, 204] on input "checkbox" at bounding box center [27, 206] width 4 height 4
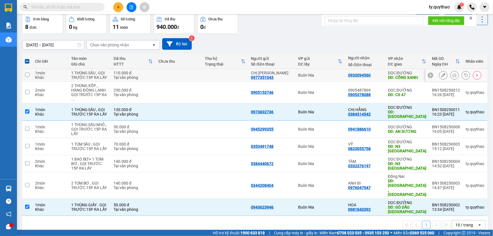
click at [26, 74] on input "checkbox" at bounding box center [27, 75] width 4 height 4
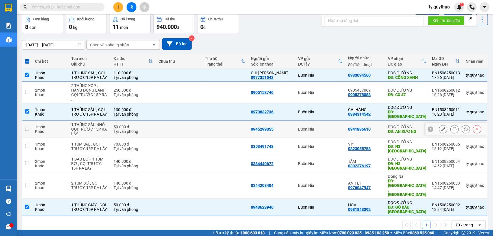
click at [27, 126] on input "checkbox" at bounding box center [27, 128] width 4 height 4
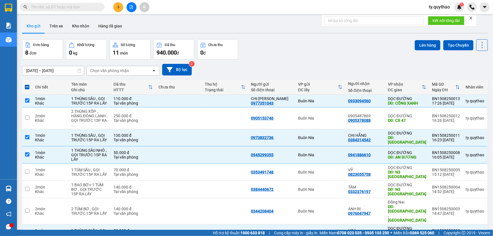
scroll to position [0, 0]
click at [421, 47] on button "Lên hàng" at bounding box center [427, 45] width 26 height 10
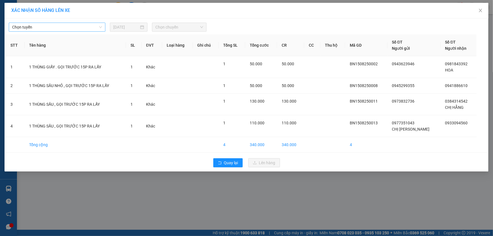
click at [54, 24] on span "Chọn tuyến" at bounding box center [57, 27] width 90 height 8
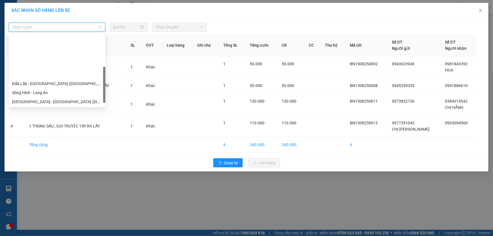
scroll to position [63, 0]
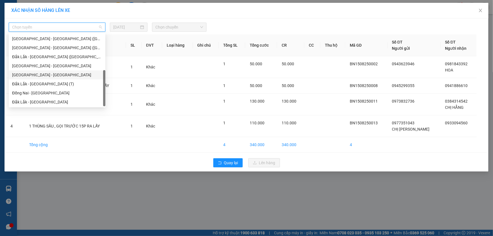
click at [65, 74] on div "Đắk Lắk - Tây Ninh" at bounding box center [57, 75] width 90 height 6
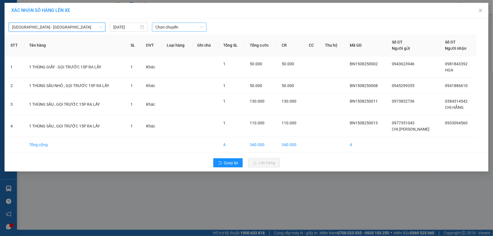
click at [173, 24] on span "Chọn chuyến" at bounding box center [179, 27] width 48 height 8
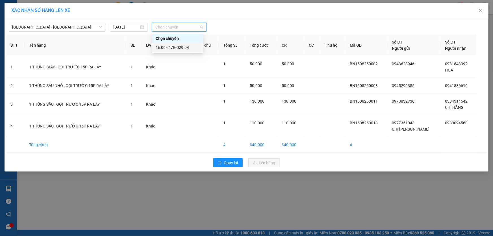
click at [184, 48] on div "16:00 - 47B-029.94" at bounding box center [178, 47] width 44 height 6
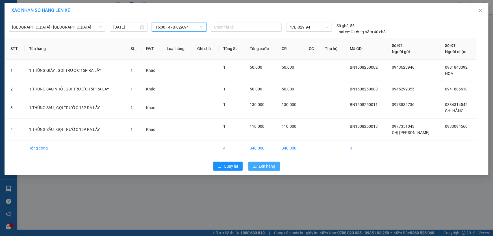
click at [267, 169] on span "Lên hàng" at bounding box center [267, 166] width 16 height 6
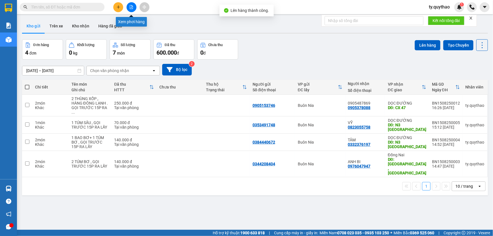
click at [130, 4] on button at bounding box center [131, 7] width 10 height 10
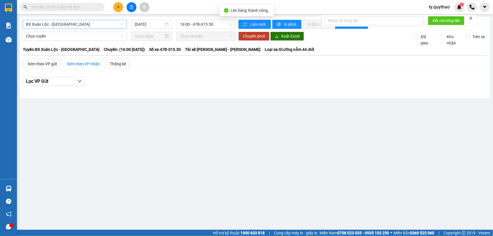
click at [83, 23] on span "BX Xuân Lộc - [GEOGRAPHIC_DATA]" at bounding box center [74, 24] width 97 height 8
click at [82, 22] on span "BX Xuân Lộc - [GEOGRAPHIC_DATA]" at bounding box center [74, 24] width 97 height 8
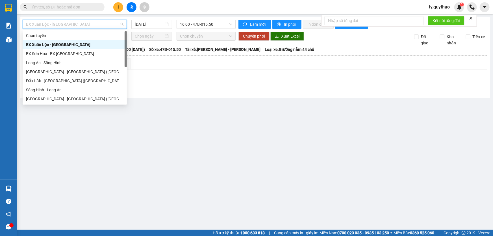
scroll to position [51, 0]
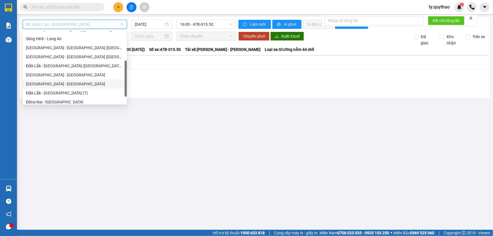
click at [82, 84] on div "Đắk Lắk - Tây Ninh" at bounding box center [74, 84] width 97 height 6
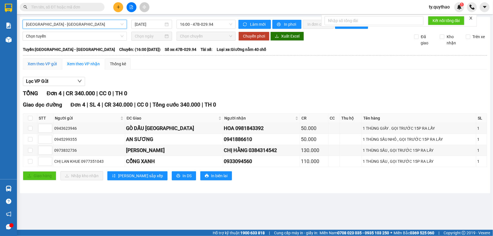
click at [47, 62] on div "Xem theo VP gửi" at bounding box center [42, 64] width 29 height 6
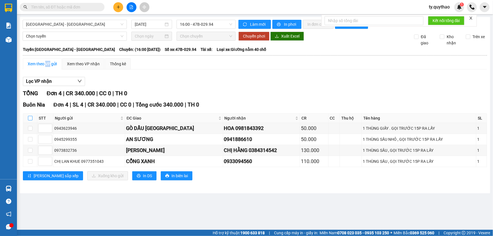
click at [30, 117] on input "checkbox" at bounding box center [30, 118] width 5 height 5
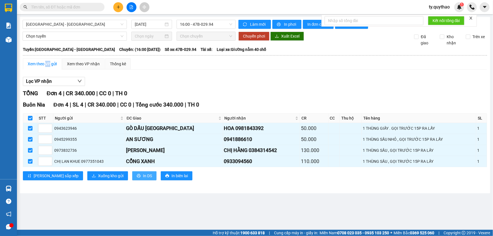
click at [137, 174] on icon "printer" at bounding box center [139, 176] width 4 height 4
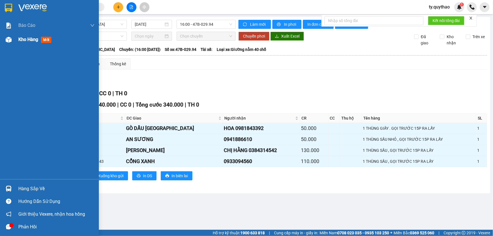
click at [24, 43] on div "Kho hàng mới" at bounding box center [35, 39] width 35 height 7
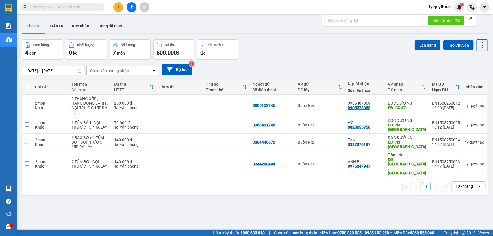
click at [28, 86] on span at bounding box center [27, 87] width 5 height 5
click at [27, 84] on input "checkbox" at bounding box center [27, 84] width 0 height 0
click at [28, 86] on span at bounding box center [27, 87] width 5 height 5
click at [27, 84] on input "checkbox" at bounding box center [27, 84] width 0 height 0
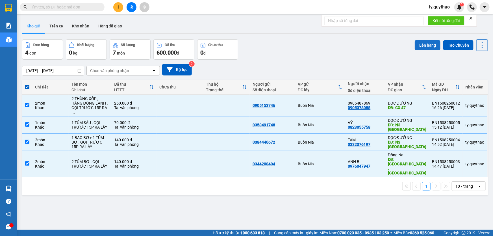
click at [423, 45] on button "Lên hàng" at bounding box center [427, 45] width 26 height 10
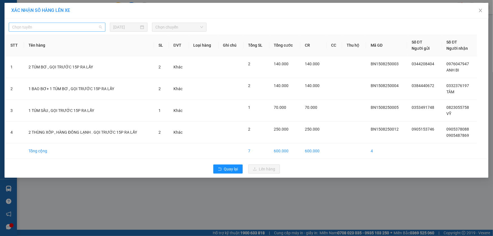
click at [79, 27] on span "Chọn tuyến" at bounding box center [57, 27] width 90 height 8
click at [66, 28] on span "Chọn tuyến" at bounding box center [57, 27] width 90 height 8
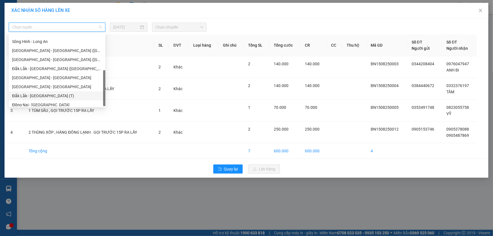
scroll to position [63, 0]
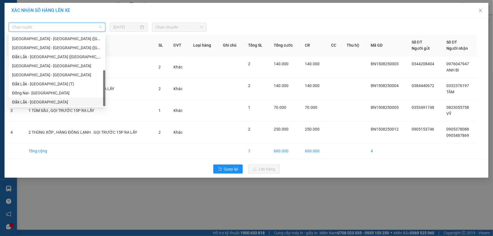
click at [57, 98] on div "Đắk Lắk - Đồng Nai" at bounding box center [57, 101] width 97 height 9
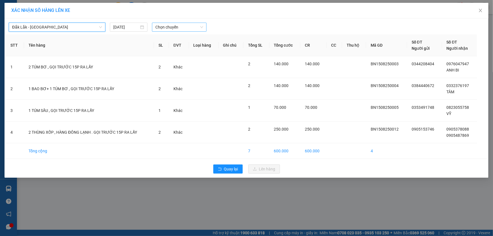
click at [167, 25] on span "Chọn chuyến" at bounding box center [179, 27] width 48 height 8
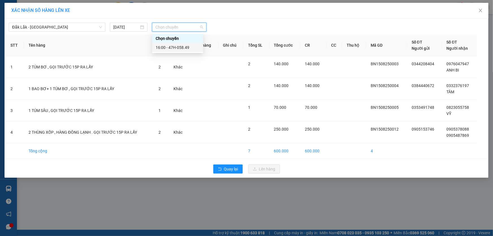
click at [180, 48] on div "16:00 - 47H-058.49" at bounding box center [178, 47] width 44 height 6
click at [180, 48] on th "ĐVT" at bounding box center [179, 45] width 20 height 22
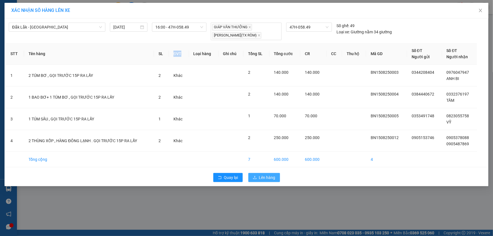
click at [269, 177] on span "Lên hàng" at bounding box center [267, 177] width 16 height 6
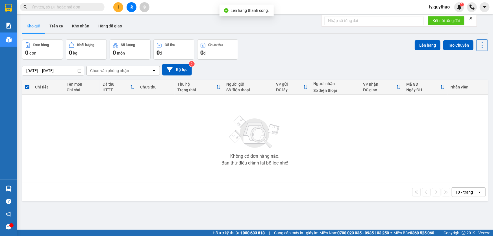
click at [132, 8] on icon "file-add" at bounding box center [131, 7] width 3 height 4
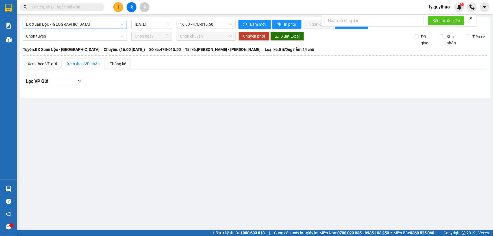
click at [96, 20] on div "BX Xuân Lộc - BX Sơn Hoà 15/08/2025 16:00 - 47B-015.50 Làm mới In phơi In đơn c…" at bounding box center [255, 57] width 470 height 81
click at [95, 24] on span "BX Xuân Lộc - [GEOGRAPHIC_DATA]" at bounding box center [74, 24] width 97 height 8
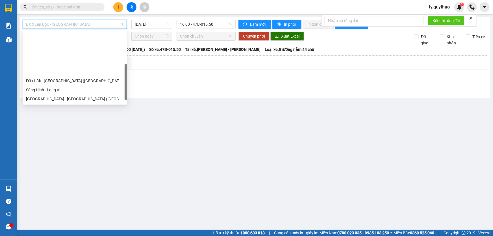
scroll to position [63, 0]
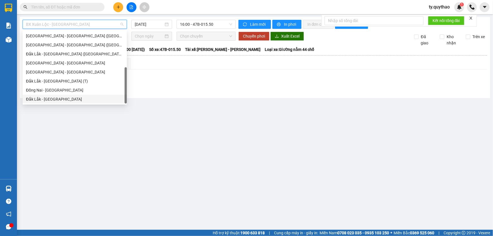
click at [98, 96] on div "Đắk Lắk - Đồng Nai" at bounding box center [74, 99] width 97 height 6
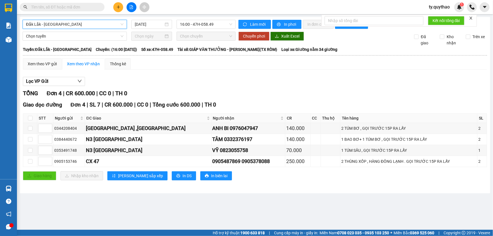
click at [28, 114] on th at bounding box center [30, 117] width 14 height 9
click at [28, 115] on label at bounding box center [30, 118] width 5 height 6
click at [28, 116] on input "checkbox" at bounding box center [30, 118] width 5 height 5
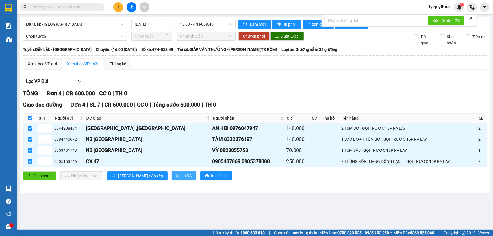
click at [182, 175] on span "In DS" at bounding box center [186, 176] width 9 height 6
click at [402, 199] on main "Đắk Lắk - Đồng Nai 15/08/2025 16:00 - 47H-058.49 Làm mới In phơi In đơn chọn Th…" at bounding box center [246, 115] width 493 height 230
